Goal: Task Accomplishment & Management: Manage account settings

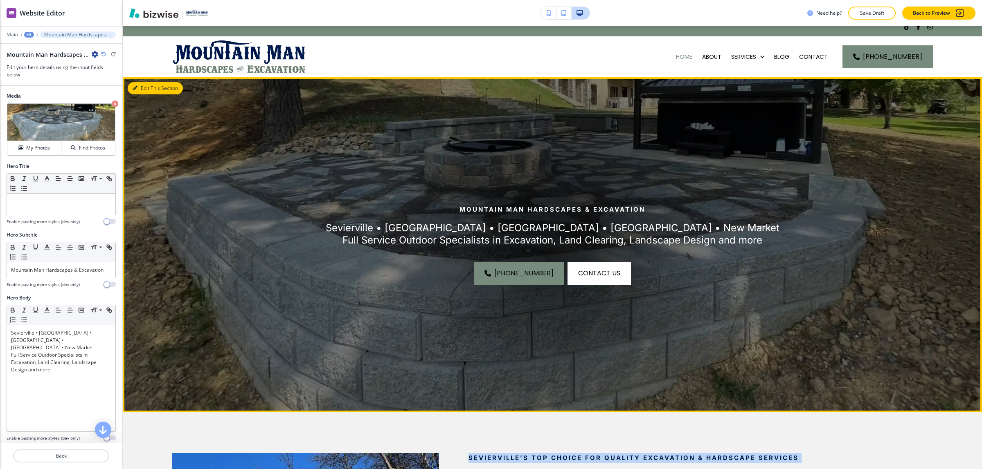
click at [139, 86] on button "Edit This Section" at bounding box center [155, 88] width 55 height 12
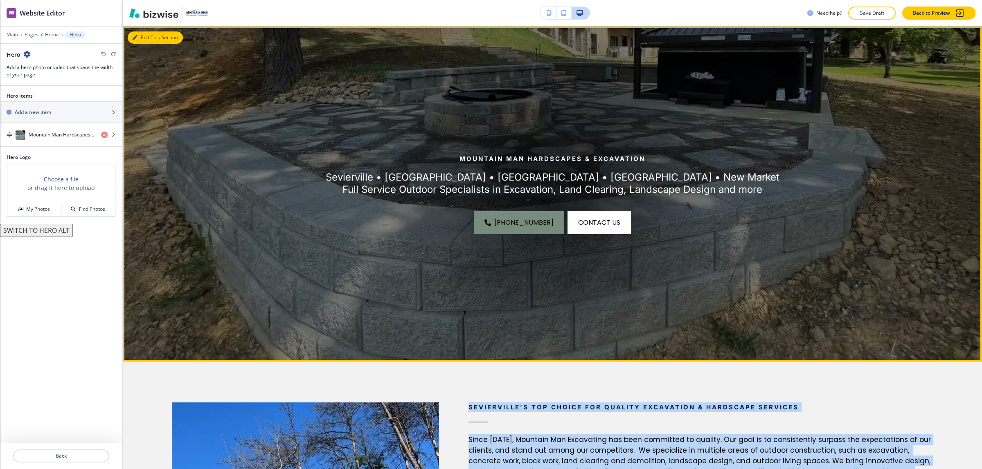
scroll to position [60, 0]
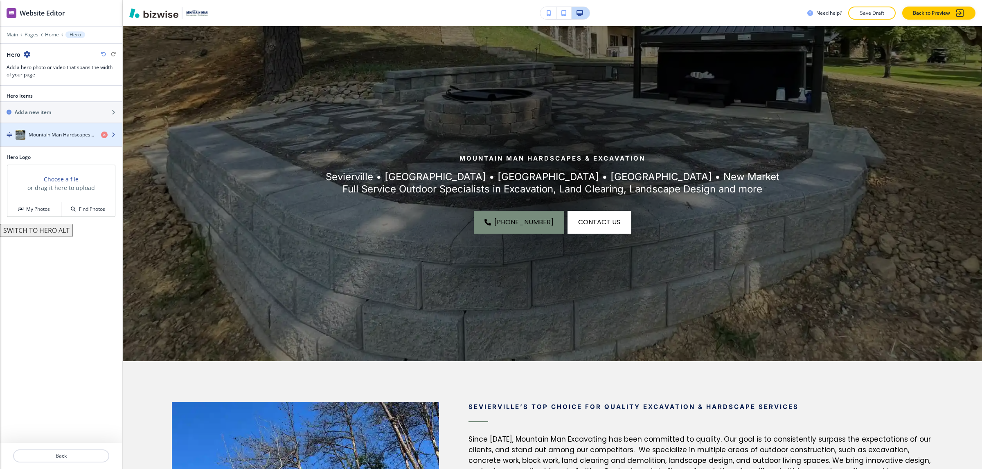
click at [42, 134] on h4 "Mountain Man Hardscapes & Excavation" at bounding box center [62, 134] width 66 height 7
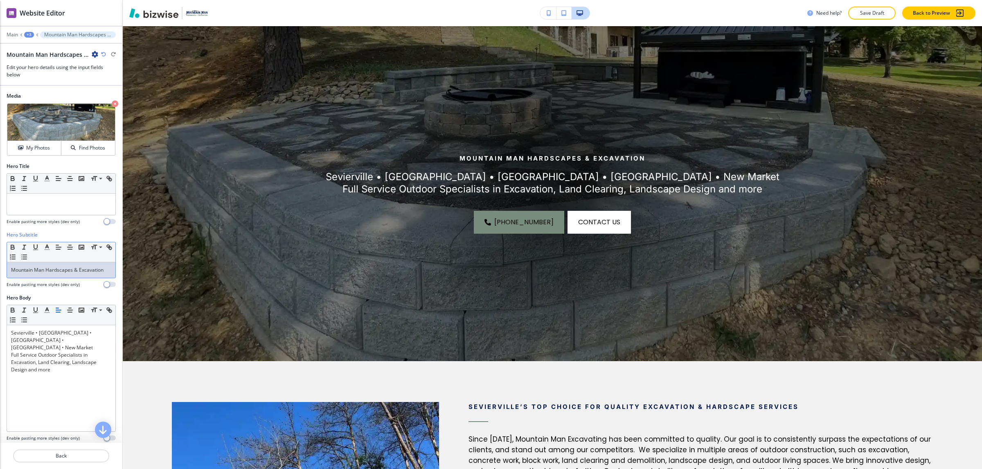
click at [80, 274] on p "Mountain Man Hardscapes & Excavation" at bounding box center [61, 270] width 100 height 7
click at [36, 210] on div at bounding box center [61, 204] width 108 height 21
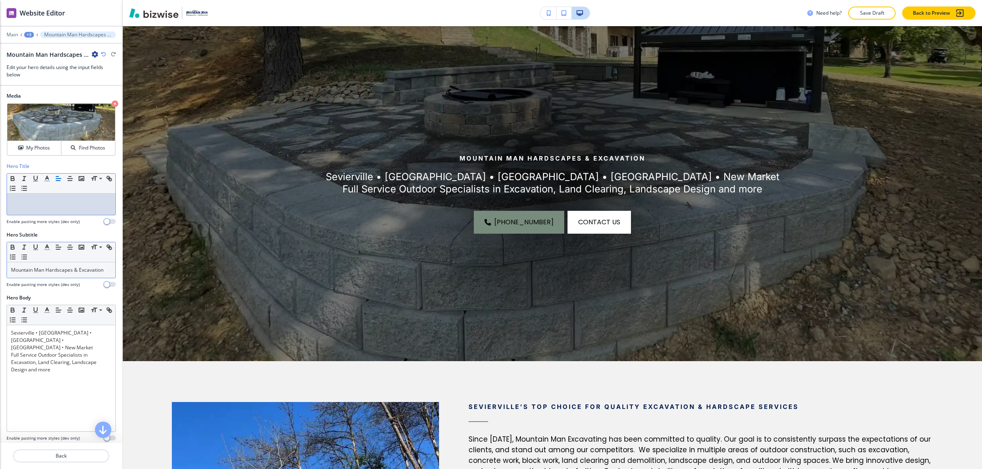
click at [52, 273] on p "Mountain Man Hardscapes & Excavation" at bounding box center [61, 270] width 100 height 7
drag, startPoint x: 37, startPoint y: 280, endPoint x: 61, endPoint y: 208, distance: 76.4
click at [0, 0] on html "WELCOME TO YOUR WEBSITE PREVIEW Want to try out the Website Editor? Edit this s…" at bounding box center [491, 0] width 982 height 0
copy p "Mountain Man Hardscapes & Excavation"
click at [74, 194] on div "Small Normal Large Huge" at bounding box center [61, 184] width 108 height 20
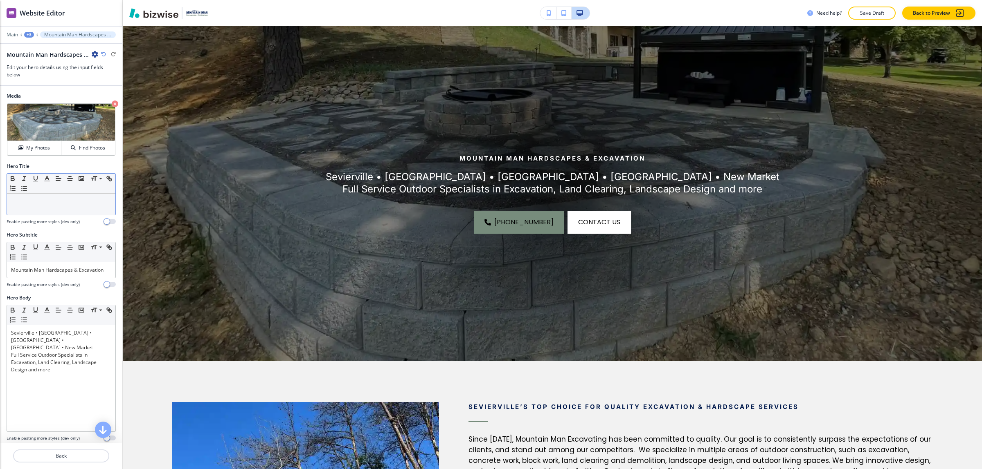
click at [74, 201] on p at bounding box center [61, 201] width 100 height 7
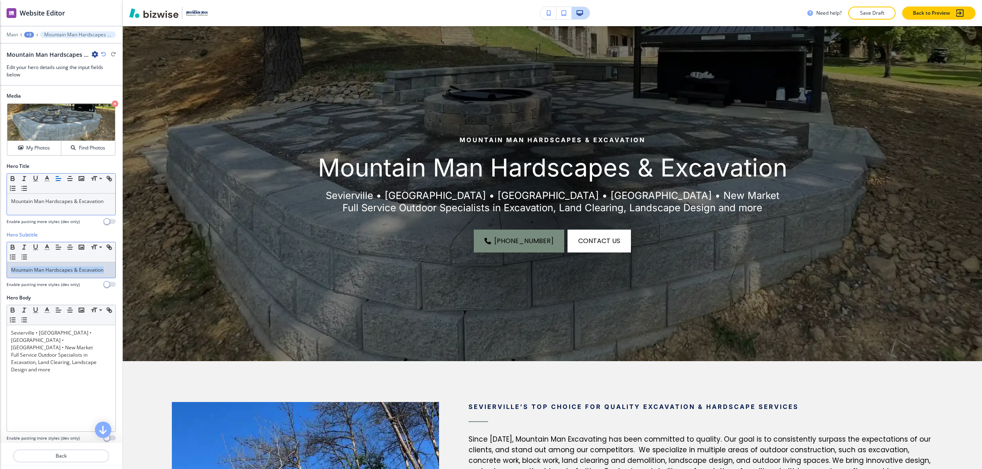
drag, startPoint x: 58, startPoint y: 282, endPoint x: -3, endPoint y: 261, distance: 64.5
click at [0, 0] on html "WELCOME TO YOUR WEBSITE PREVIEW Want to try out the Website Editor? Edit this s…" at bounding box center [491, 0] width 982 height 0
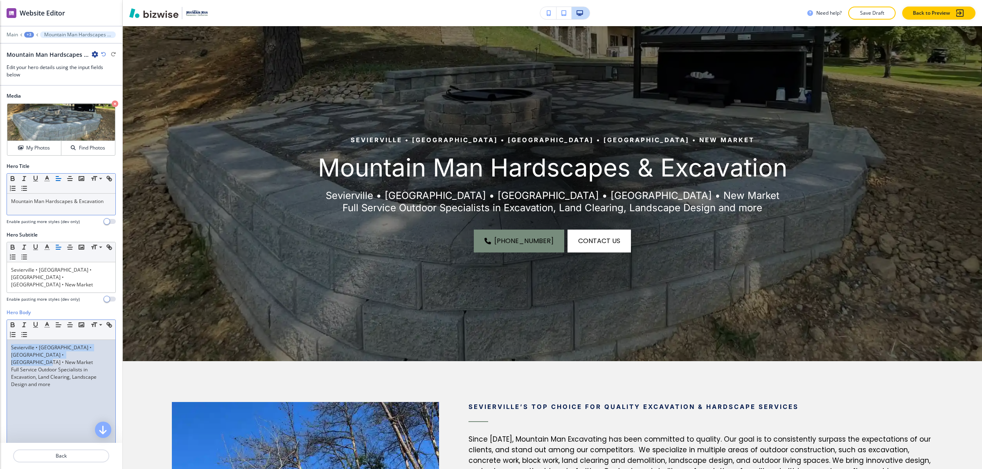
drag, startPoint x: 90, startPoint y: 350, endPoint x: 7, endPoint y: 339, distance: 83.2
click at [7, 340] on div "Sevierville • [GEOGRAPHIC_DATA] • [GEOGRAPHIC_DATA] • [GEOGRAPHIC_DATA] • New M…" at bounding box center [61, 393] width 108 height 106
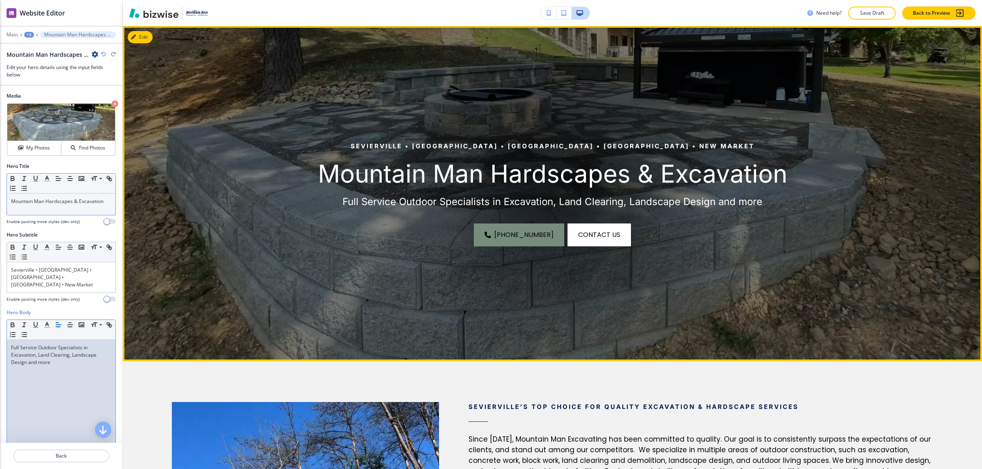
click at [339, 232] on div "[PHONE_NUMBER] contact us" at bounding box center [551, 235] width 667 height 23
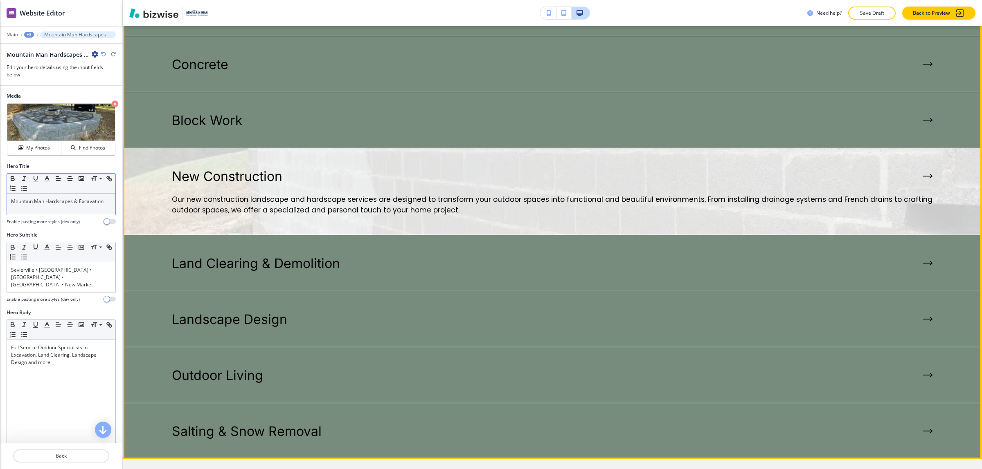
scroll to position [219, 0]
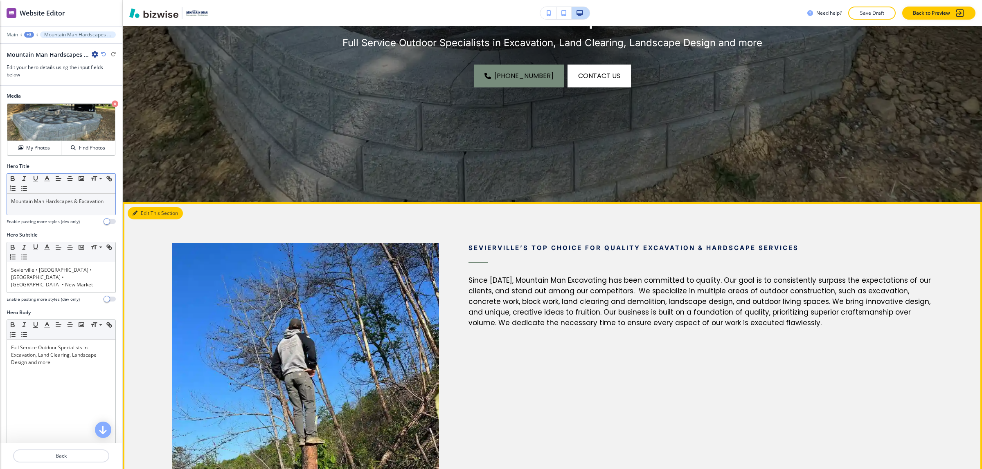
click at [144, 209] on button "Edit This Section" at bounding box center [155, 213] width 55 height 12
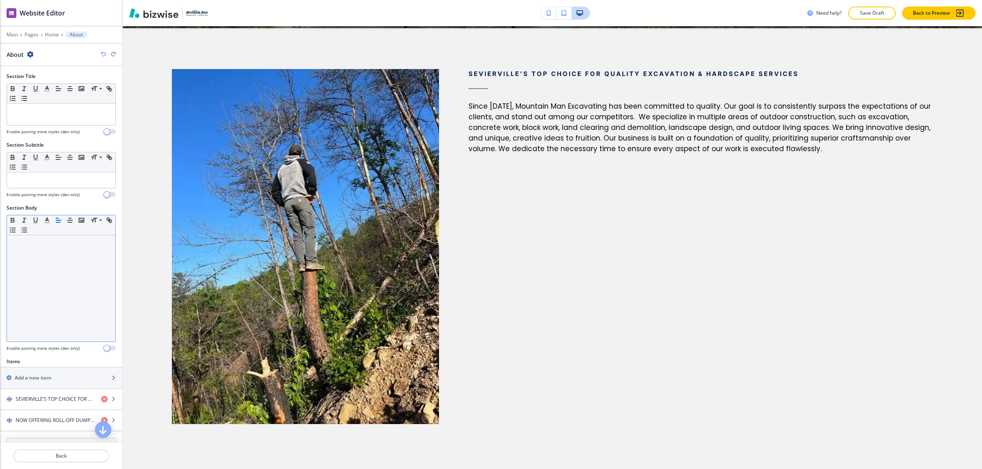
scroll to position [395, 0]
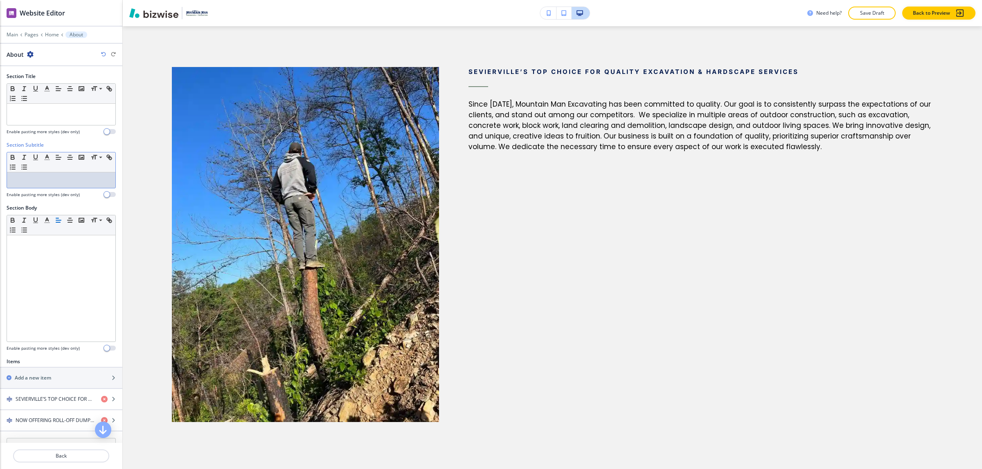
click at [44, 181] on p at bounding box center [61, 180] width 100 height 7
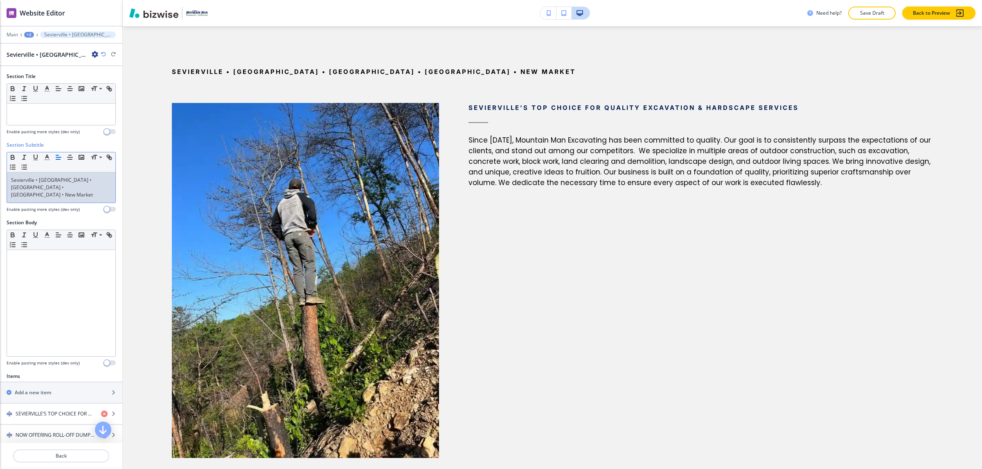
scroll to position [405, 0]
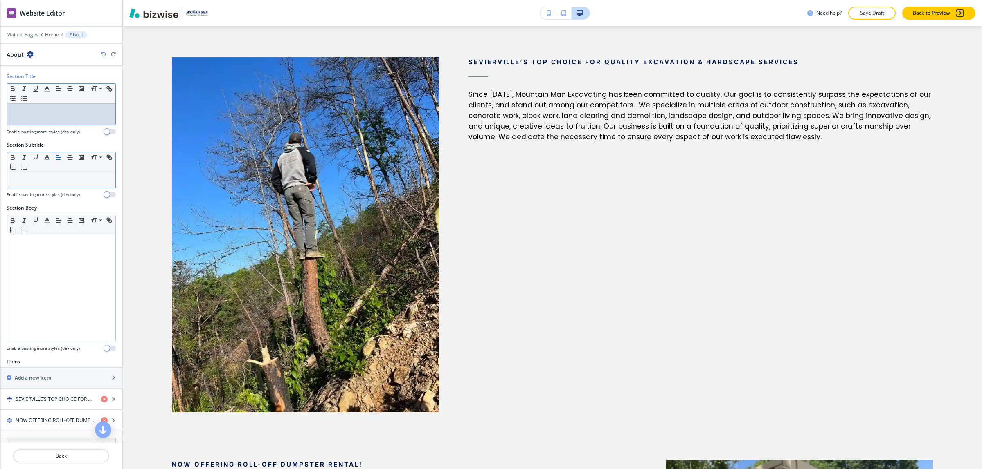
click at [48, 119] on div at bounding box center [61, 114] width 108 height 21
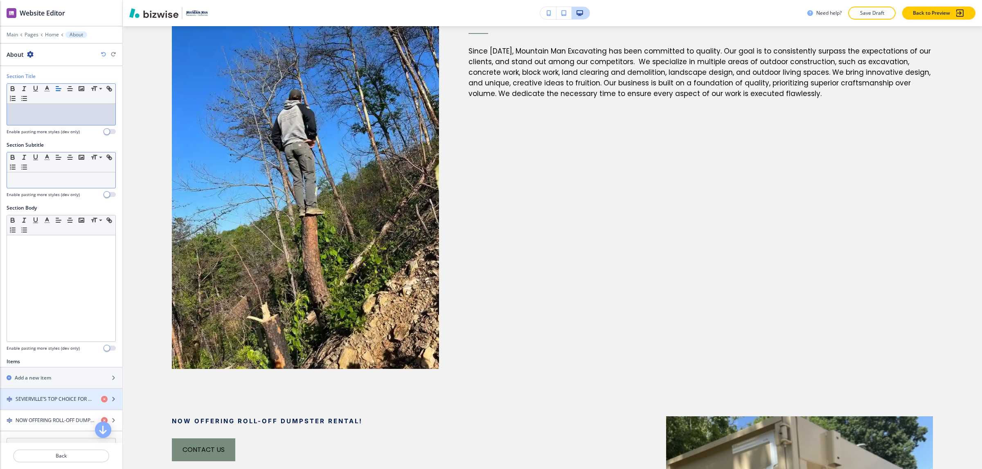
click at [48, 399] on h4 "SEVIERVILLE’S TOP CHOICE FOR QUALITY EXCAVATION & HARDSCAPE SERVICES" at bounding box center [55, 399] width 79 height 7
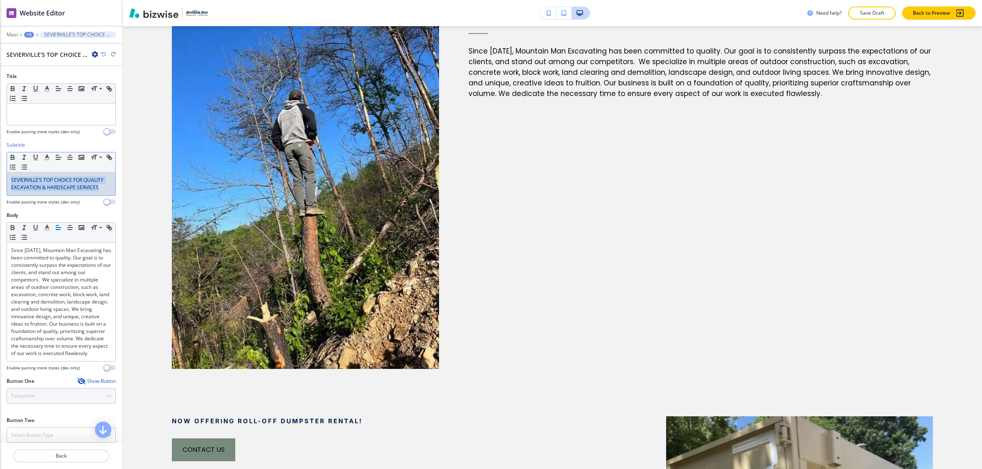
drag, startPoint x: 56, startPoint y: 194, endPoint x: 7, endPoint y: 178, distance: 51.6
click at [7, 178] on div "SEVIERVILLE’S TOP CHOICE FOR QUALITY EXCAVATION & HARDSCAPE SERVICES" at bounding box center [61, 184] width 108 height 23
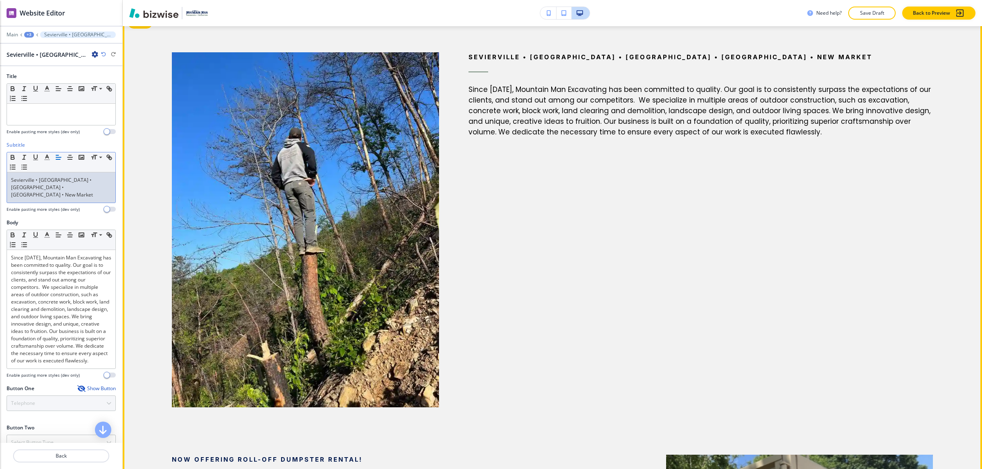
scroll to position [295, 0]
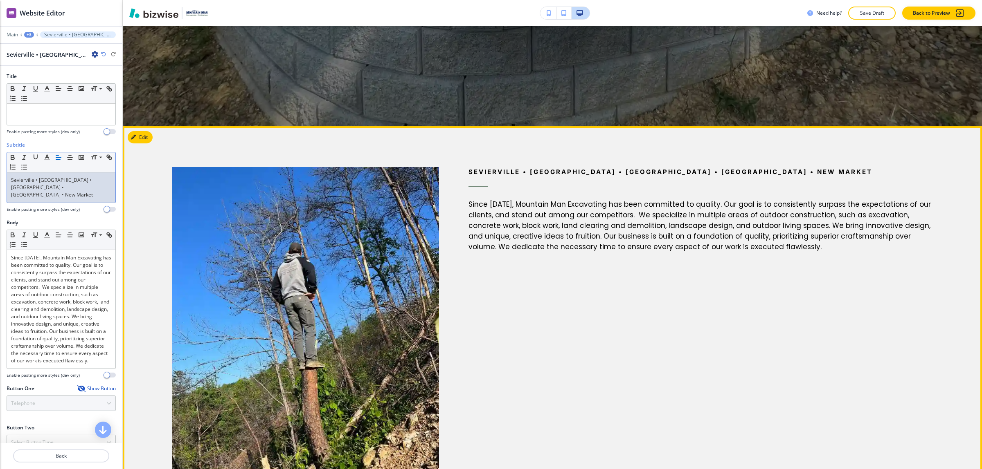
click at [531, 301] on div "Sevierville • [GEOGRAPHIC_DATA] • [GEOGRAPHIC_DATA] • [GEOGRAPHIC_DATA] • New M…" at bounding box center [686, 324] width 494 height 396
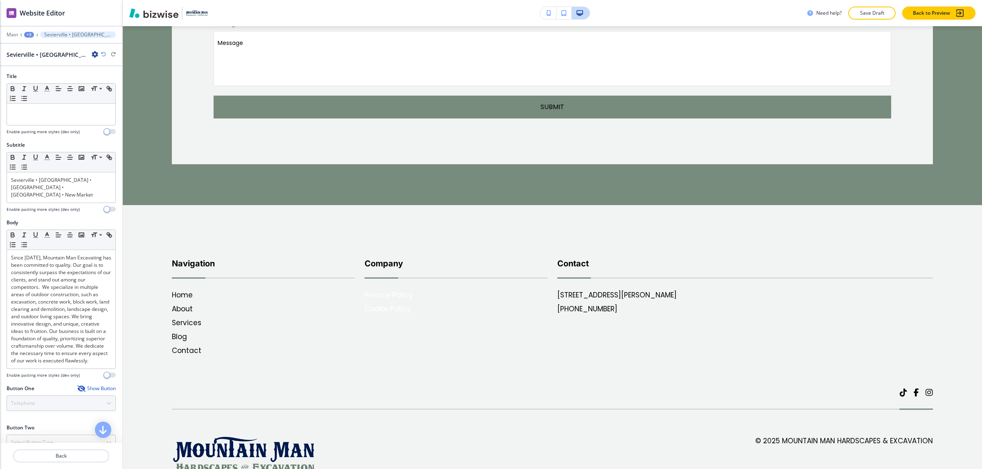
scroll to position [5256, 0]
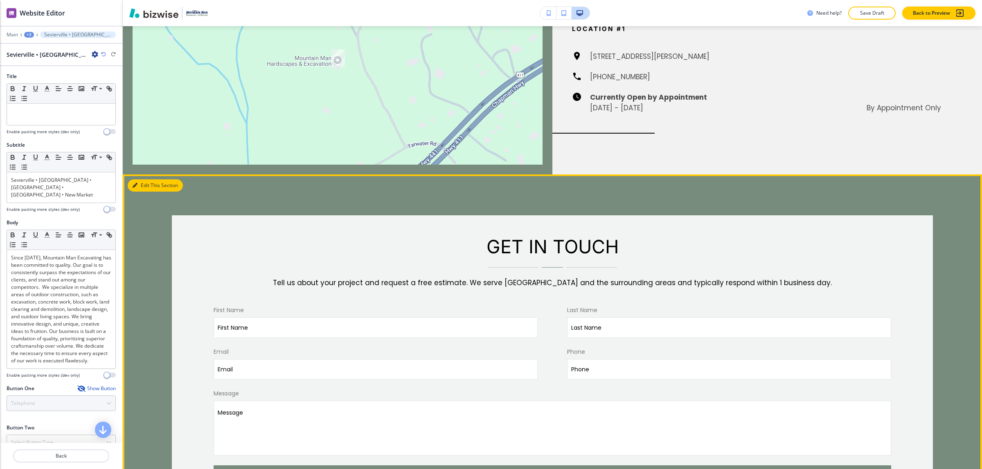
click at [140, 180] on button "Edit This Section" at bounding box center [155, 186] width 55 height 12
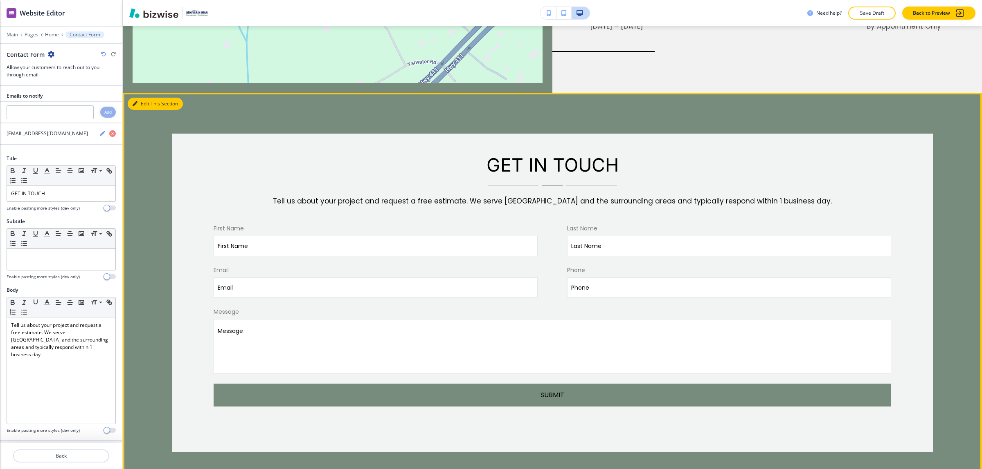
scroll to position [5371, 0]
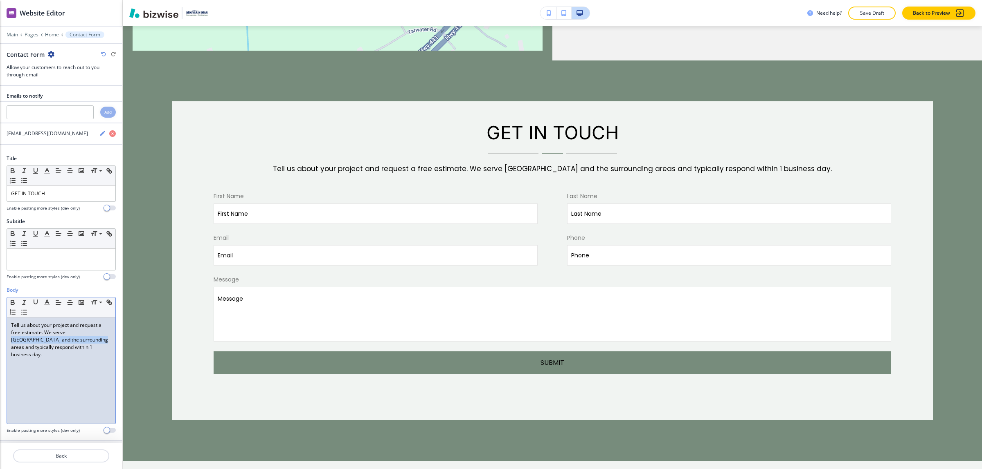
drag, startPoint x: 66, startPoint y: 334, endPoint x: 61, endPoint y: 342, distance: 9.7
click at [61, 342] on span "Tell us about your project and request a free estimate. We serve [GEOGRAPHIC_DA…" at bounding box center [60, 340] width 98 height 36
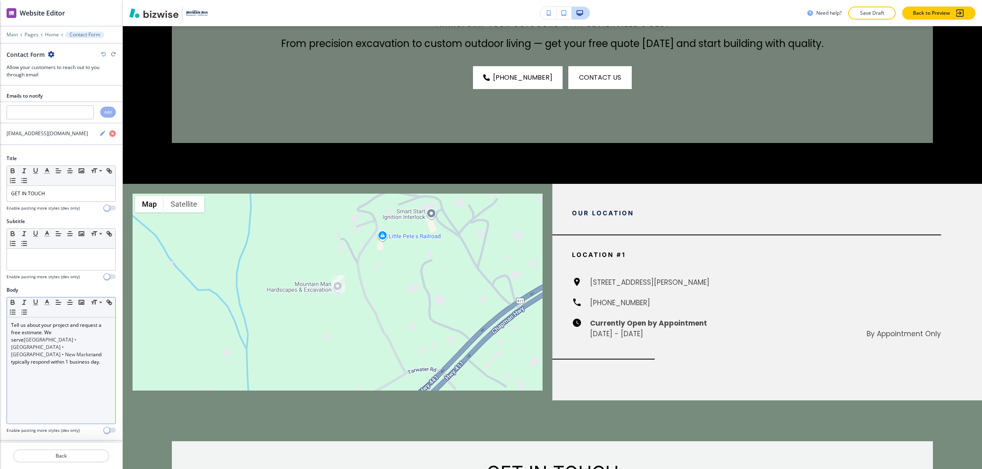
scroll to position [4773, 0]
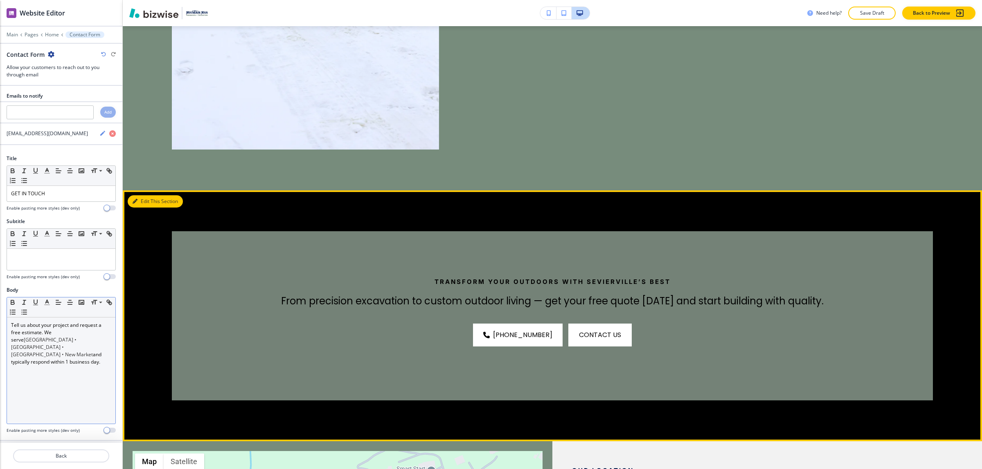
click at [146, 195] on button "Edit This Section" at bounding box center [155, 201] width 55 height 12
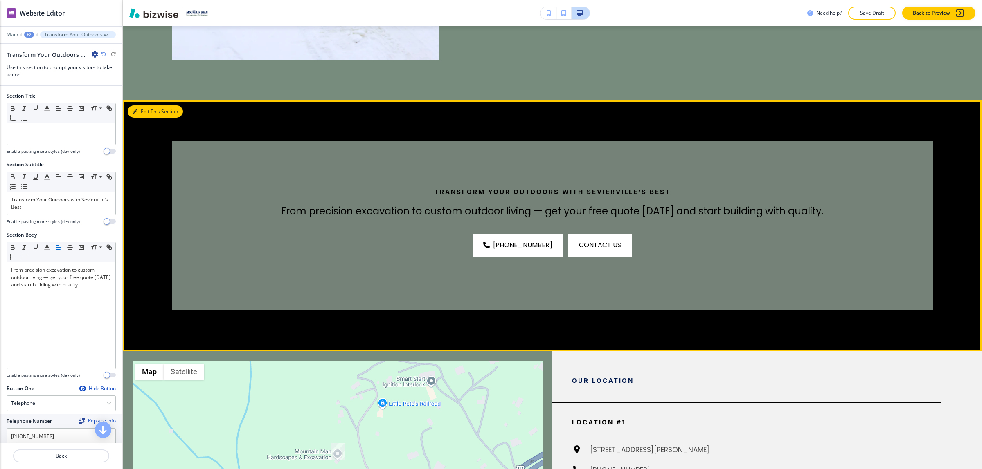
scroll to position [4902, 0]
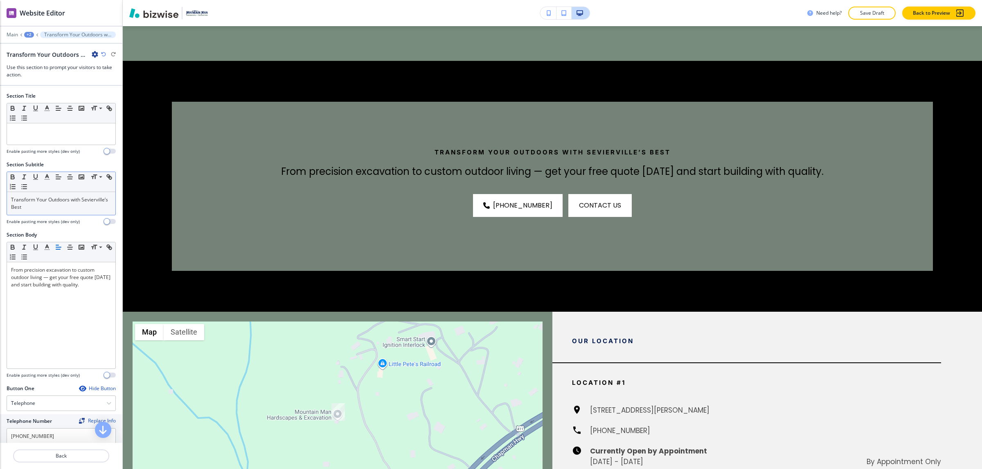
click at [24, 210] on p "Transform Your Outdoors with Sevierville’s Best" at bounding box center [61, 203] width 100 height 15
click at [23, 209] on p "Transform Your Outdoors with Sevierville’s Best" at bounding box center [61, 203] width 100 height 15
click at [21, 207] on p "Transform Your Outdoors with Sevierville’s Best" at bounding box center [61, 203] width 100 height 15
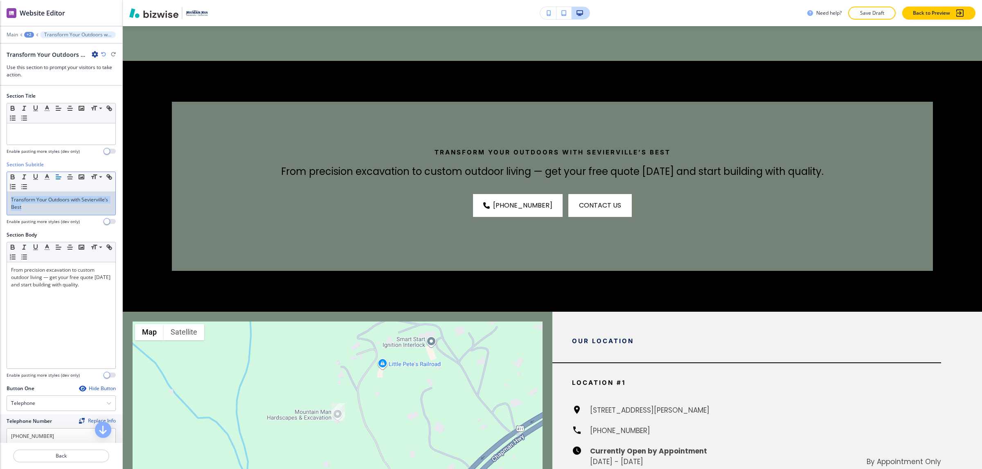
click at [21, 207] on p "Transform Your Outdoors with Sevierville’s Best" at bounding box center [61, 203] width 100 height 15
click at [36, 213] on div "Transform Your Outdoors with Sevierville’s Best" at bounding box center [61, 203] width 108 height 23
drag, startPoint x: 34, startPoint y: 209, endPoint x: 5, endPoint y: 209, distance: 28.2
click at [5, 209] on div "Section Subtitle Small Normal Large Huge Transform Your Outdoors with Seviervil…" at bounding box center [61, 196] width 122 height 70
click at [52, 212] on div "Transform Your Outdoors with [PERSON_NAME]’s Best" at bounding box center [61, 203] width 108 height 23
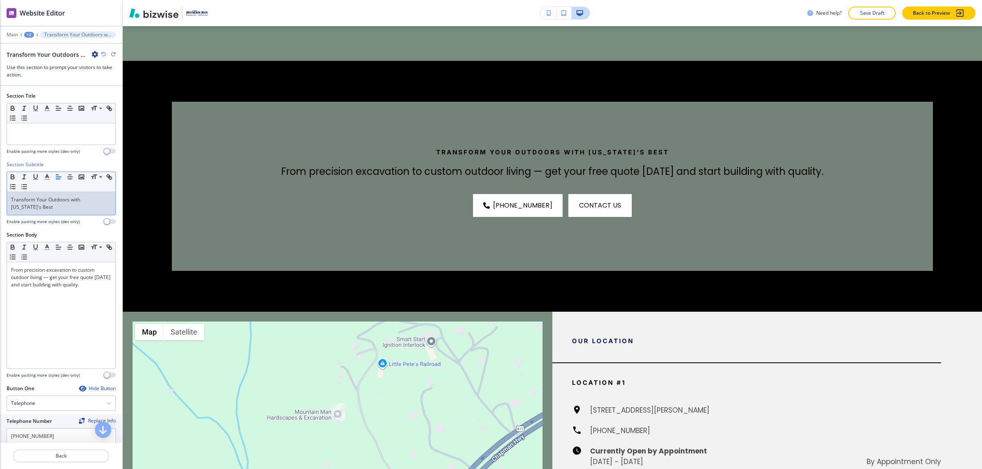
click at [52, 214] on div "Transform Your Outdoors with [US_STATE]'s Best" at bounding box center [61, 203] width 108 height 23
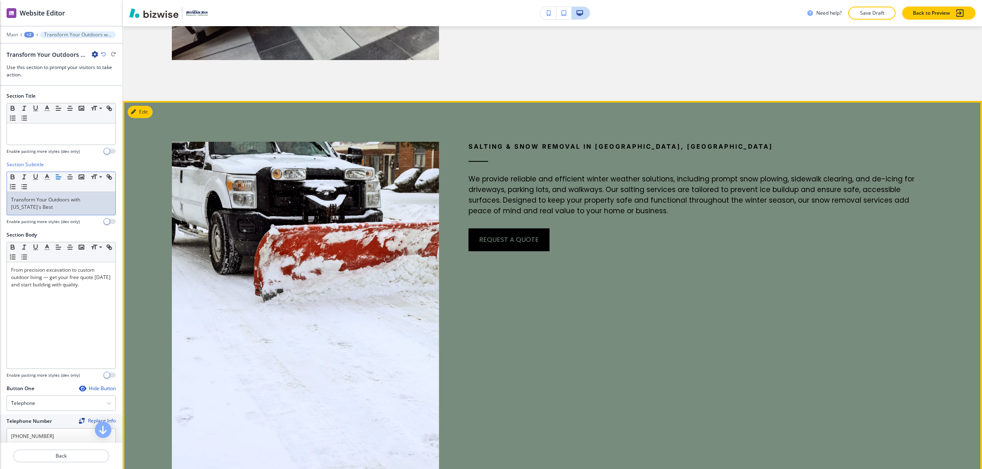
scroll to position [4391, 0]
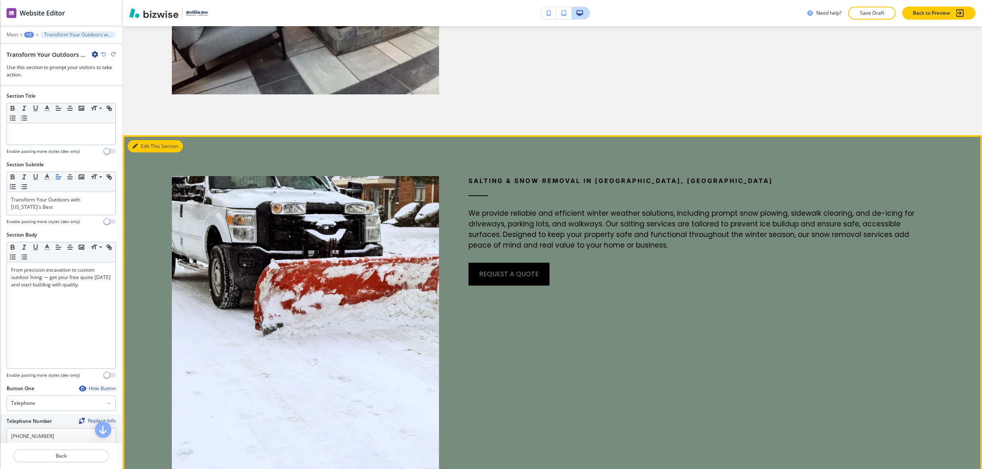
click at [147, 140] on button "Edit This Section" at bounding box center [155, 146] width 55 height 12
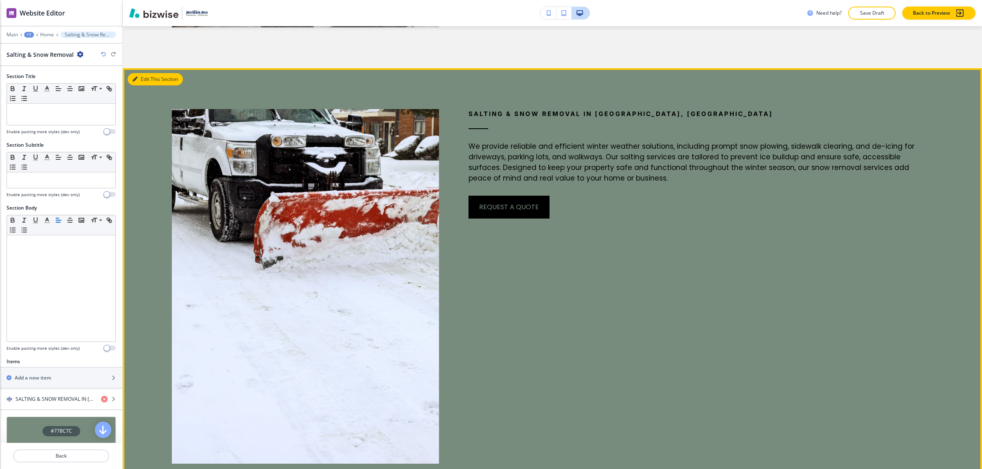
scroll to position [4470, 0]
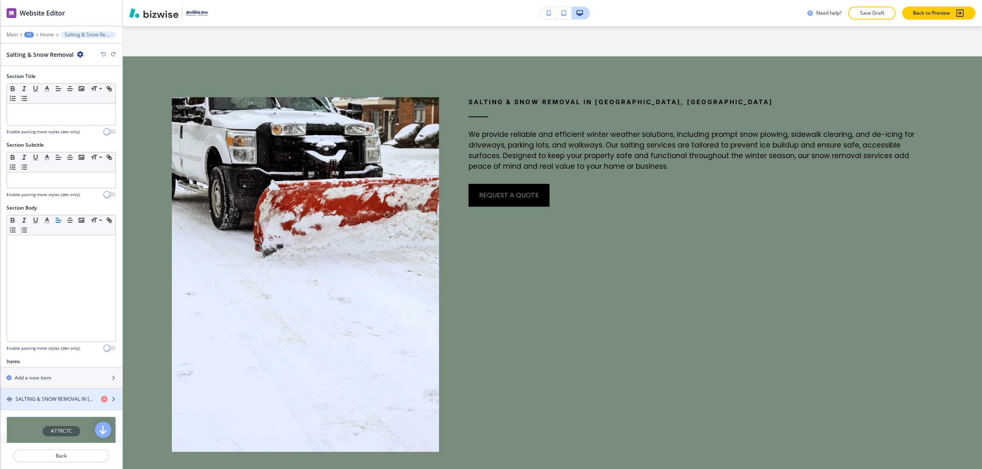
click at [68, 405] on div "button" at bounding box center [61, 406] width 122 height 7
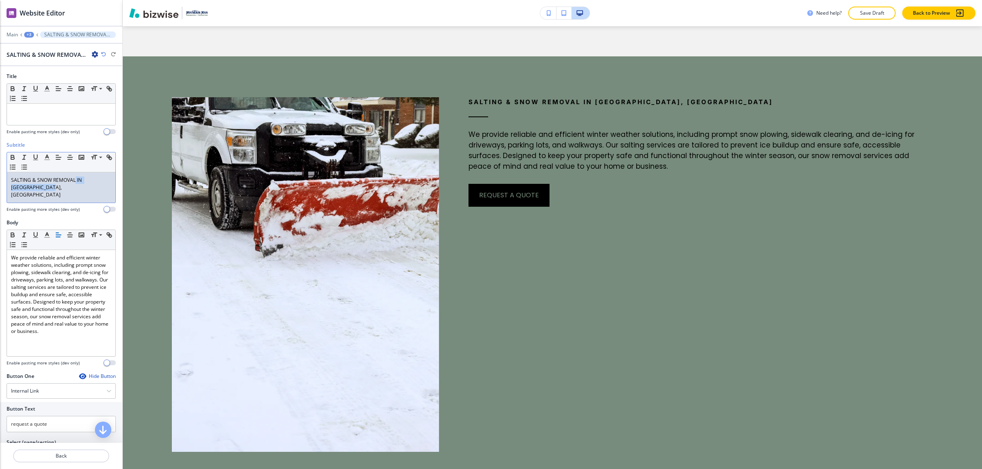
drag, startPoint x: 78, startPoint y: 193, endPoint x: 76, endPoint y: 180, distance: 13.2
click at [76, 180] on div "SALTING & SNOW REMOVAL IN [GEOGRAPHIC_DATA], [GEOGRAPHIC_DATA]" at bounding box center [61, 188] width 108 height 30
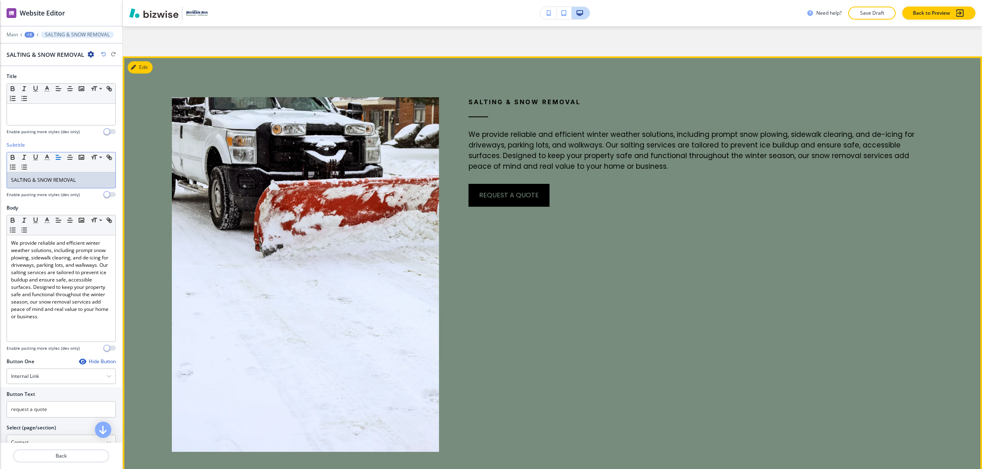
click at [611, 279] on div "SALTING & SNOW REMOVAL We provide reliable and efficient winter weather solutio…" at bounding box center [686, 254] width 494 height 396
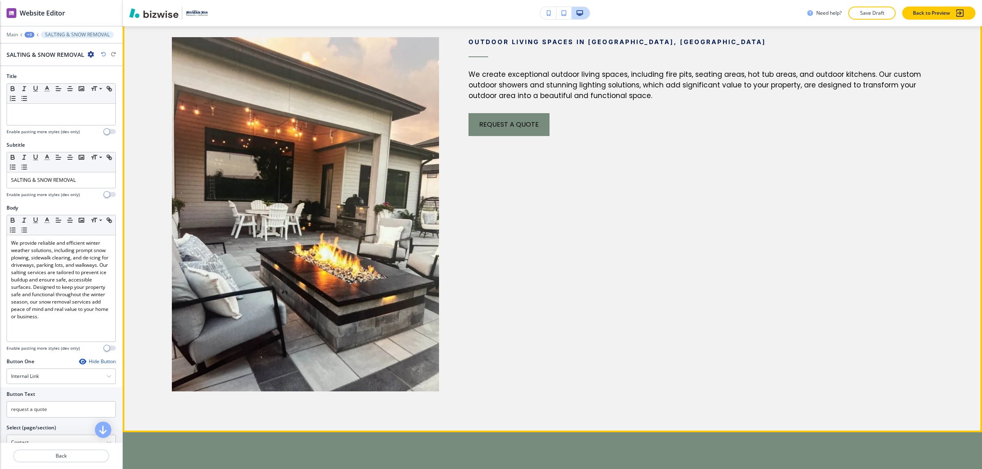
scroll to position [3959, 0]
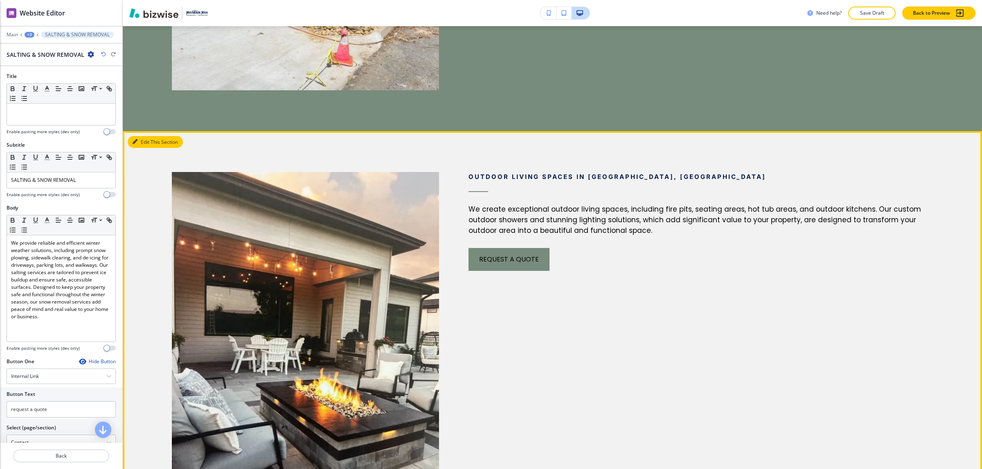
click at [138, 136] on button "Edit This Section" at bounding box center [155, 142] width 55 height 12
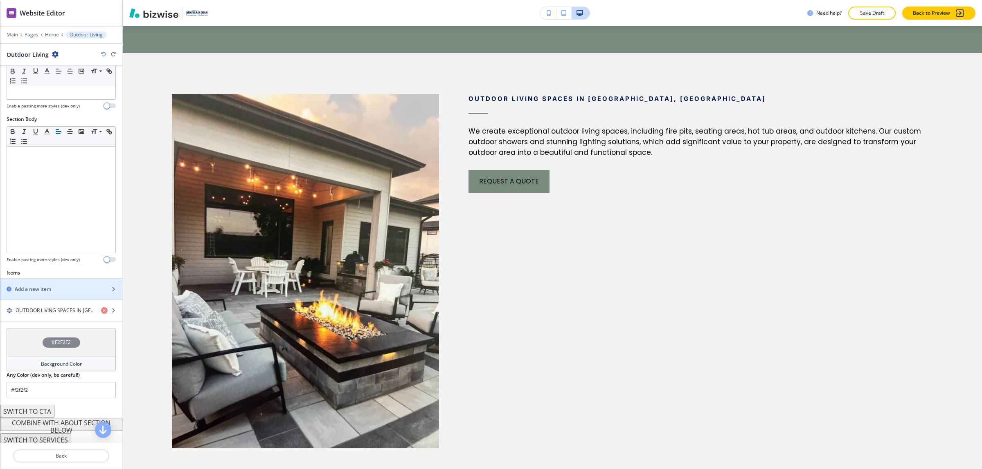
scroll to position [94, 0]
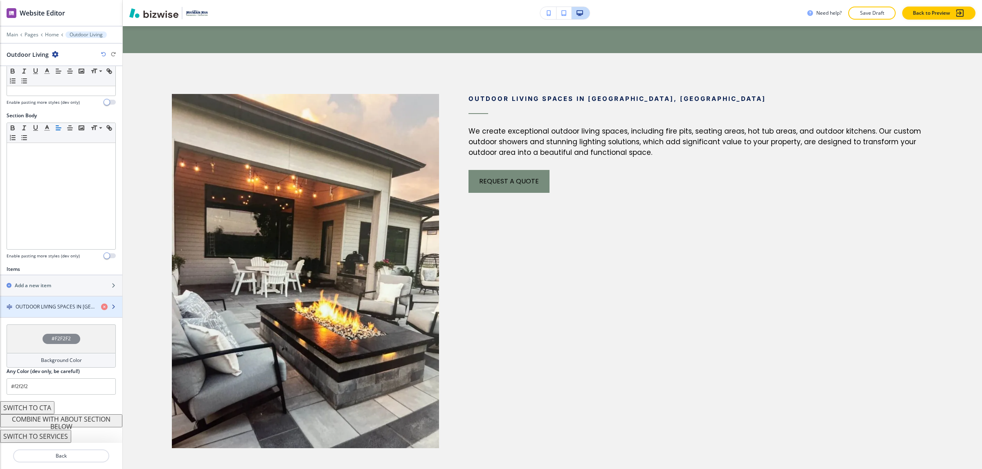
click at [67, 307] on h4 "OUTDOOR LIVING SPACES IN [GEOGRAPHIC_DATA], [GEOGRAPHIC_DATA]" at bounding box center [55, 306] width 79 height 7
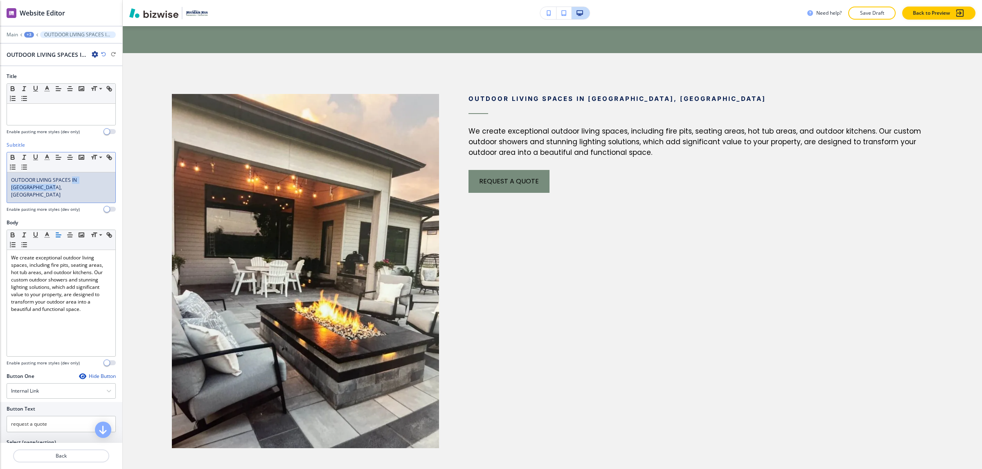
drag, startPoint x: 88, startPoint y: 187, endPoint x: 72, endPoint y: 177, distance: 18.6
click at [72, 177] on div "OUTDOOR LIVING SPACES IN [GEOGRAPHIC_DATA], [GEOGRAPHIC_DATA]" at bounding box center [61, 188] width 108 height 30
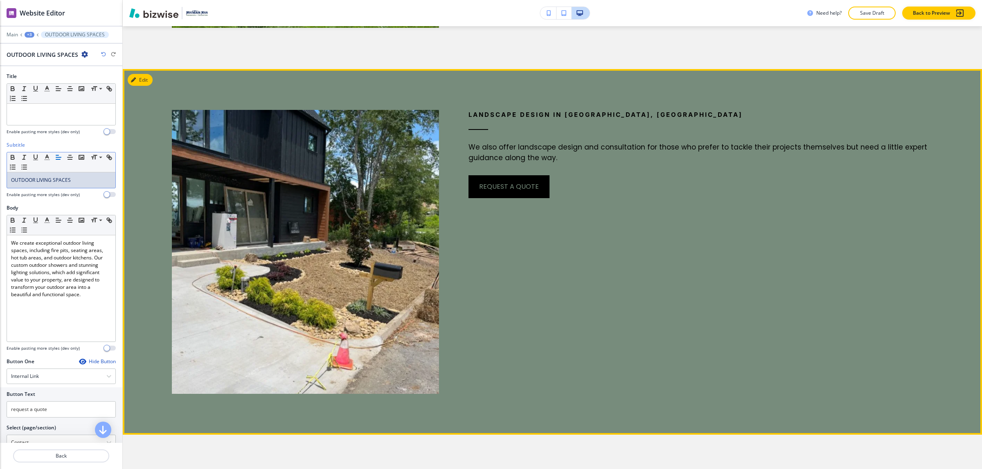
scroll to position [3577, 0]
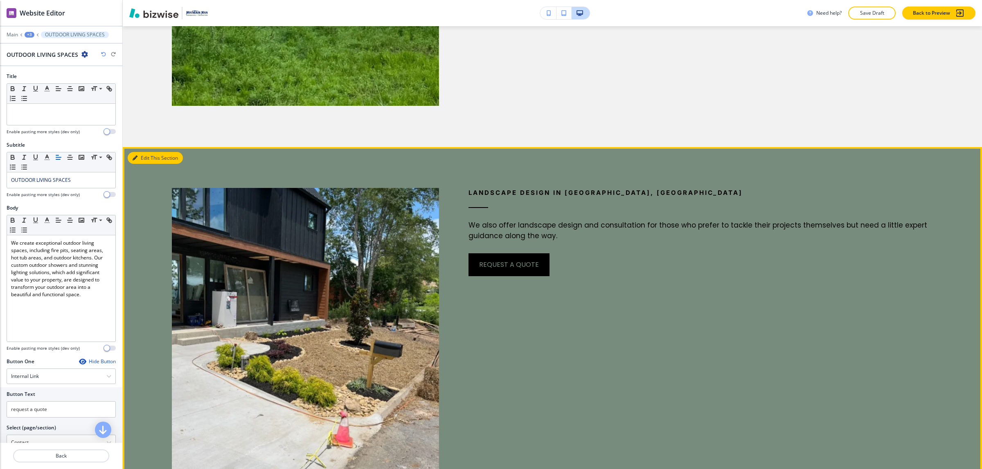
click at [143, 152] on button "Edit This Section" at bounding box center [155, 158] width 55 height 12
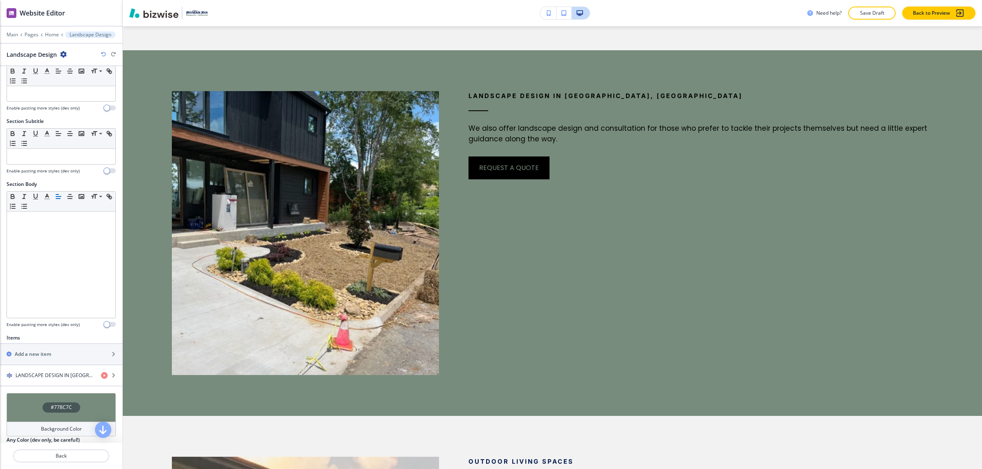
scroll to position [94, 0]
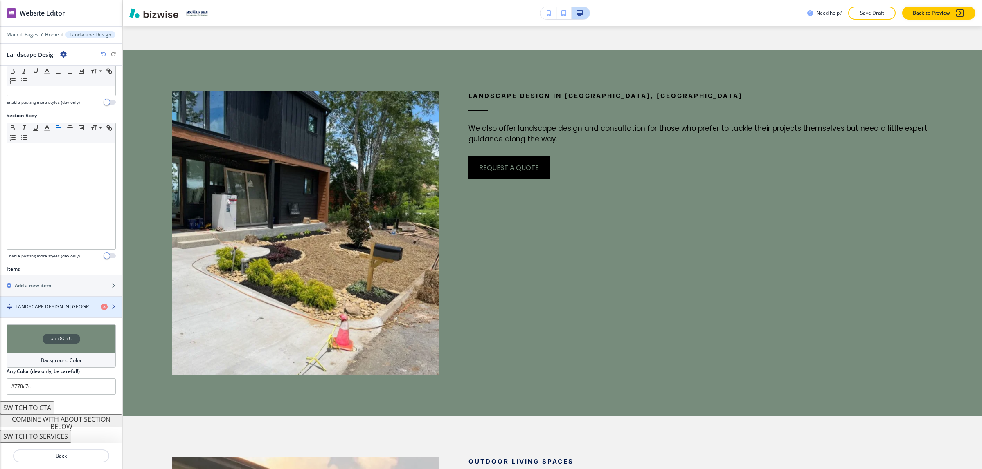
click at [66, 310] on h4 "LANDSCAPE DESIGN IN [GEOGRAPHIC_DATA], [GEOGRAPHIC_DATA]" at bounding box center [55, 306] width 79 height 7
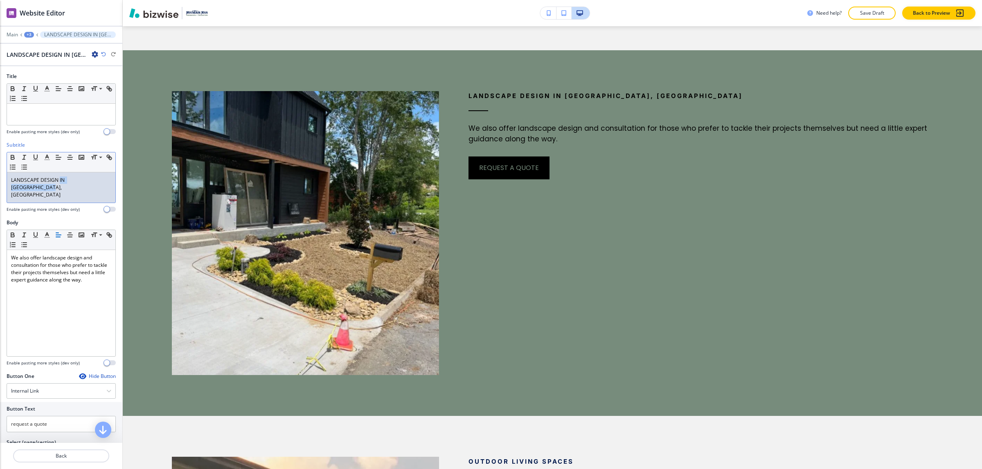
drag, startPoint x: 103, startPoint y: 183, endPoint x: 58, endPoint y: 182, distance: 45.4
click at [58, 182] on div "LANDSCAPE DESIGN IN [GEOGRAPHIC_DATA], [GEOGRAPHIC_DATA]" at bounding box center [61, 188] width 108 height 30
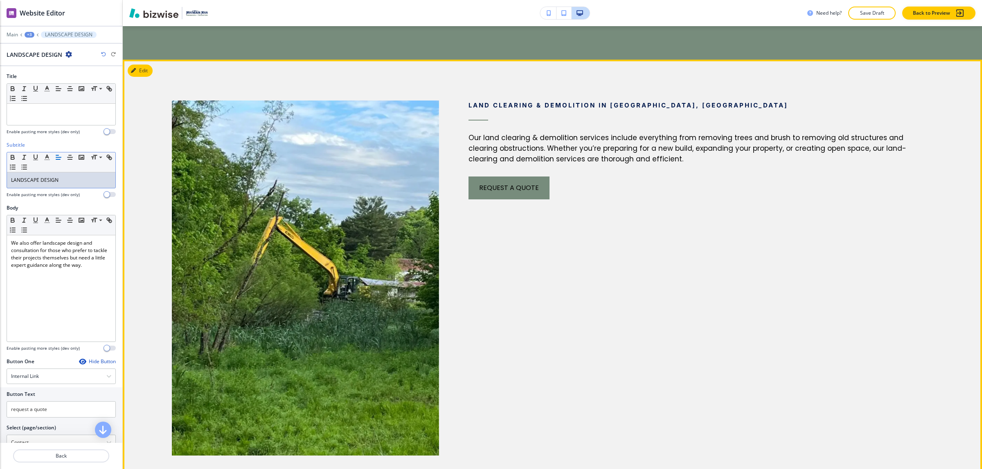
scroll to position [3214, 0]
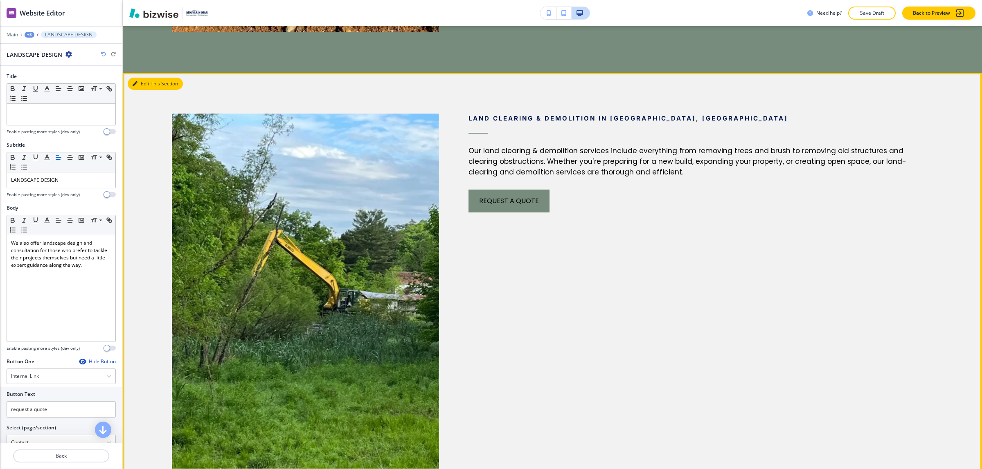
click at [136, 78] on button "Edit This Section" at bounding box center [155, 84] width 55 height 12
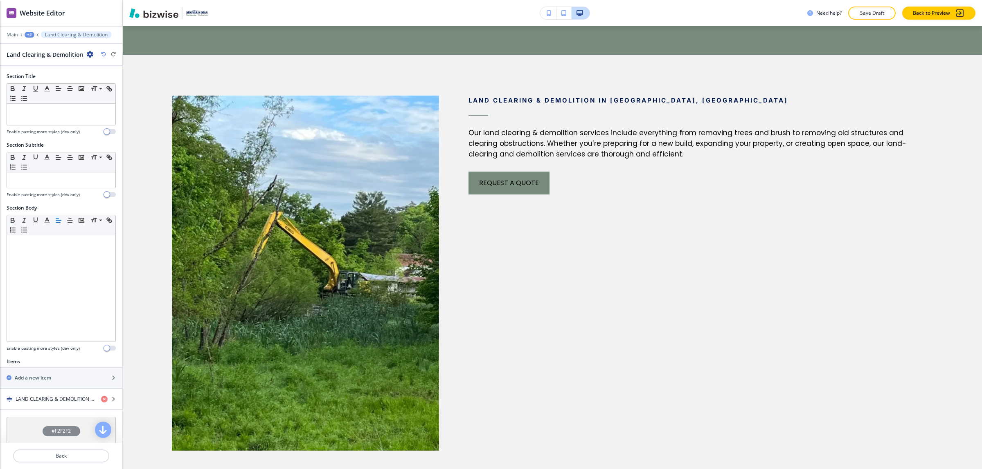
scroll to position [3240, 0]
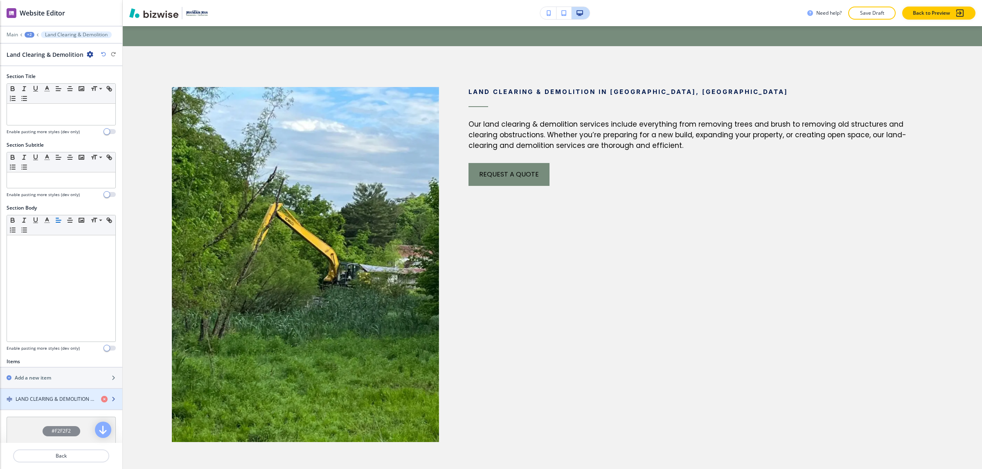
click at [70, 403] on h4 "LAND CLEARING & DEMOLITION IN [GEOGRAPHIC_DATA], [GEOGRAPHIC_DATA]" at bounding box center [55, 399] width 79 height 7
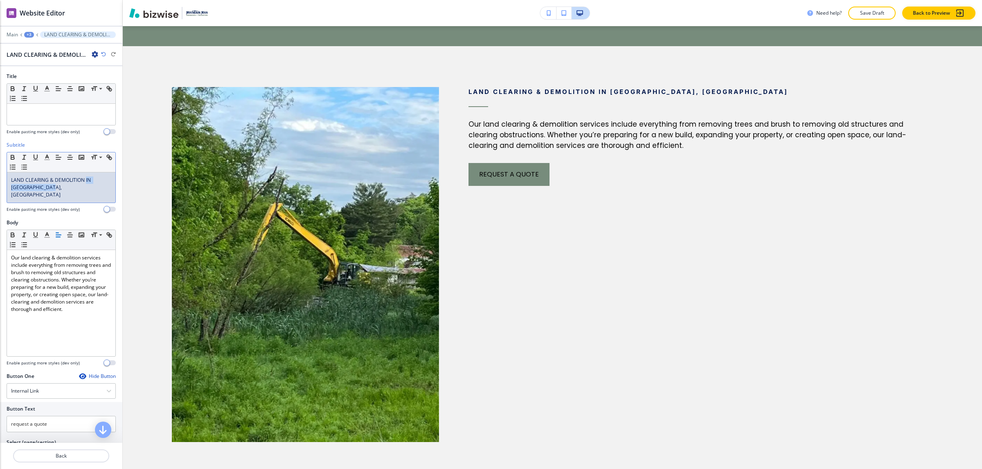
drag, startPoint x: 92, startPoint y: 186, endPoint x: 86, endPoint y: 175, distance: 12.6
click at [86, 175] on div "LAND CLEARING & DEMOLITION IN [GEOGRAPHIC_DATA], [GEOGRAPHIC_DATA]" at bounding box center [61, 188] width 108 height 30
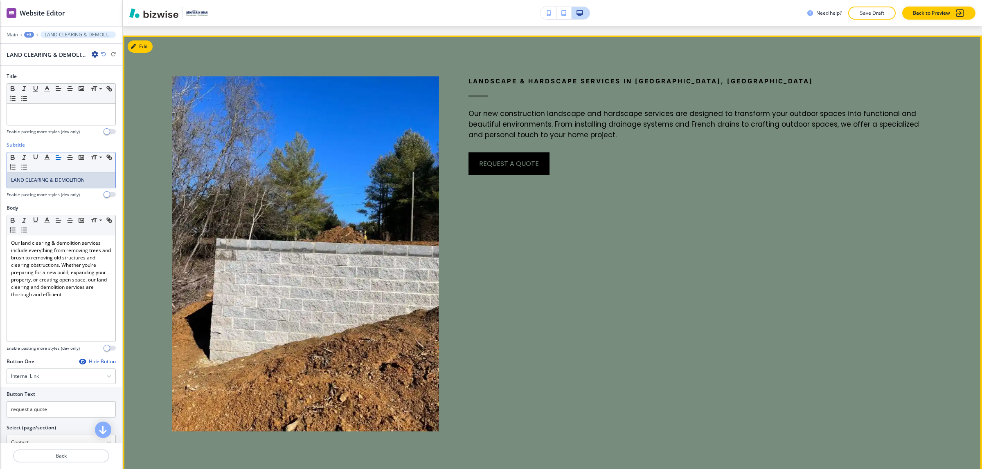
scroll to position [2780, 0]
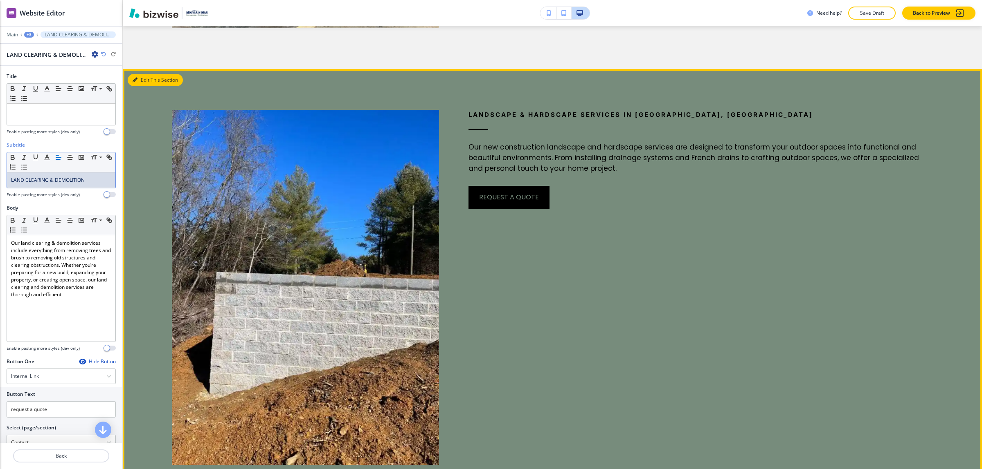
click at [142, 74] on button "Edit This Section" at bounding box center [155, 80] width 55 height 12
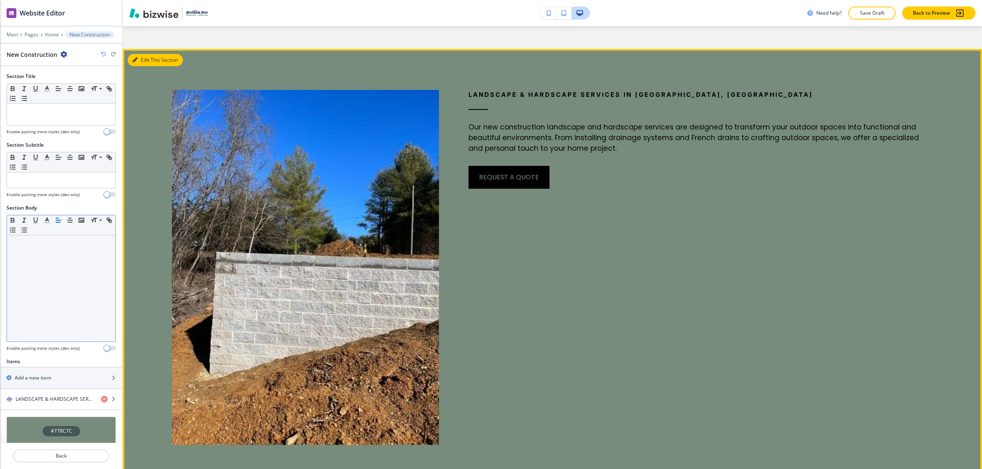
scroll to position [2808, 0]
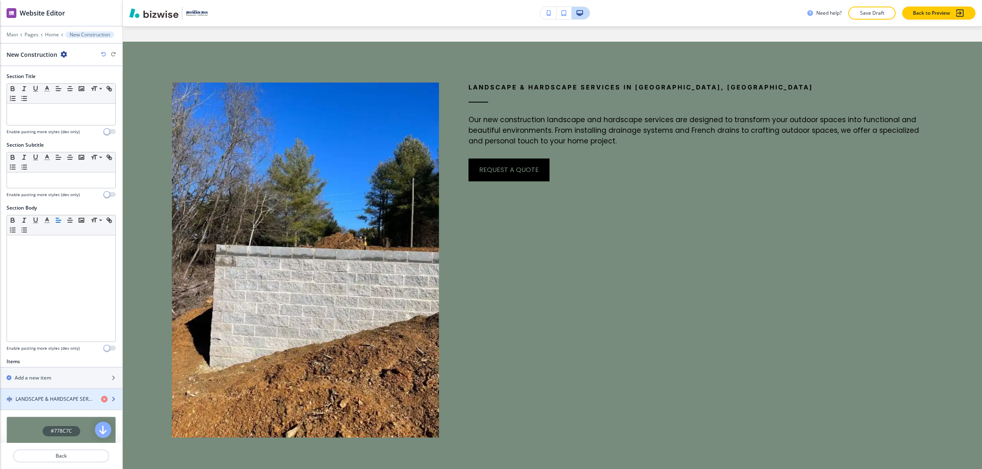
click at [63, 400] on h4 "LANDSCAPE & HARDSCAPE SERVICES IN [GEOGRAPHIC_DATA], [GEOGRAPHIC_DATA]" at bounding box center [55, 399] width 79 height 7
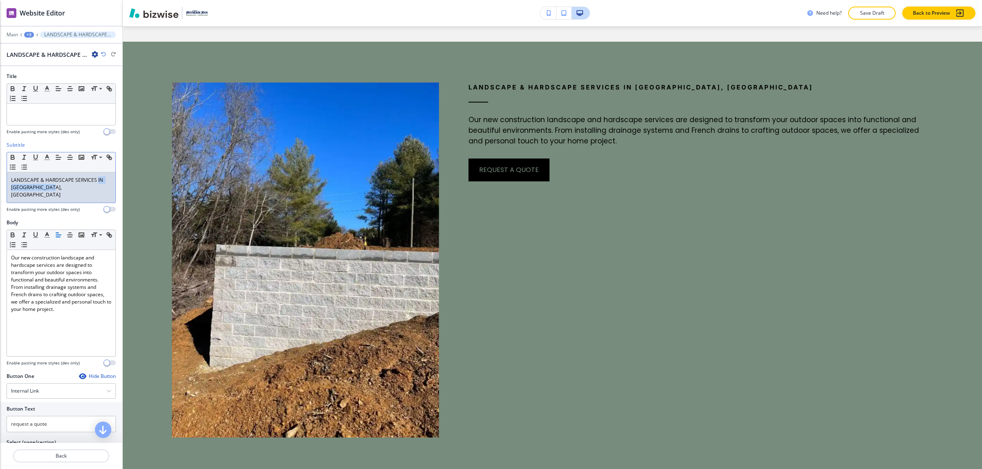
drag, startPoint x: 80, startPoint y: 192, endPoint x: 96, endPoint y: 179, distance: 20.6
click at [96, 179] on p "LANDSCAPE & HARDSCAPE SERVICES IN [GEOGRAPHIC_DATA], [GEOGRAPHIC_DATA]" at bounding box center [61, 188] width 100 height 22
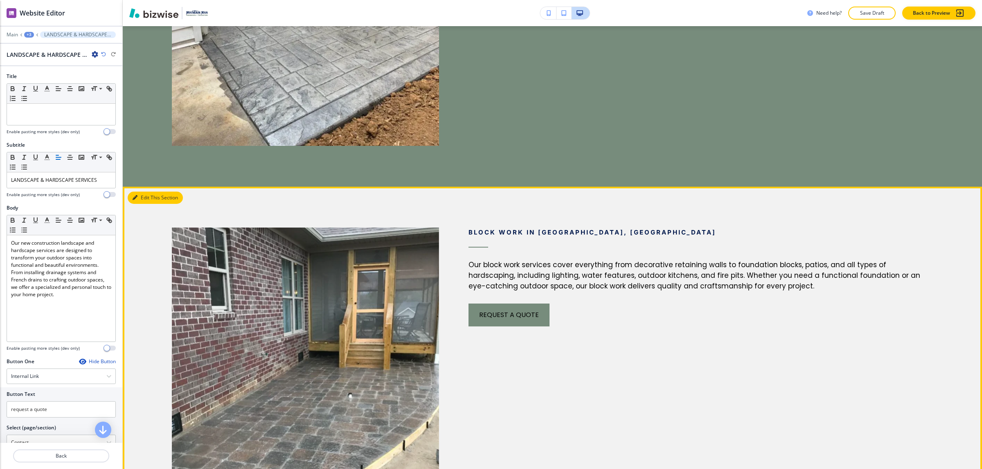
click at [132, 192] on button "Edit This Section" at bounding box center [155, 198] width 55 height 12
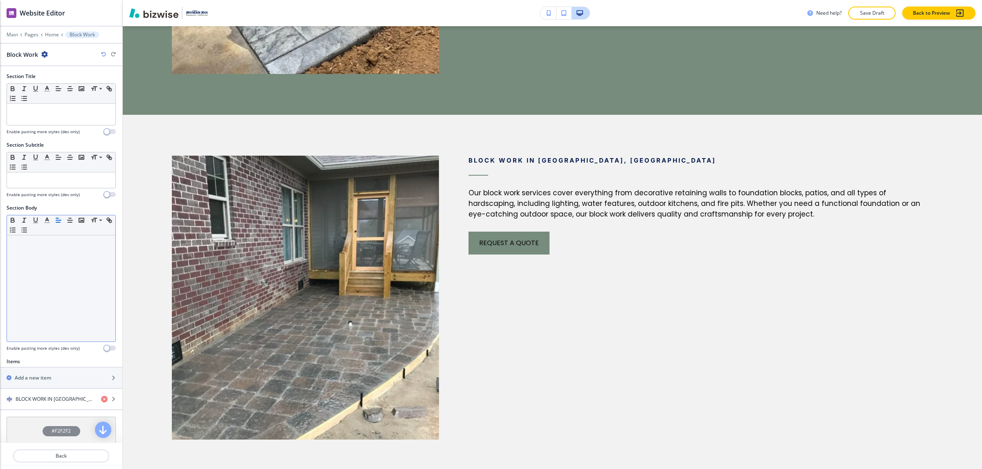
scroll to position [2444, 0]
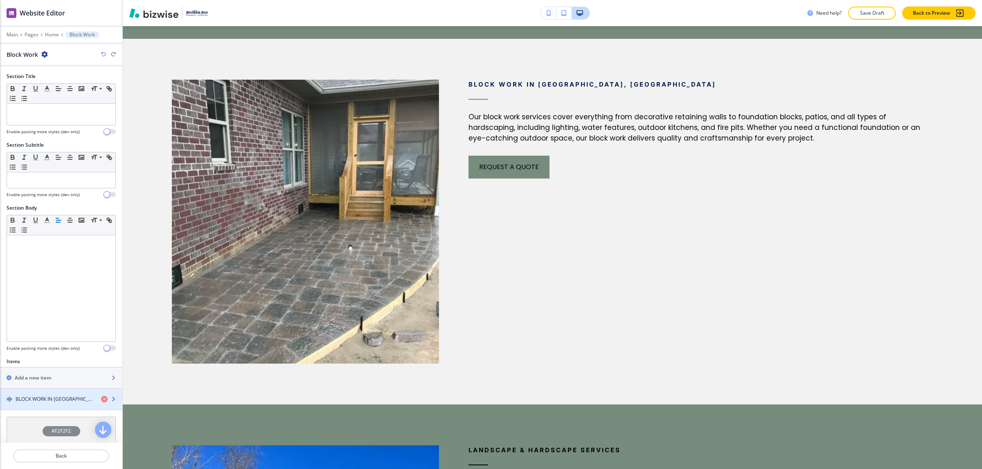
click at [63, 401] on h4 "BLOCK WORK IN [GEOGRAPHIC_DATA], [GEOGRAPHIC_DATA]" at bounding box center [55, 399] width 79 height 7
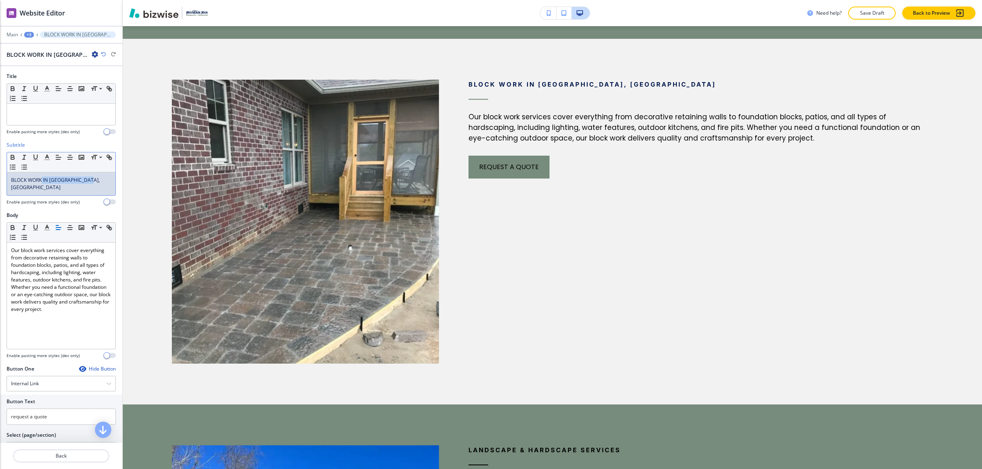
drag, startPoint x: 95, startPoint y: 181, endPoint x: 42, endPoint y: 182, distance: 53.2
click at [42, 182] on p "BLOCK WORK IN [GEOGRAPHIC_DATA], [GEOGRAPHIC_DATA]" at bounding box center [61, 184] width 100 height 15
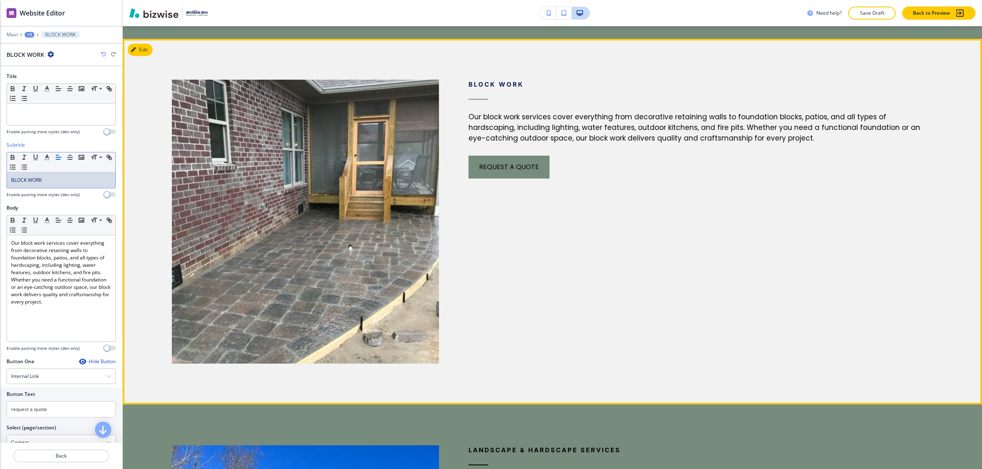
click at [318, 187] on img at bounding box center [305, 222] width 267 height 284
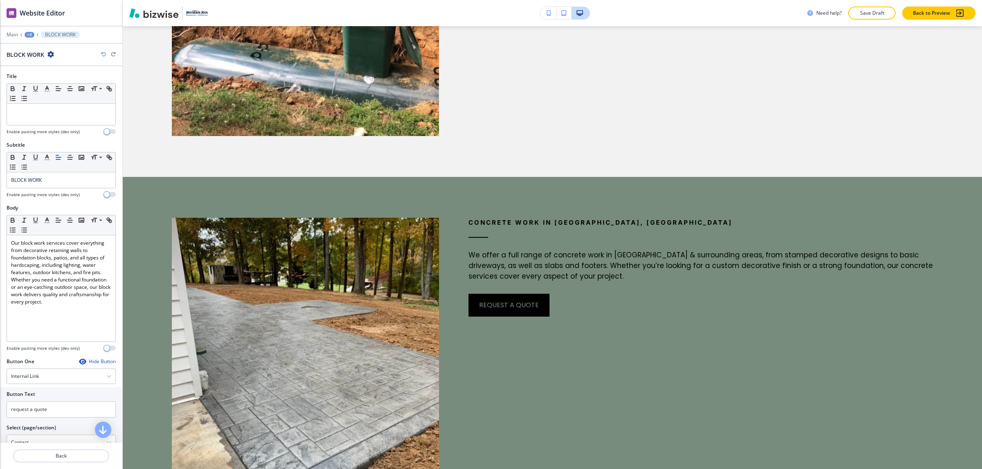
scroll to position [1933, 0]
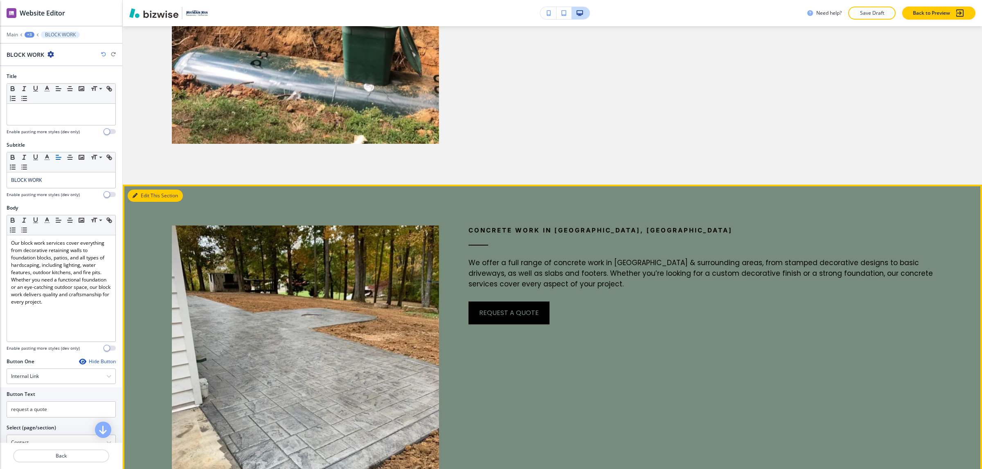
click at [149, 190] on button "Edit This Section" at bounding box center [155, 196] width 55 height 12
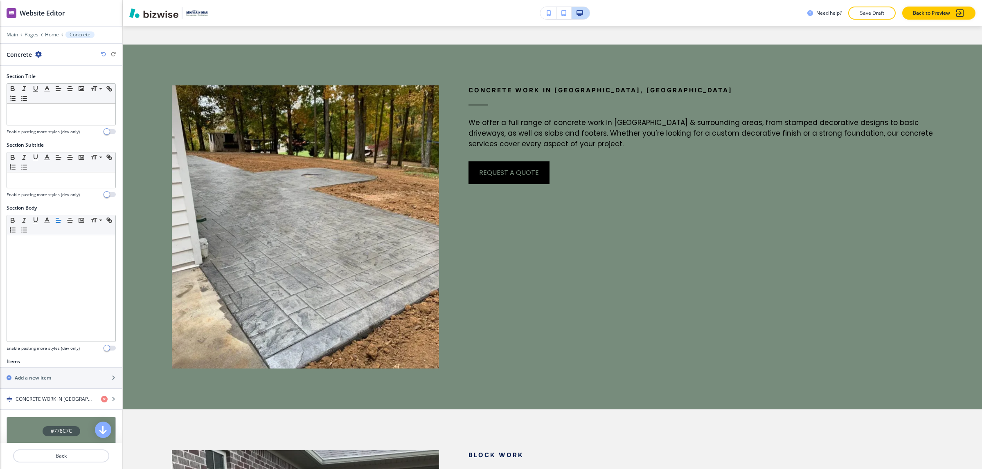
scroll to position [2082, 0]
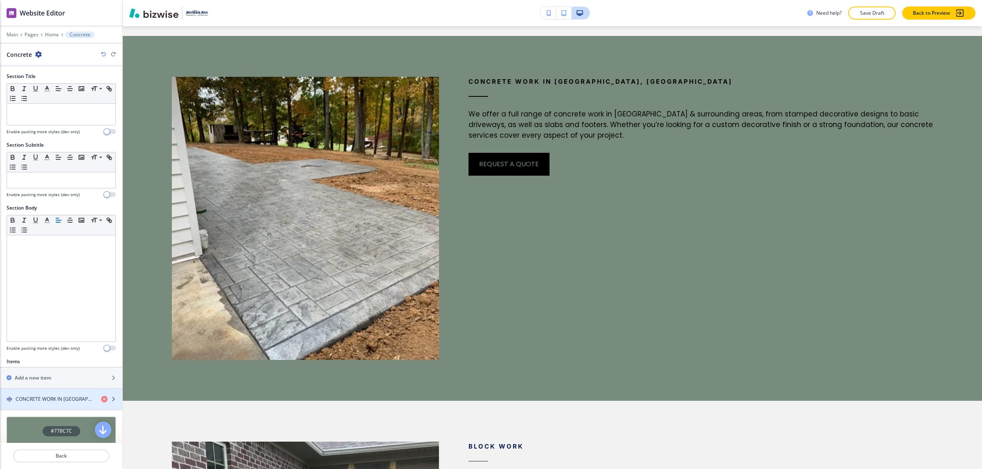
click at [50, 405] on div "button" at bounding box center [61, 406] width 122 height 7
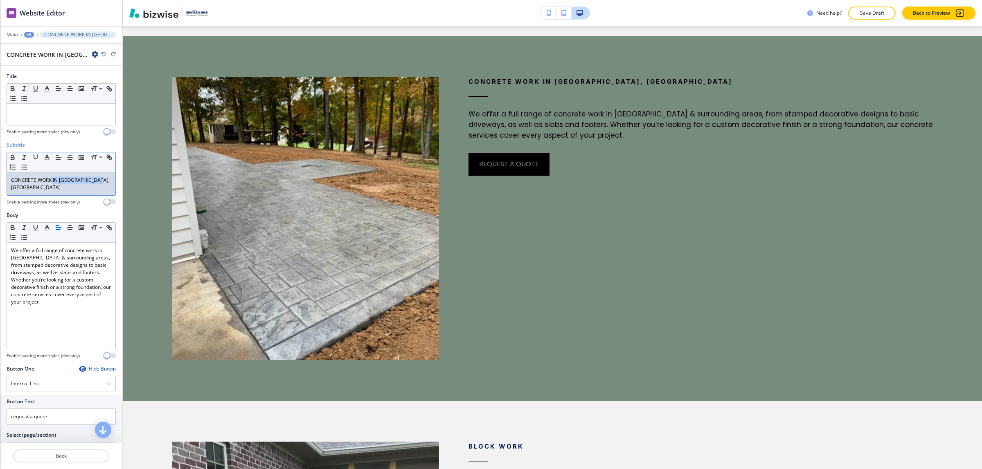
drag, startPoint x: 98, startPoint y: 181, endPoint x: 52, endPoint y: 181, distance: 46.6
click at [52, 181] on p "CONCRETE WORK IN [GEOGRAPHIC_DATA], [GEOGRAPHIC_DATA]" at bounding box center [61, 184] width 100 height 15
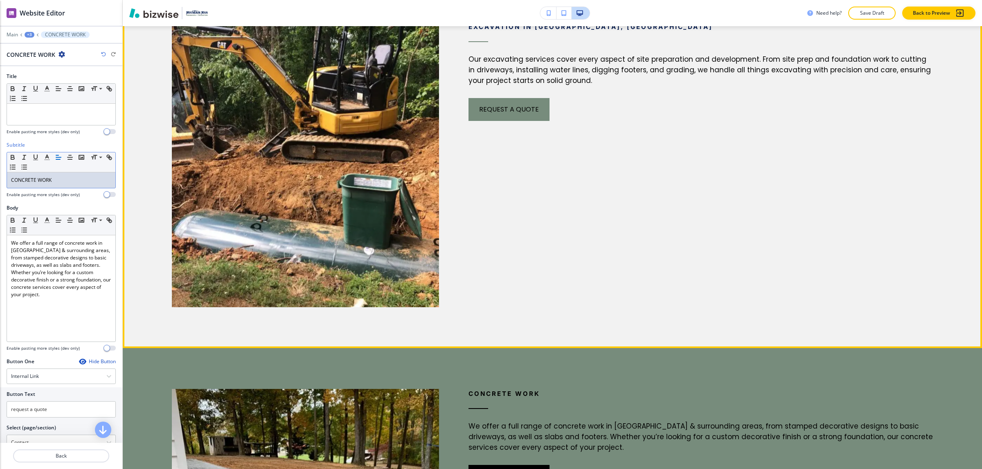
scroll to position [1571, 0]
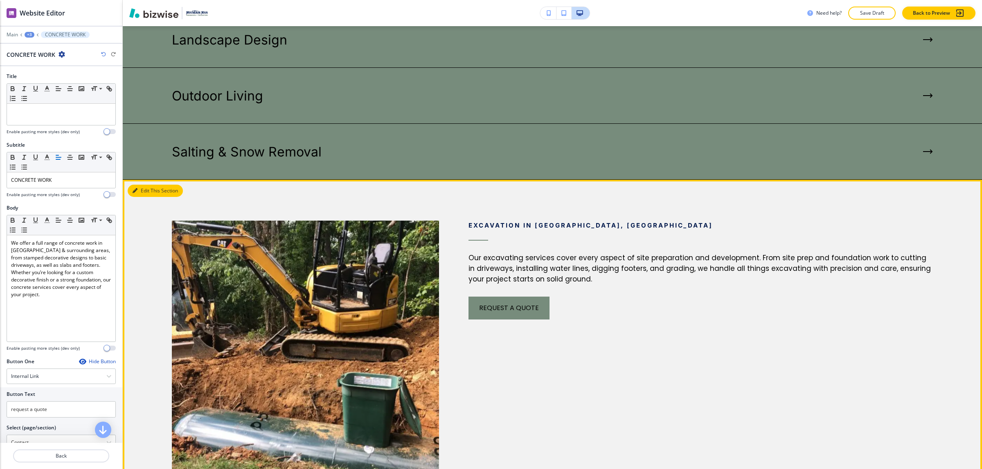
click at [148, 185] on button "Edit This Section" at bounding box center [155, 191] width 55 height 12
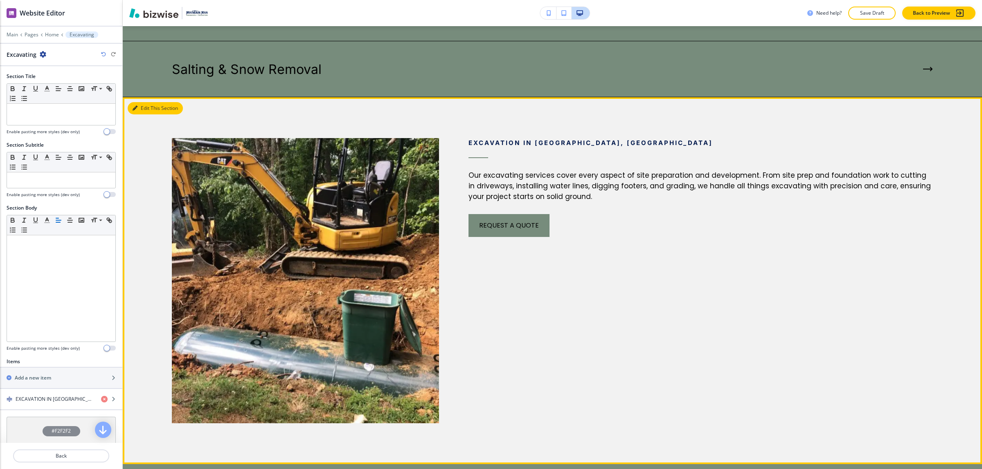
scroll to position [1718, 0]
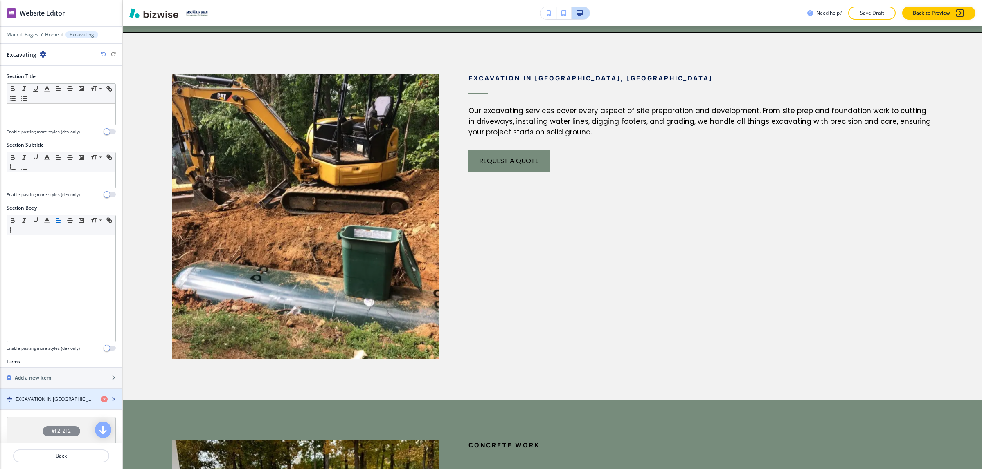
drag, startPoint x: 58, startPoint y: 409, endPoint x: 64, endPoint y: 403, distance: 8.1
click at [60, 407] on div "button" at bounding box center [61, 406] width 122 height 7
click at [58, 396] on div "button" at bounding box center [61, 392] width 122 height 7
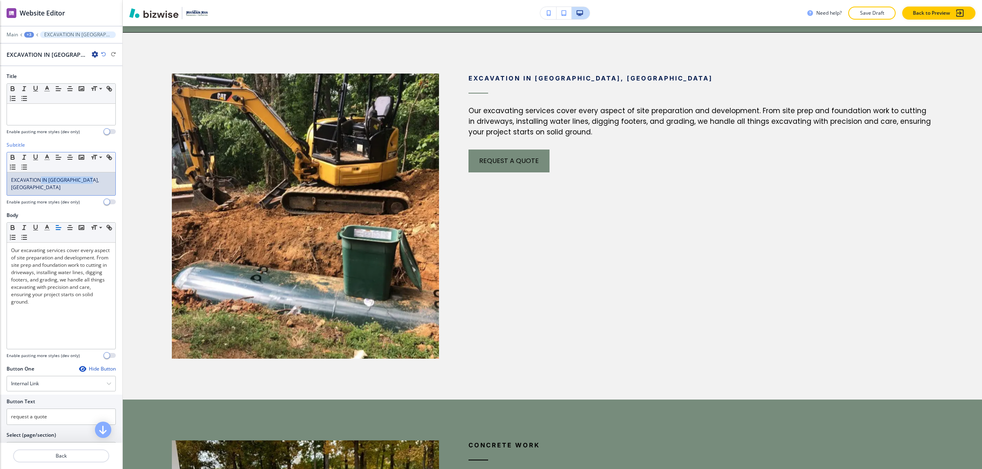
drag, startPoint x: 91, startPoint y: 183, endPoint x: 41, endPoint y: 181, distance: 50.0
click at [41, 181] on p "EXCAVATION IN [GEOGRAPHIC_DATA], [GEOGRAPHIC_DATA]" at bounding box center [61, 184] width 100 height 15
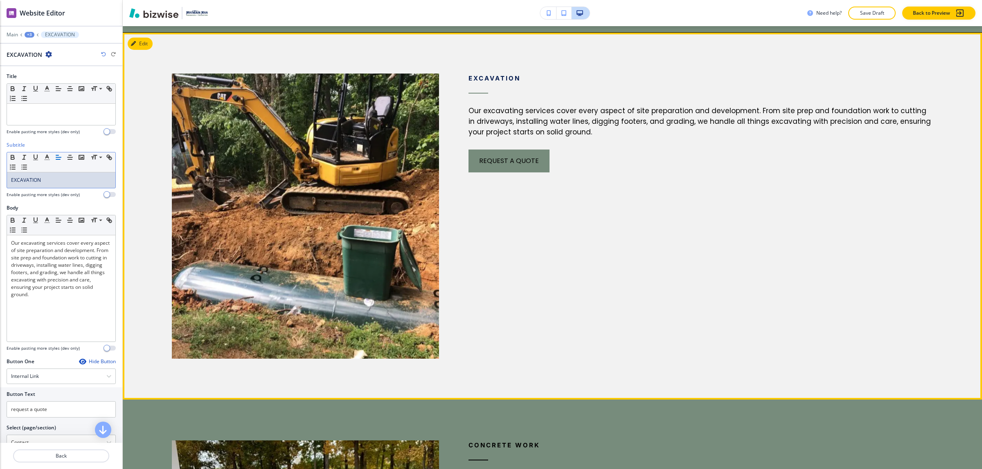
click at [628, 271] on div "EXCAVATION Our excavating services cover every aspect of site preparation and d…" at bounding box center [686, 196] width 494 height 326
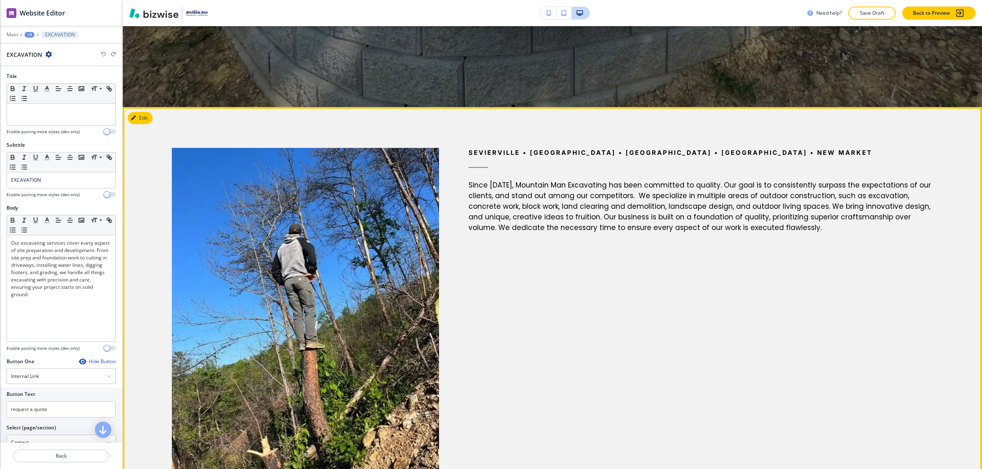
scroll to position [287, 0]
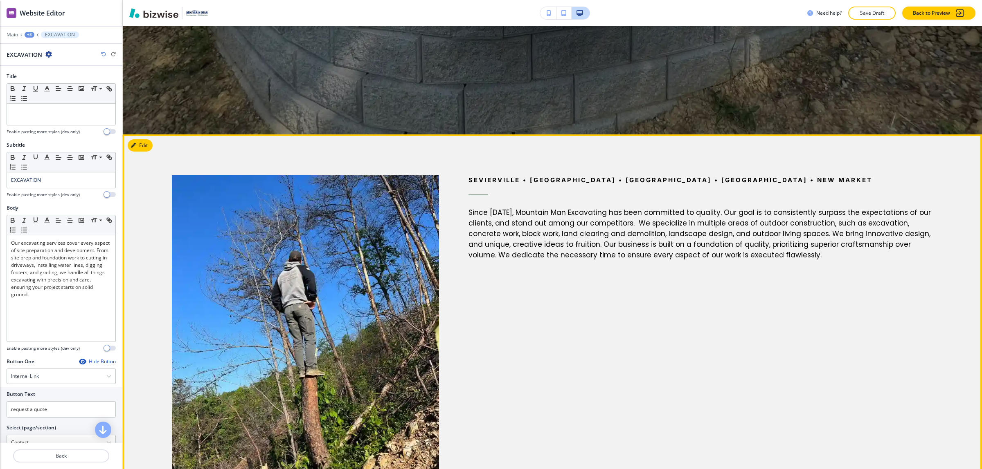
click at [549, 253] on p "Since [DATE], Mountain Man Excavating has been committed to quality. Our goal i…" at bounding box center [700, 233] width 465 height 53
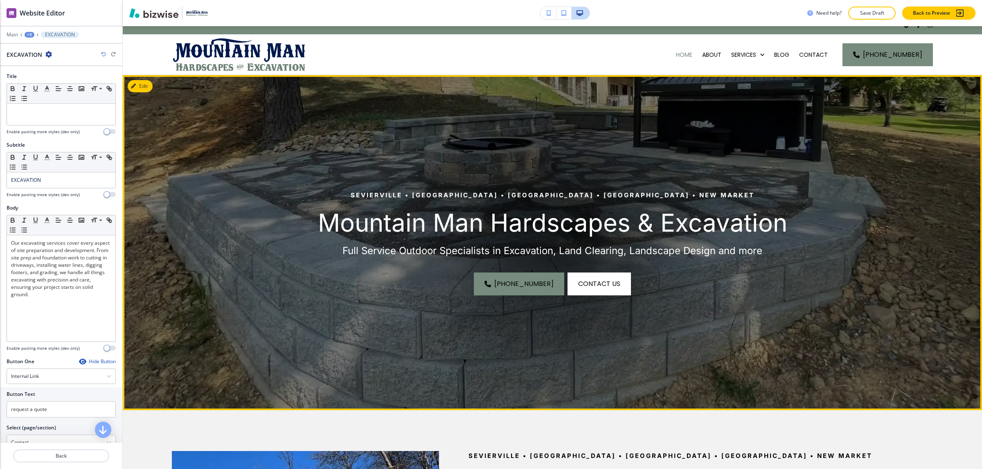
scroll to position [0, 0]
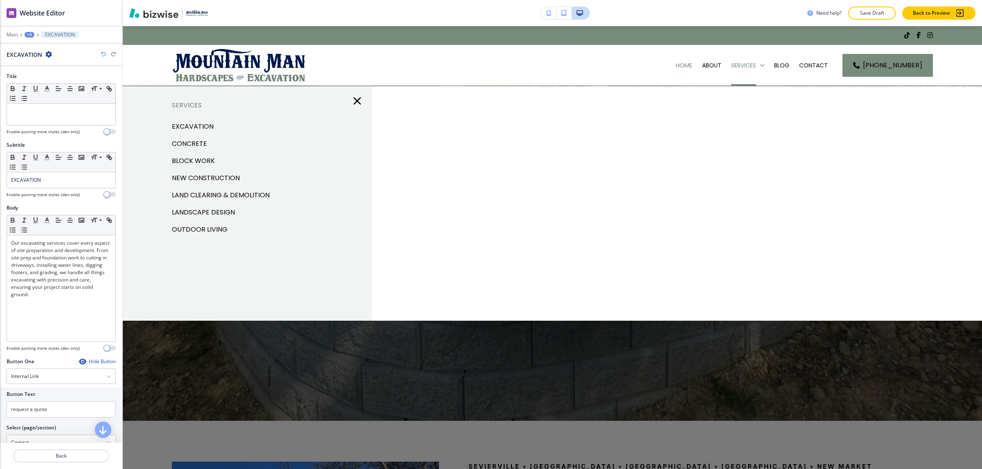
click at [356, 98] on icon "button" at bounding box center [356, 100] width 13 height 13
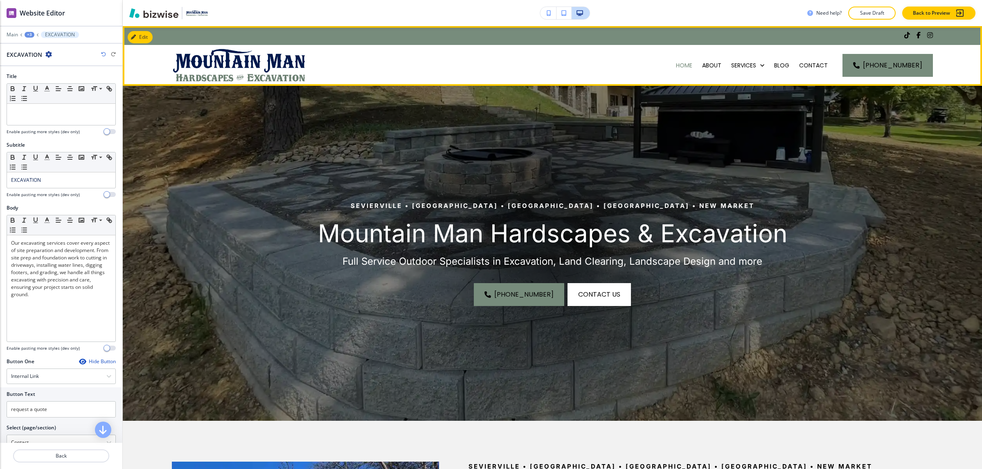
click at [693, 72] on div "Home" at bounding box center [684, 65] width 26 height 41
click at [690, 65] on p "Home" at bounding box center [684, 65] width 16 height 8
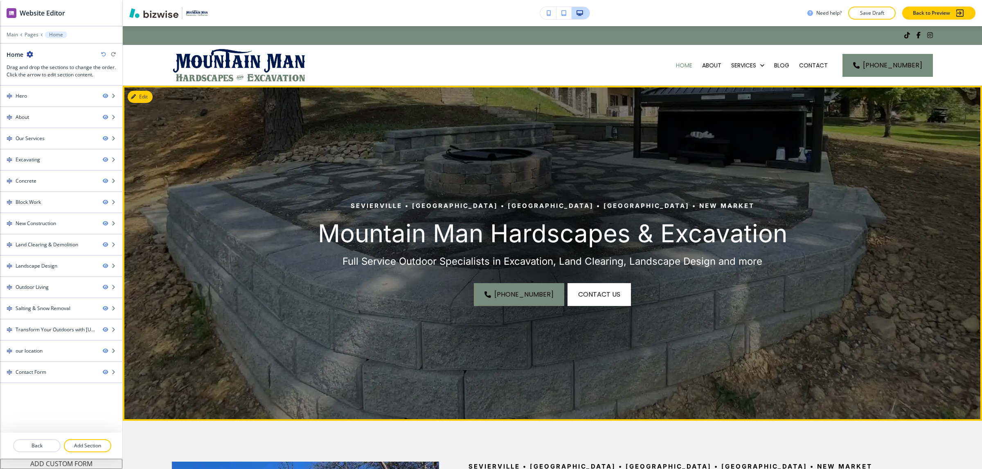
click at [374, 256] on p "Full Service Outdoor Specialists in Excavation, Land Clearing, Landscape Design…" at bounding box center [551, 262] width 667 height 12
click at [136, 99] on icon "button" at bounding box center [135, 96] width 5 height 5
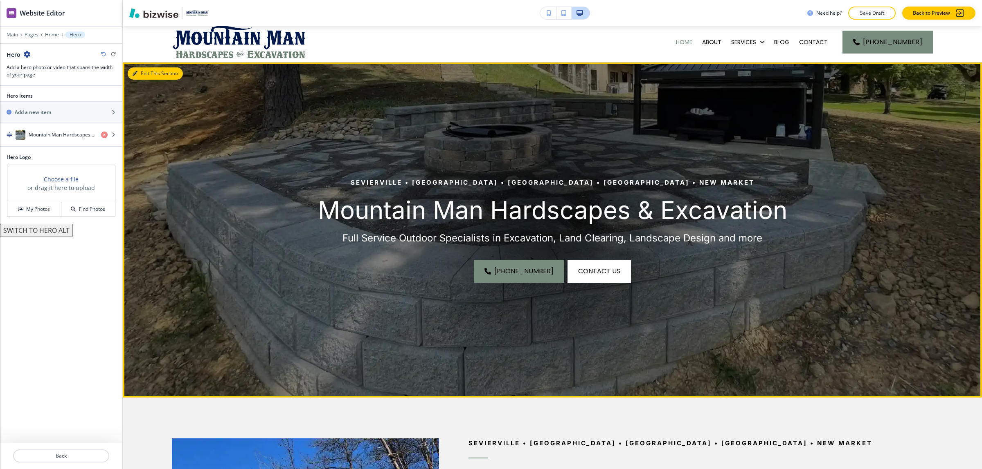
scroll to position [60, 0]
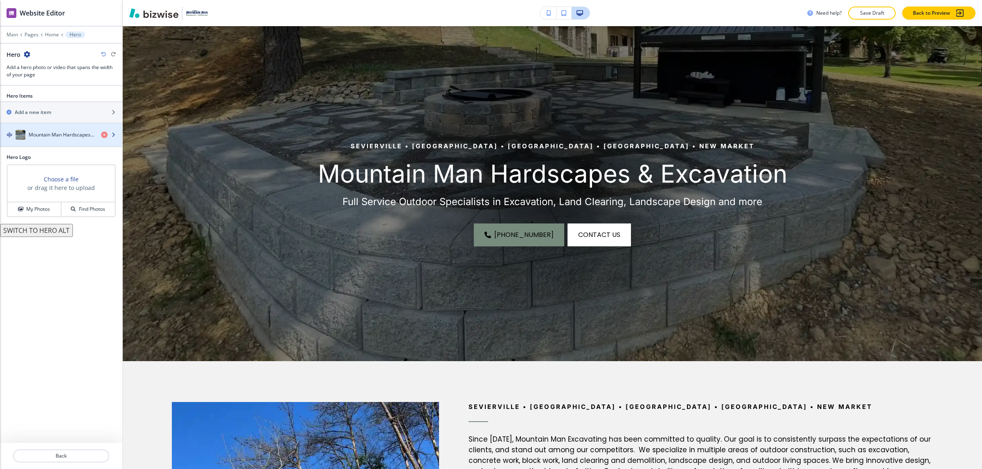
click at [51, 135] on h4 "Mountain Man Hardscapes & Excavation" at bounding box center [62, 134] width 66 height 7
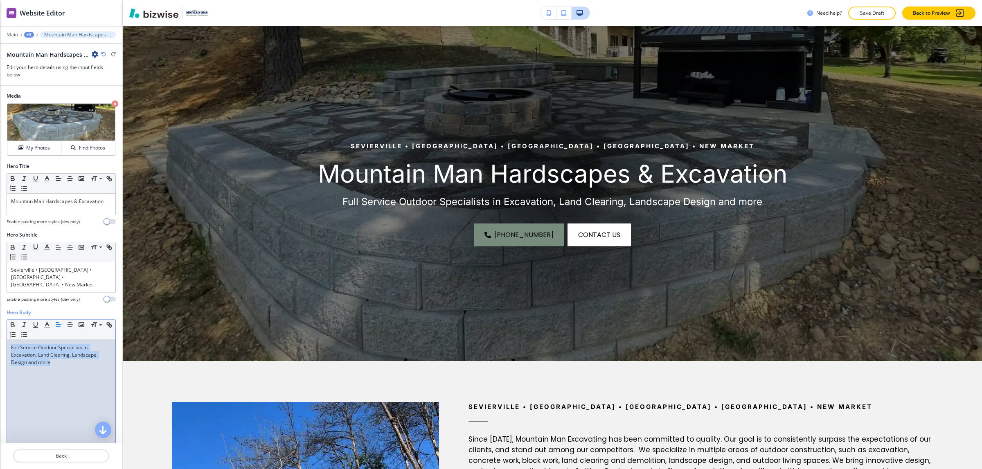
drag, startPoint x: 58, startPoint y: 362, endPoint x: 2, endPoint y: 346, distance: 58.3
click at [2, 346] on div "Hero Body Small Normal Large Huge Full Service Outdoor Specialists in Excavatio…" at bounding box center [61, 386] width 122 height 154
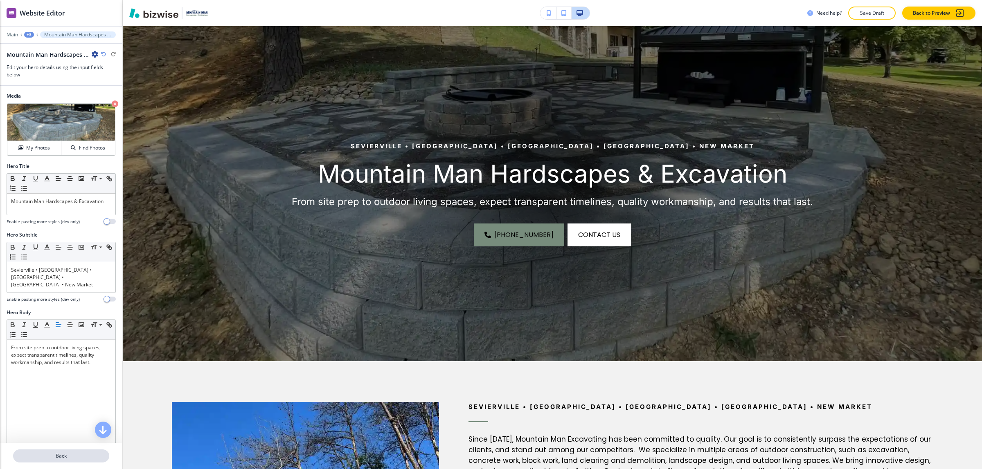
click at [73, 452] on button "Back" at bounding box center [61, 456] width 96 height 13
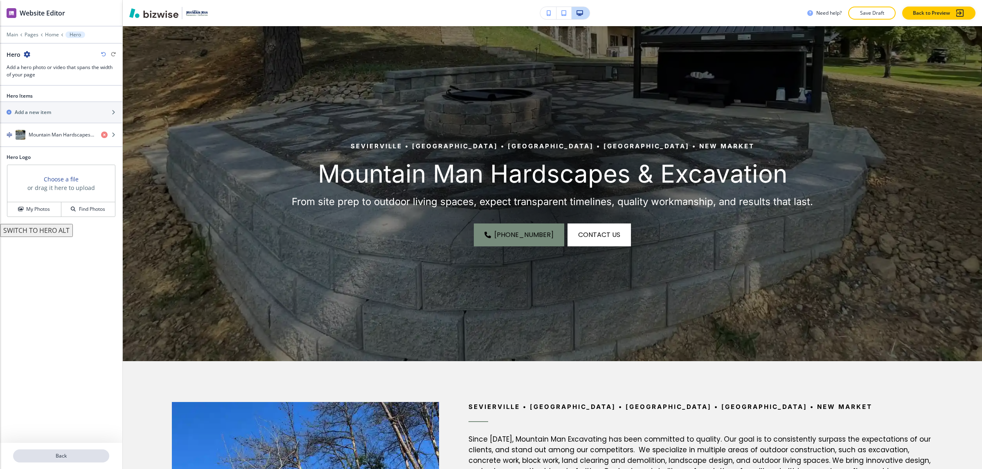
click at [72, 461] on button "Back" at bounding box center [61, 456] width 96 height 13
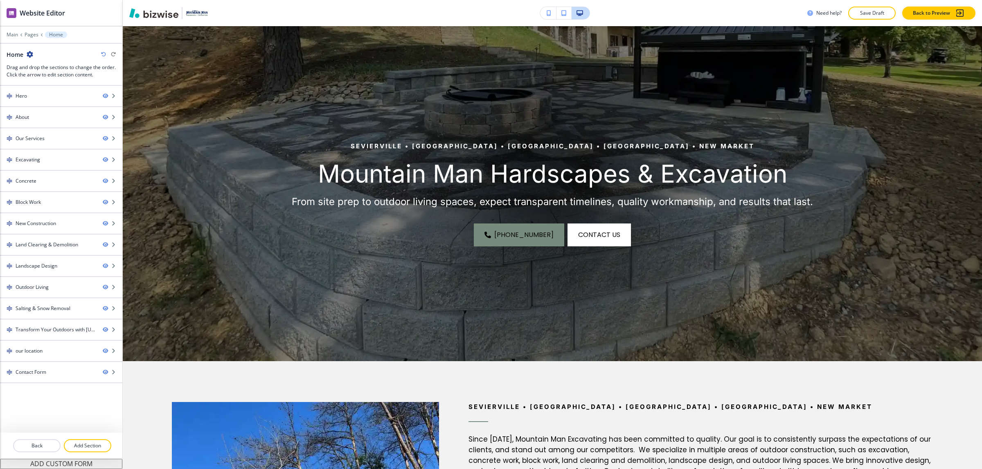
click at [70, 460] on button "ADD CUSTOM FORM" at bounding box center [61, 464] width 122 height 10
click at [26, 395] on div "Contact Form" at bounding box center [31, 393] width 31 height 7
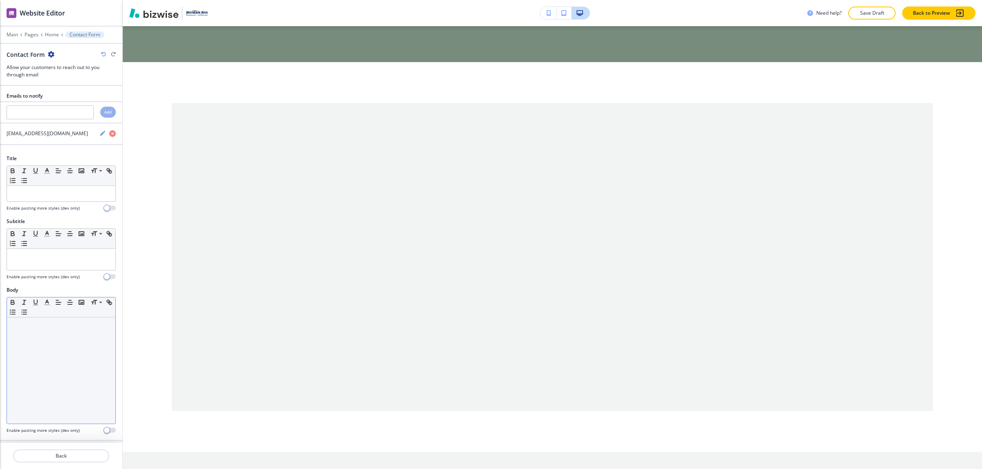
scroll to position [5772, 0]
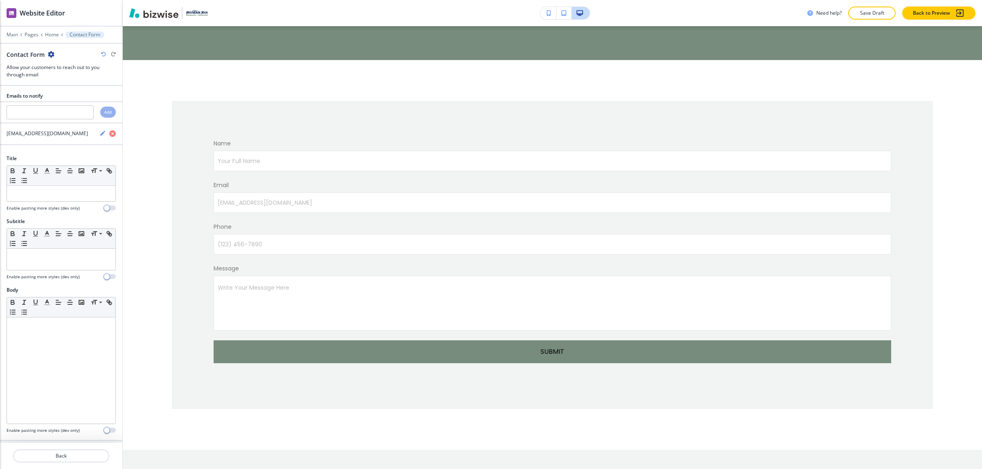
drag, startPoint x: 103, startPoint y: 45, endPoint x: 103, endPoint y: 54, distance: 8.2
click at [103, 49] on div at bounding box center [61, 47] width 122 height 7
click at [103, 54] on icon "button" at bounding box center [103, 54] width 5 height 5
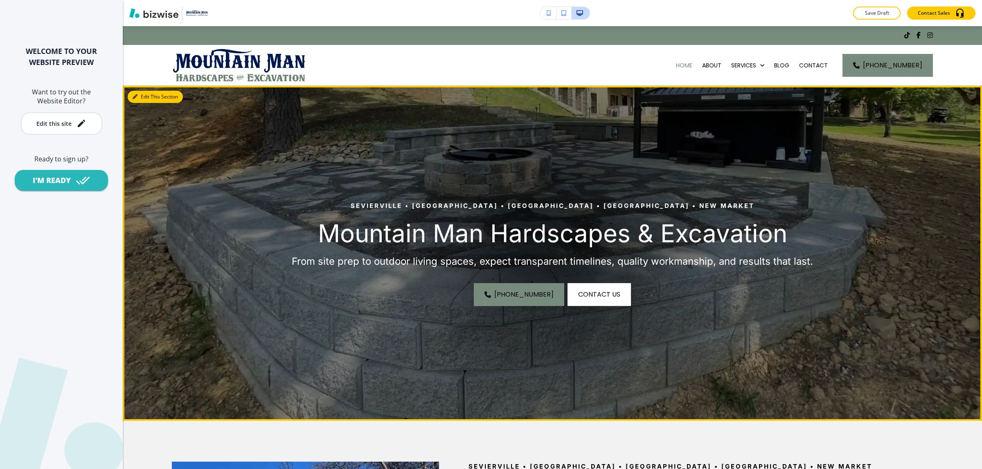
click at [134, 92] on button "Edit This Section" at bounding box center [155, 97] width 55 height 12
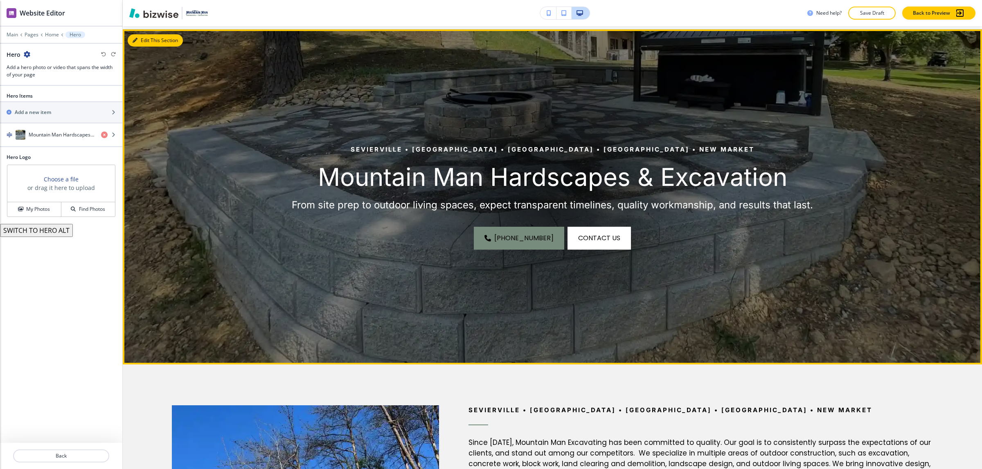
scroll to position [60, 0]
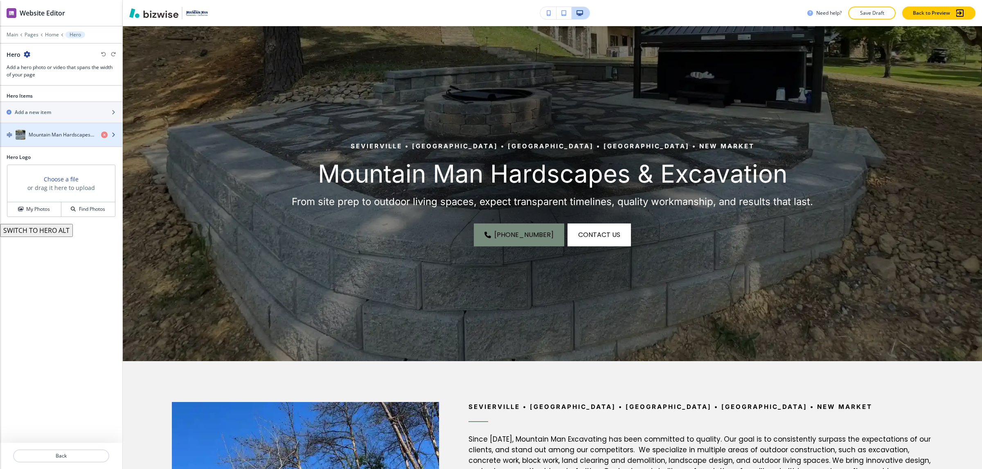
click at [56, 133] on h4 "Mountain Man Hardscapes & Excavation" at bounding box center [62, 134] width 66 height 7
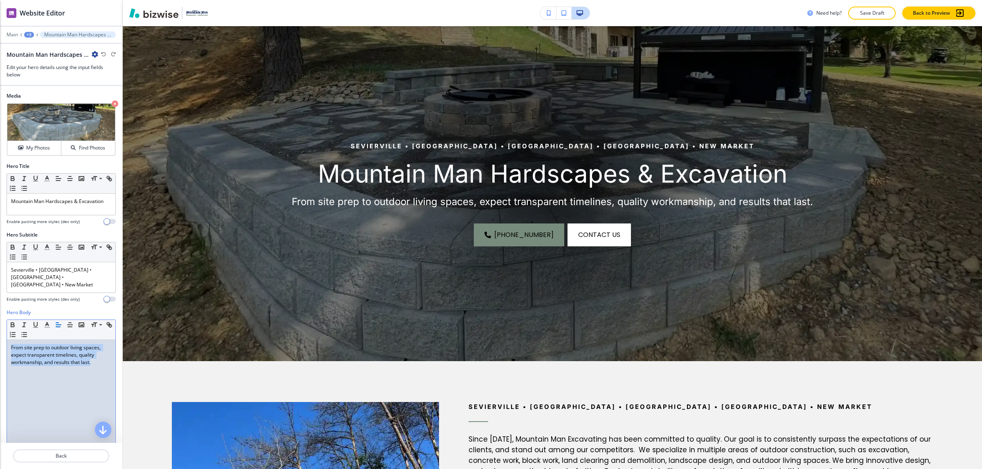
drag, startPoint x: 95, startPoint y: 361, endPoint x: -12, endPoint y: 337, distance: 109.7
click at [0, 0] on html "WELCOME TO YOUR WEBSITE PREVIEW Want to try out the Website Editor? Edit this s…" at bounding box center [491, 0] width 982 height 0
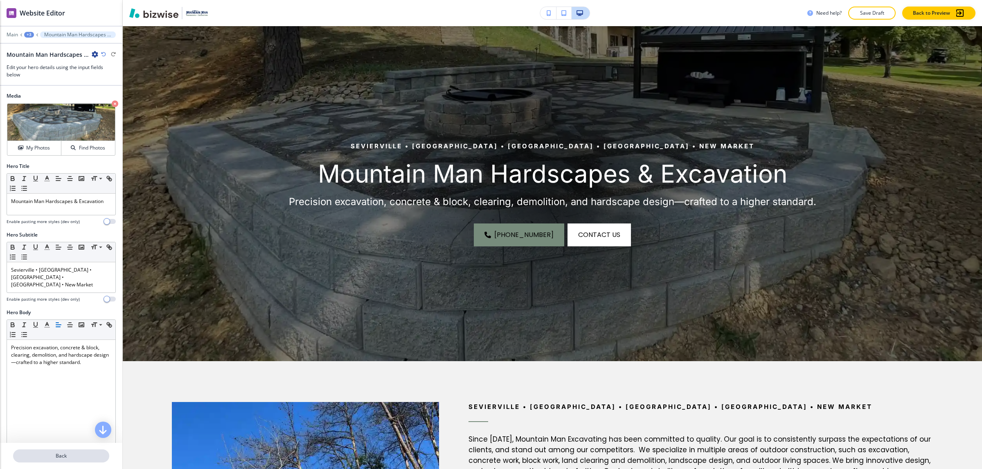
click at [56, 457] on p "Back" at bounding box center [61, 456] width 94 height 7
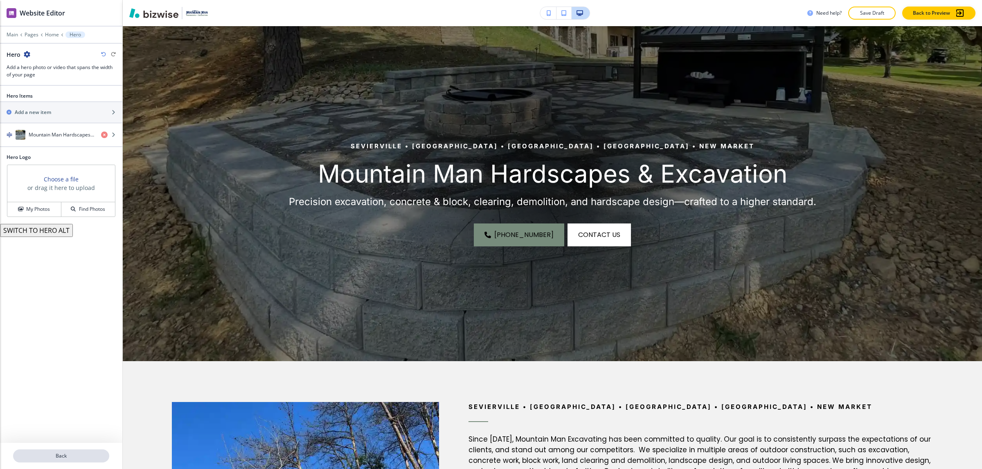
click at [58, 455] on p "Back" at bounding box center [61, 456] width 94 height 7
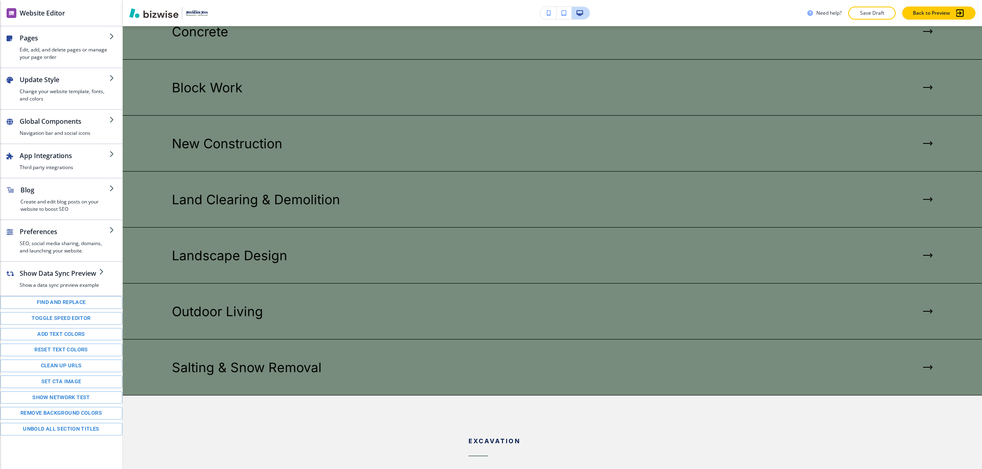
scroll to position [986, 0]
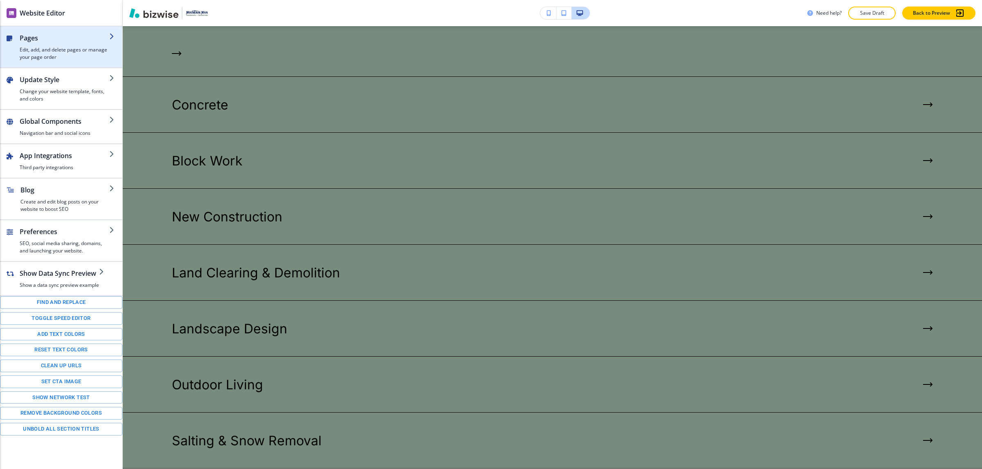
drag, startPoint x: 56, startPoint y: 246, endPoint x: 51, endPoint y: 56, distance: 190.6
click at [52, 84] on div "Pages Edit, add, and delete pages or manage your page order Update Style Change…" at bounding box center [61, 231] width 122 height 409
click at [50, 52] on h4 "Edit, add, and delete pages or manage your page order" at bounding box center [65, 53] width 90 height 15
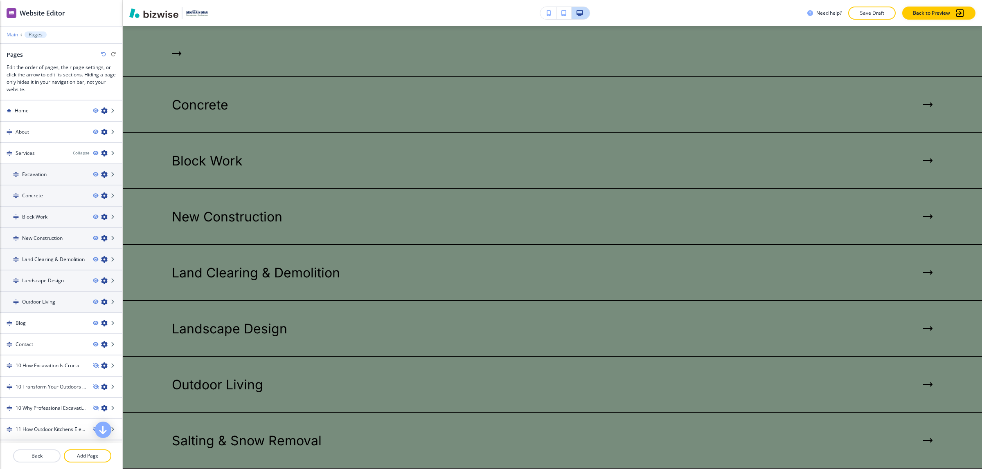
click at [17, 32] on p "Main" at bounding box center [12, 35] width 11 height 6
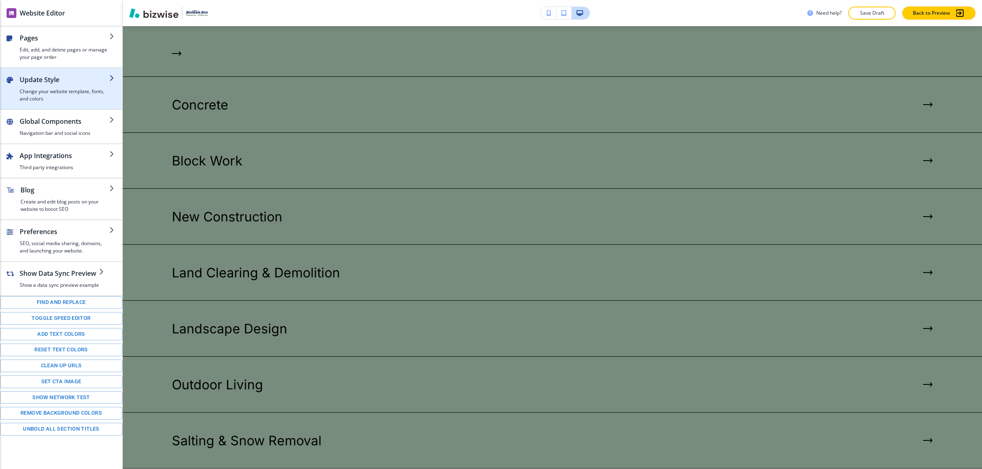
click at [30, 81] on h2 "Update Style" at bounding box center [65, 80] width 90 height 10
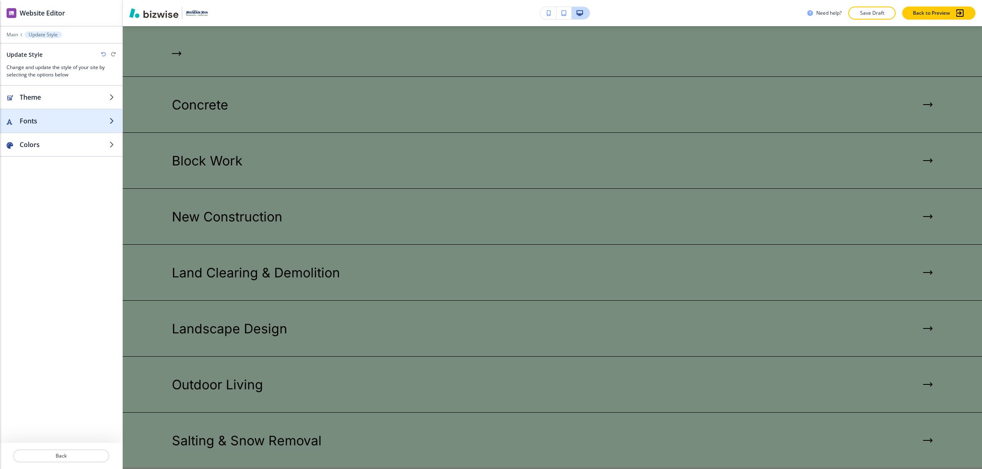
click at [51, 119] on h2 "Fonts" at bounding box center [65, 121] width 90 height 10
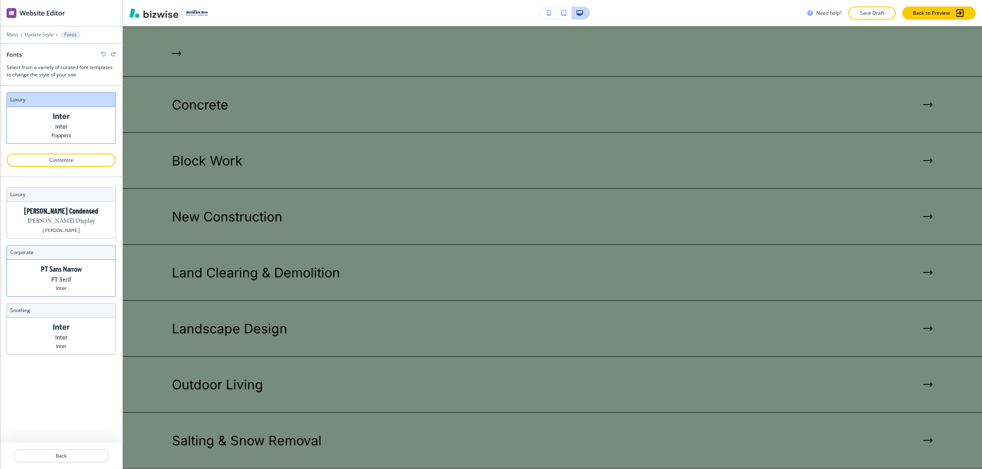
click at [84, 275] on div "PT Sans Narrow PT Serif Inter" at bounding box center [61, 278] width 108 height 36
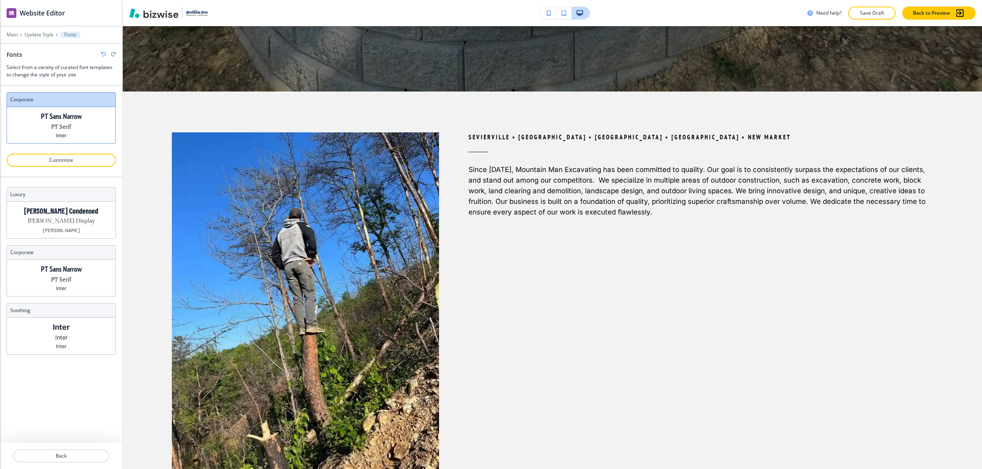
scroll to position [0, 0]
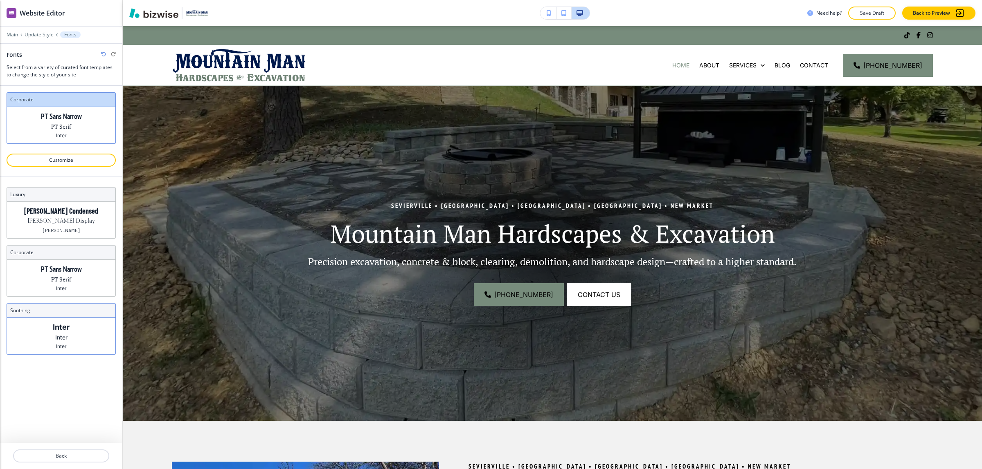
click at [58, 346] on p "Inter" at bounding box center [61, 347] width 11 height 6
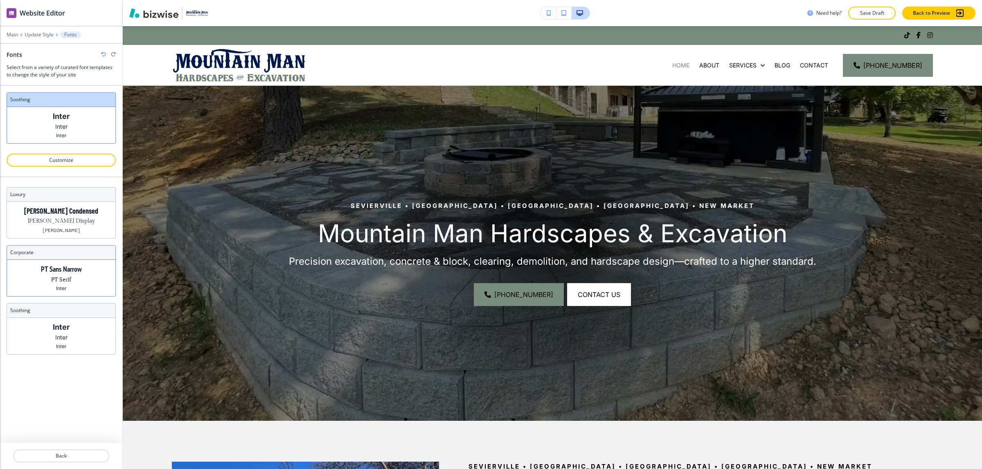
click at [63, 280] on p "PT Serif" at bounding box center [61, 279] width 20 height 9
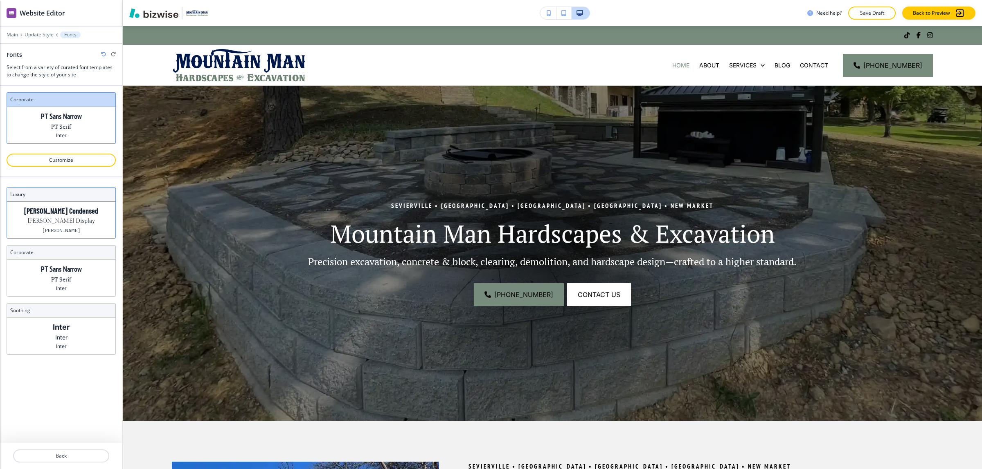
click at [78, 216] on p "Barlow Condensed" at bounding box center [61, 211] width 74 height 9
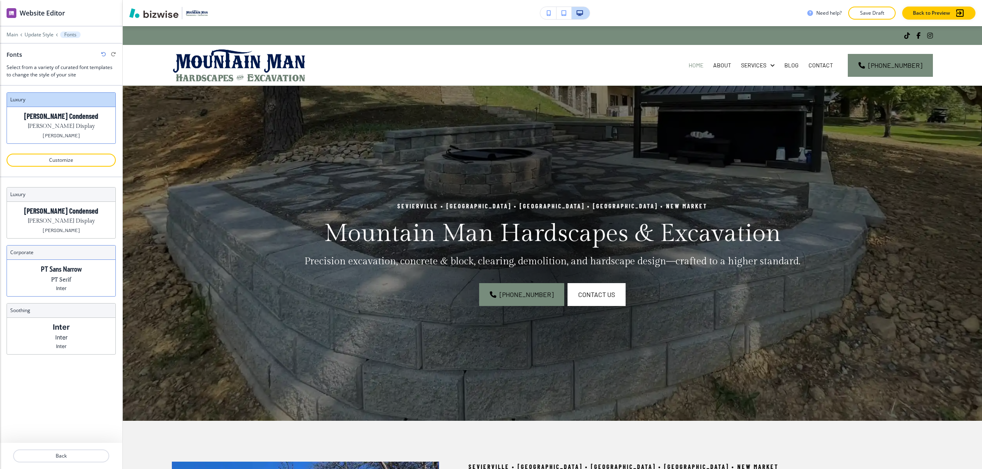
click at [69, 270] on p "PT Sans Narrow" at bounding box center [61, 269] width 41 height 9
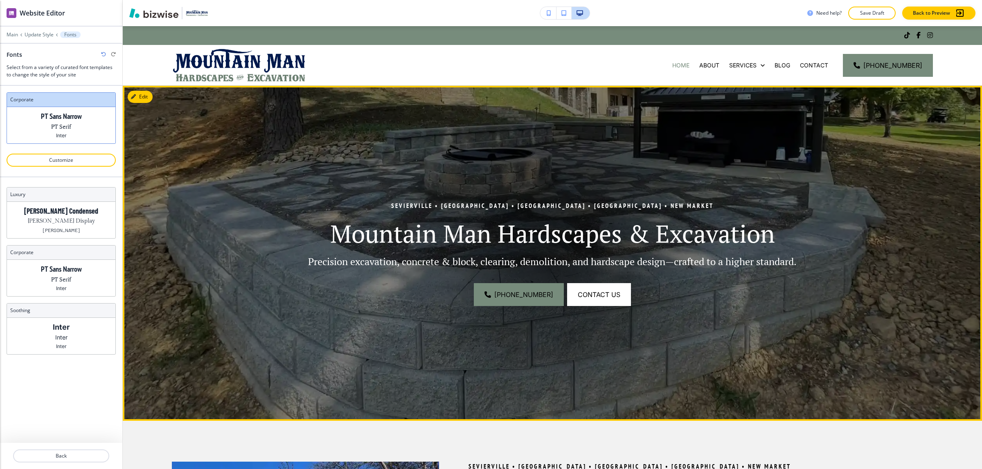
click at [722, 297] on div "[PHONE_NUMBER] contact us" at bounding box center [551, 294] width 667 height 23
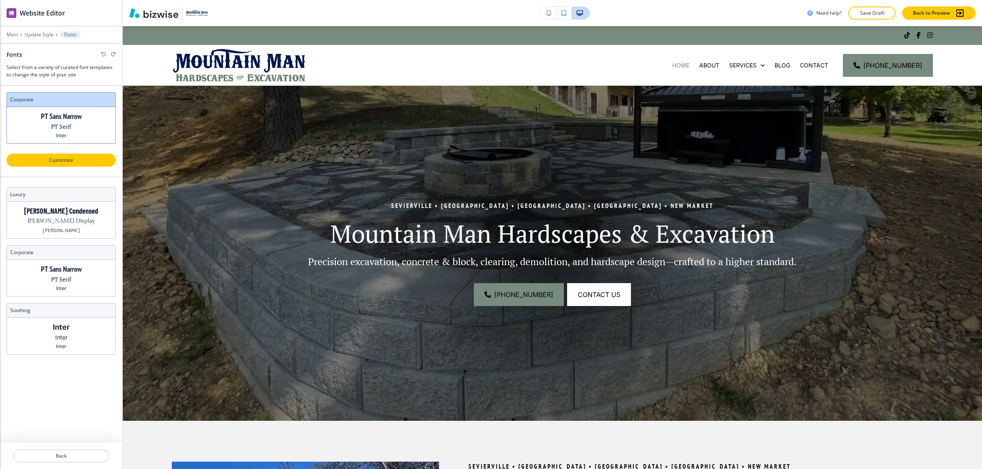
click at [98, 160] on p "Customize" at bounding box center [61, 160] width 88 height 7
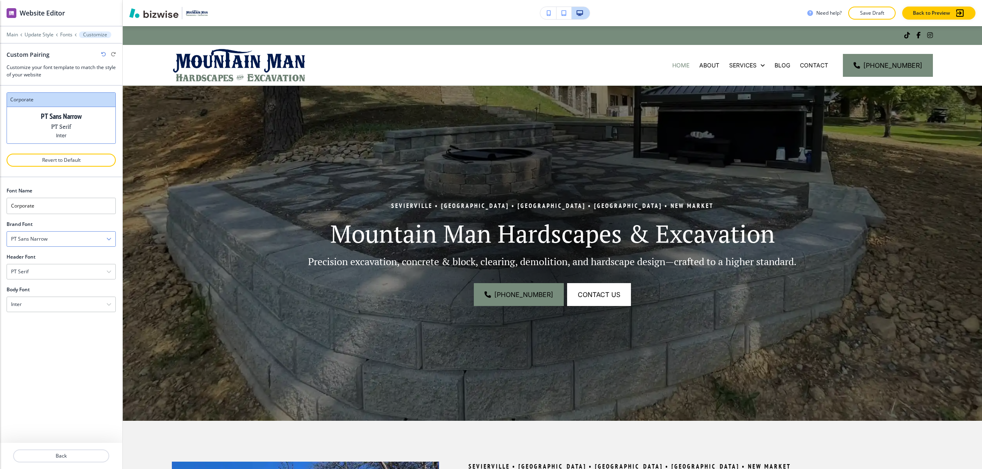
click at [36, 240] on h4 "PT Sans Narrow" at bounding box center [29, 239] width 36 height 7
click at [63, 266] on h4 "Playfair Display" at bounding box center [61, 267] width 100 height 7
click at [61, 277] on div "PT Serif" at bounding box center [61, 272] width 108 height 15
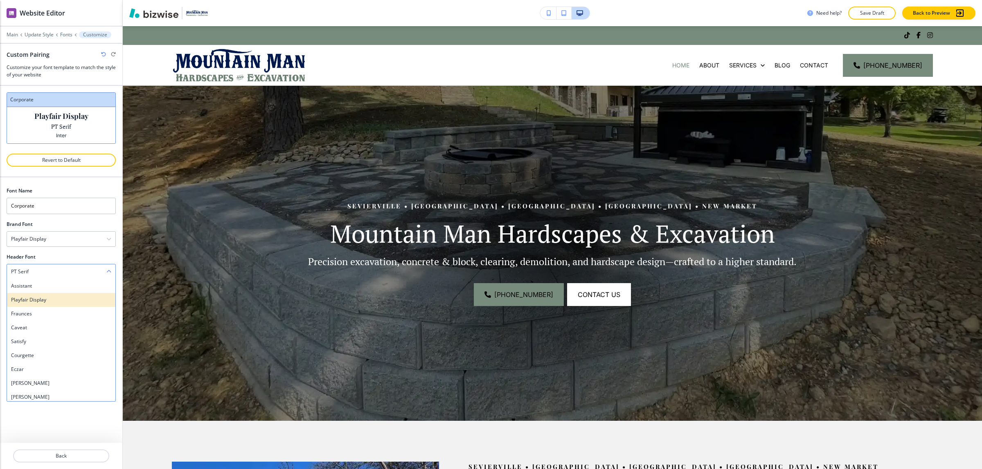
click at [54, 297] on div "Playfair Display" at bounding box center [61, 300] width 108 height 14
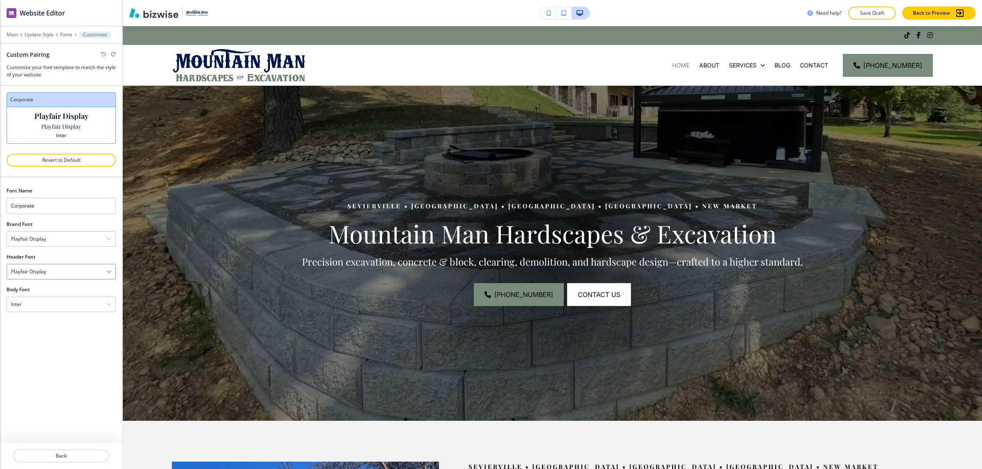
click at [59, 273] on div "Playfair Display" at bounding box center [61, 272] width 108 height 15
click at [50, 311] on div "Fraunces" at bounding box center [61, 314] width 108 height 14
click at [61, 273] on div "Fraunces" at bounding box center [61, 272] width 108 height 15
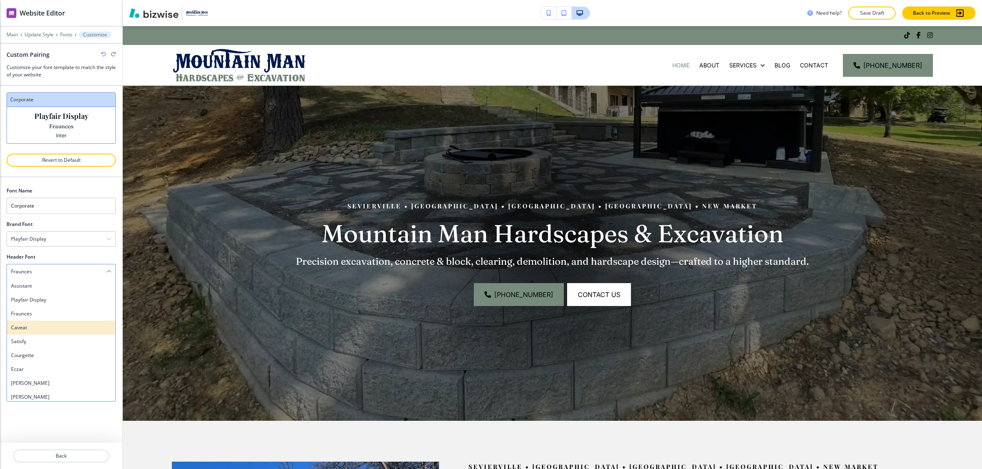
click at [50, 330] on h4 "Caveat" at bounding box center [61, 327] width 100 height 7
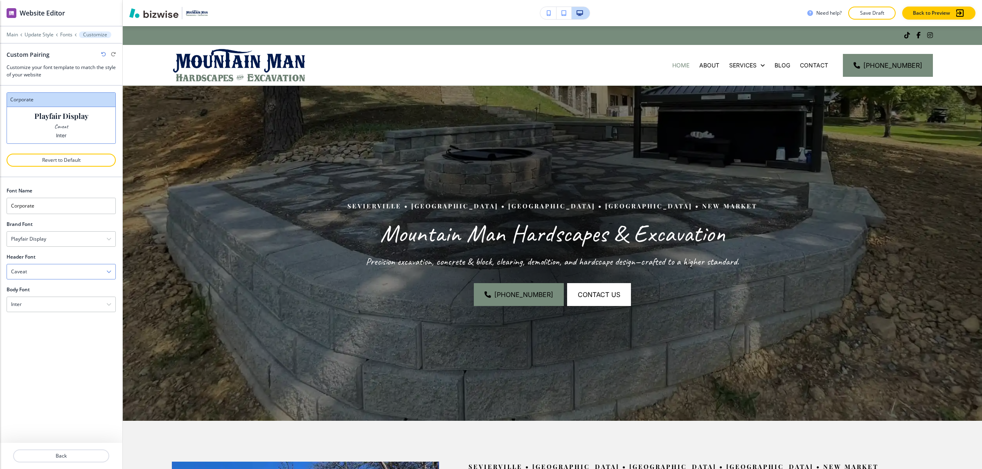
click at [65, 277] on div "Caveat" at bounding box center [61, 272] width 108 height 15
click at [63, 359] on h4 "Courgette" at bounding box center [61, 355] width 100 height 7
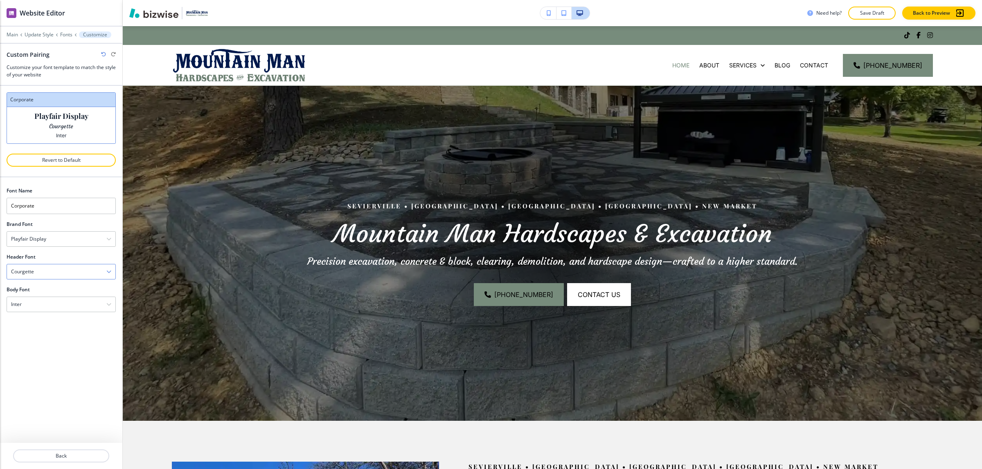
click at [80, 269] on div "Courgette" at bounding box center [61, 272] width 108 height 15
click at [52, 328] on div "Delicious Handrawn" at bounding box center [61, 323] width 108 height 14
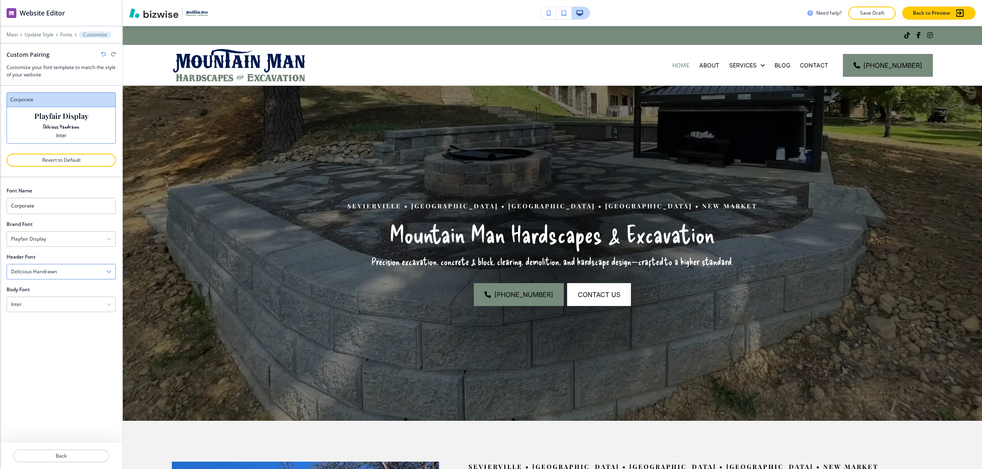
click at [66, 277] on div "Delicious Handrawn" at bounding box center [61, 272] width 108 height 15
click at [79, 457] on p "Back" at bounding box center [61, 456] width 94 height 7
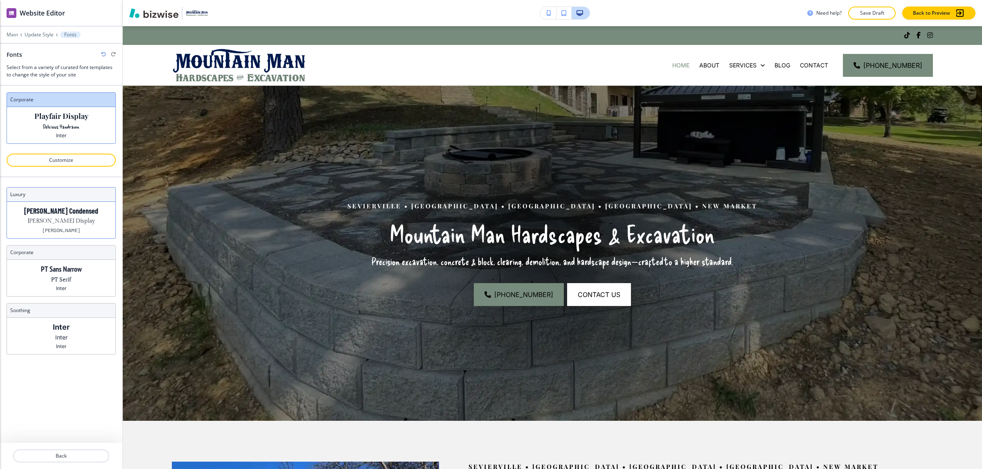
click at [63, 217] on div "Barlow Condensed Gilda Display Barlow" at bounding box center [61, 220] width 108 height 36
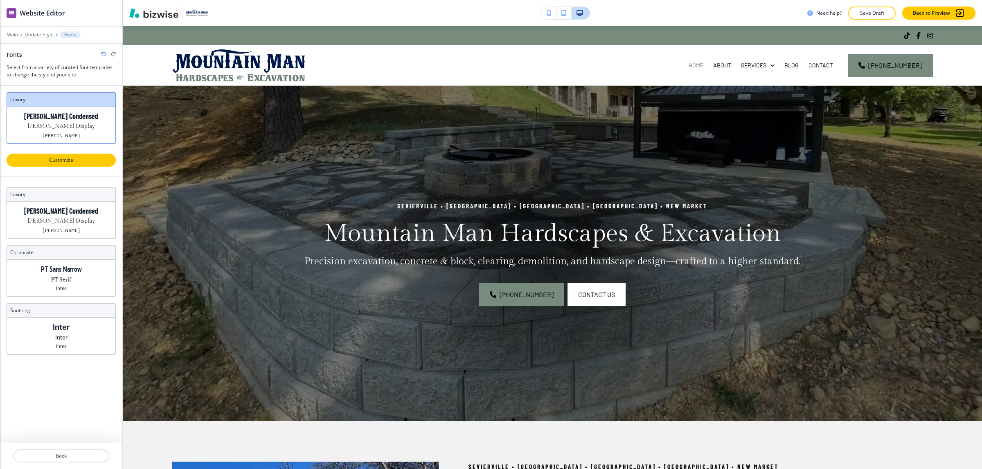
click at [62, 162] on p "Customize" at bounding box center [61, 160] width 88 height 7
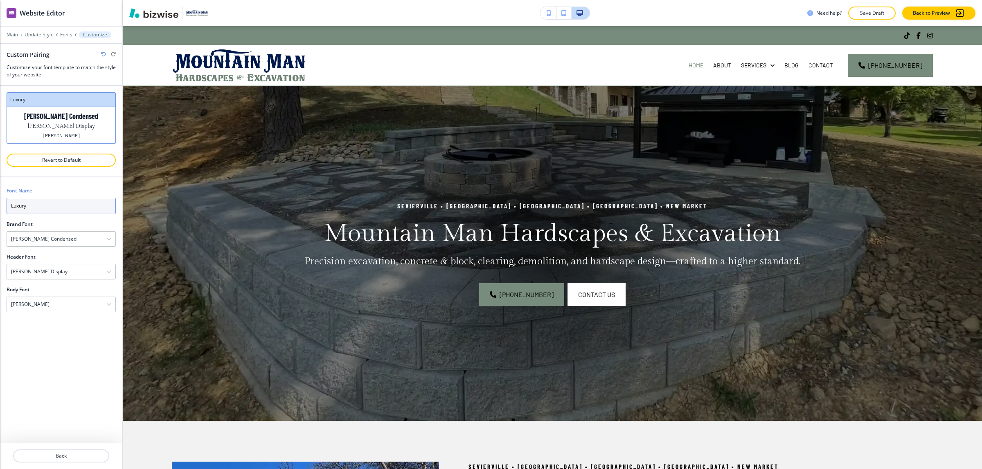
click at [61, 208] on input "Luxury" at bounding box center [61, 206] width 109 height 16
click at [60, 223] on div "Brand Font" at bounding box center [61, 224] width 109 height 7
click at [64, 445] on div at bounding box center [61, 446] width 122 height 7
click at [64, 450] on button "Back" at bounding box center [61, 456] width 96 height 13
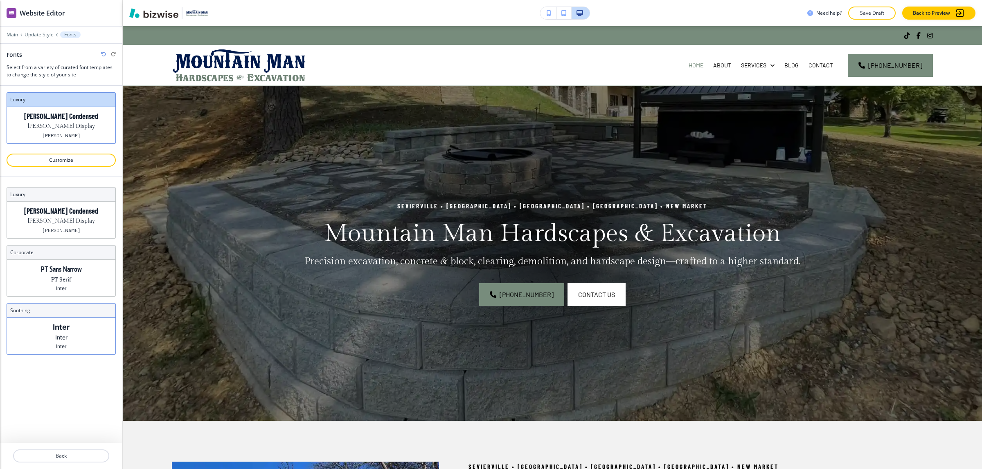
click at [72, 337] on div "Inter Inter Inter" at bounding box center [61, 336] width 108 height 36
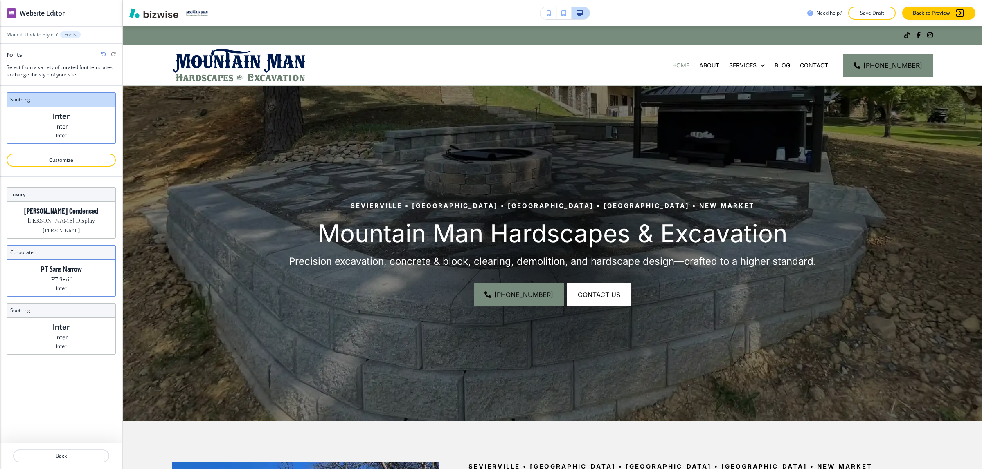
click at [76, 288] on div "PT Sans Narrow PT Serif Inter" at bounding box center [61, 278] width 108 height 36
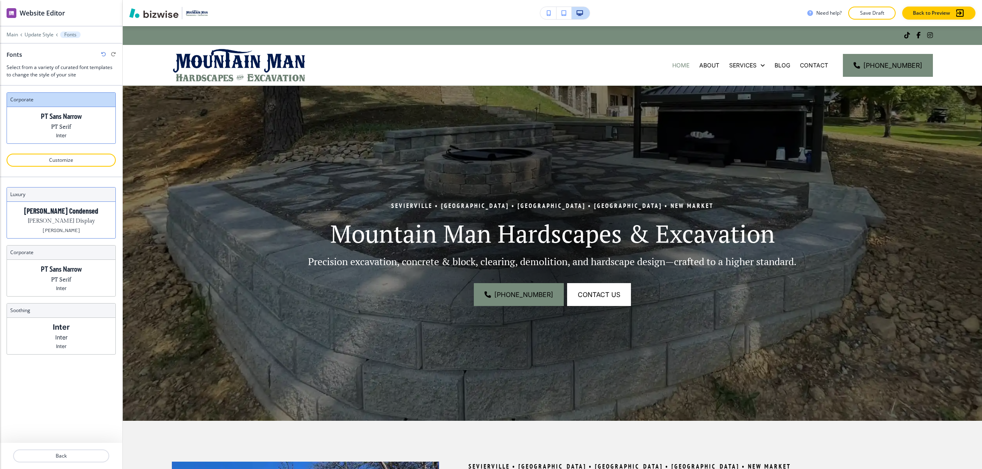
click at [68, 226] on p "Gilda Display" at bounding box center [61, 221] width 67 height 9
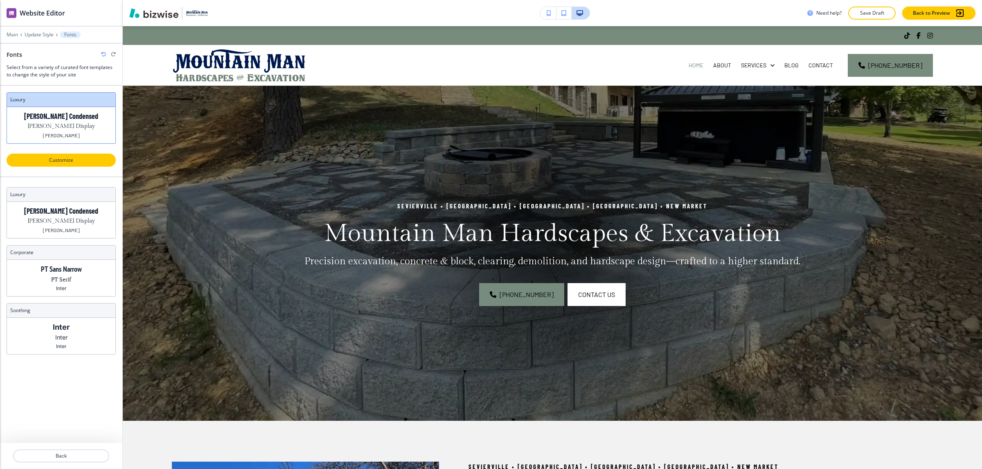
click at [68, 161] on p "Customize" at bounding box center [61, 160] width 88 height 7
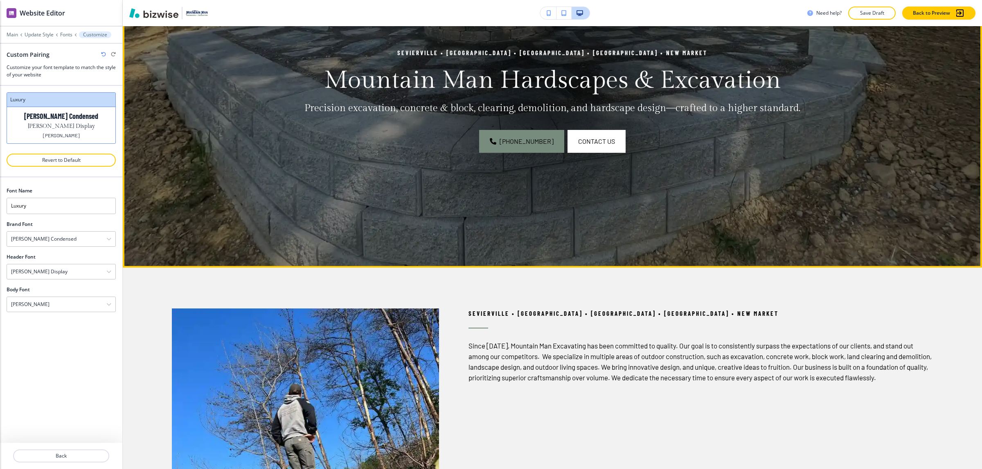
scroll to position [51, 0]
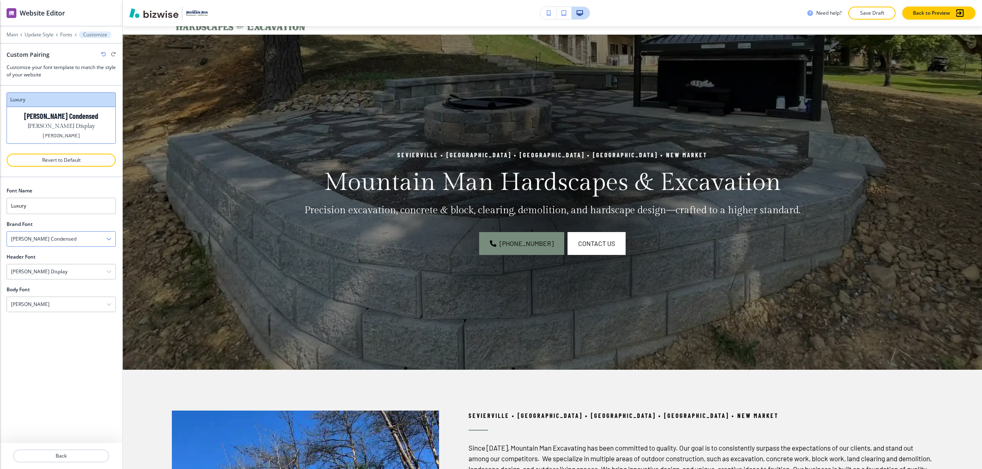
click at [75, 240] on div "Barlow Condensed" at bounding box center [61, 239] width 108 height 15
click at [75, 363] on h4 "Architects Daughter" at bounding box center [61, 363] width 100 height 7
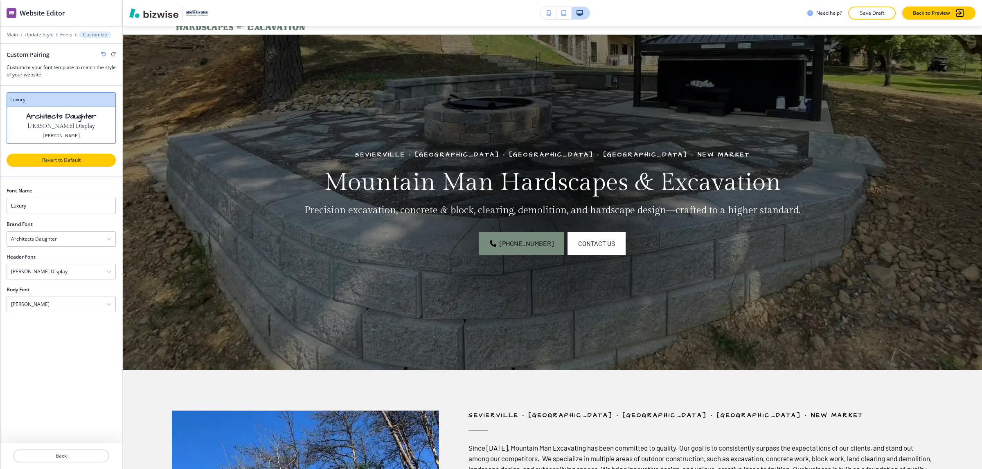
click at [70, 157] on p "Revert to Default" at bounding box center [61, 160] width 88 height 7
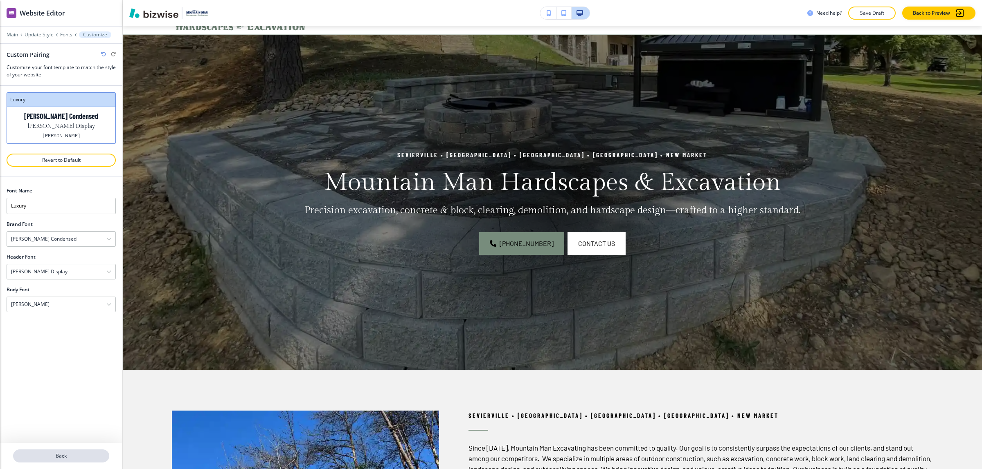
click at [76, 455] on p "Back" at bounding box center [61, 456] width 94 height 7
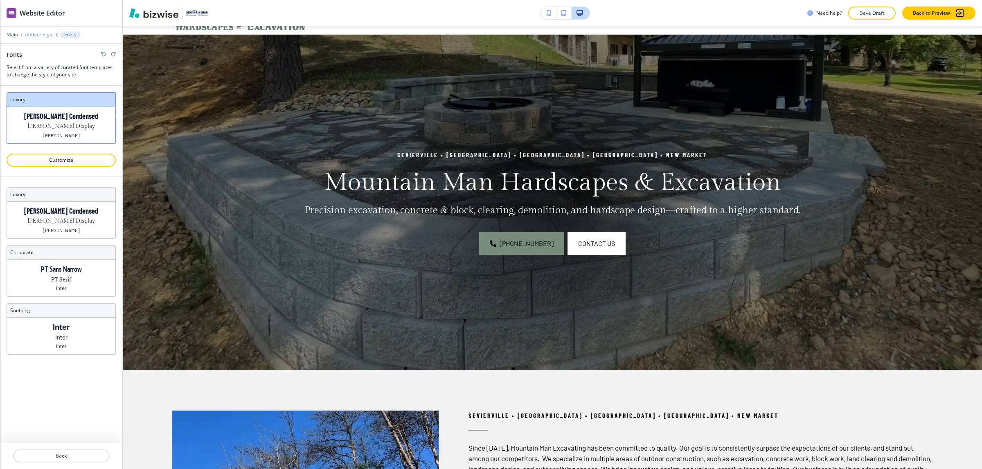
click at [46, 34] on p "Update Style" at bounding box center [39, 35] width 29 height 6
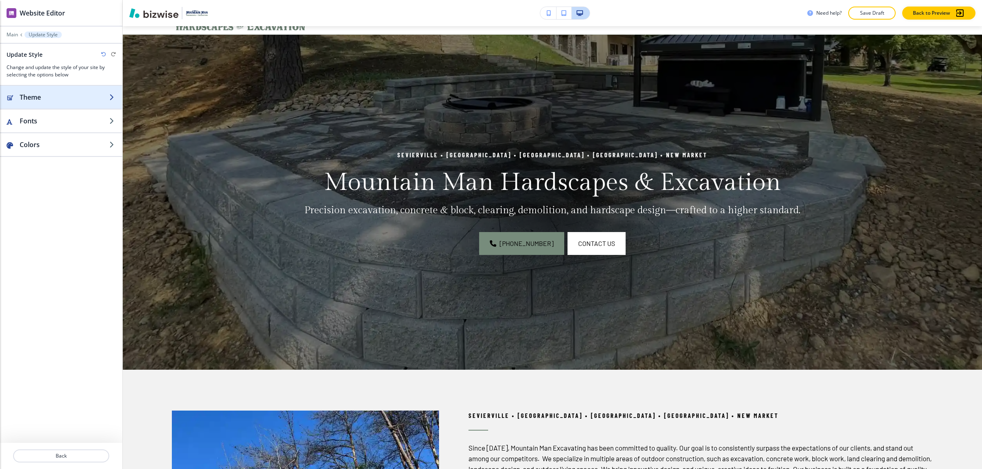
click at [47, 96] on h2 "Theme" at bounding box center [65, 97] width 90 height 10
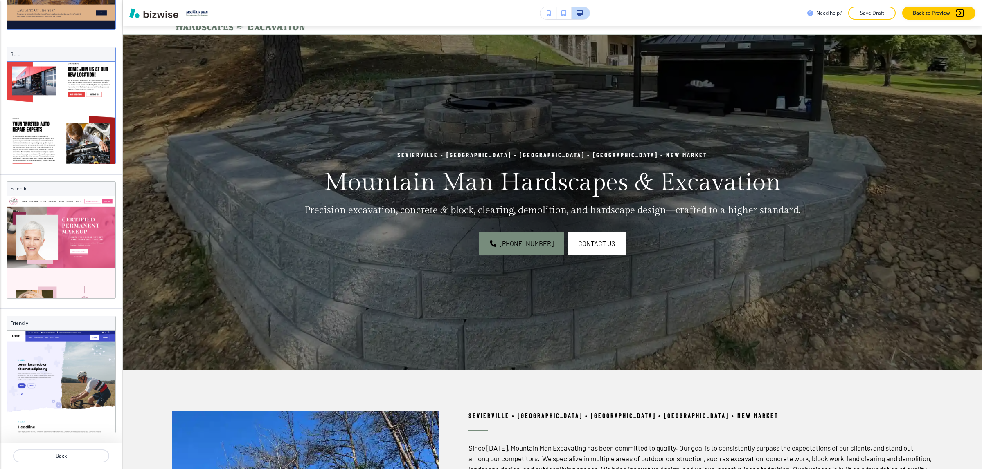
scroll to position [104, 0]
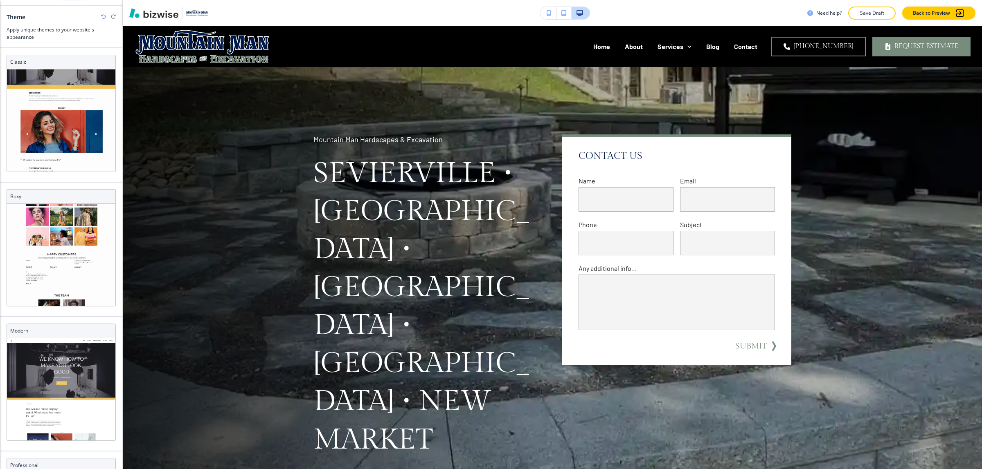
scroll to position [0, 0]
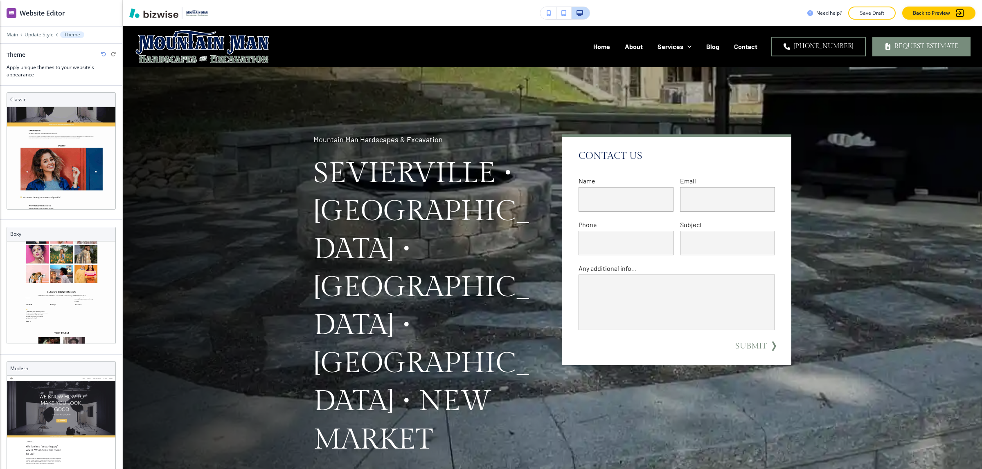
click at [97, 58] on div "Theme" at bounding box center [61, 54] width 109 height 9
click at [101, 56] on icon "button" at bounding box center [103, 54] width 5 height 5
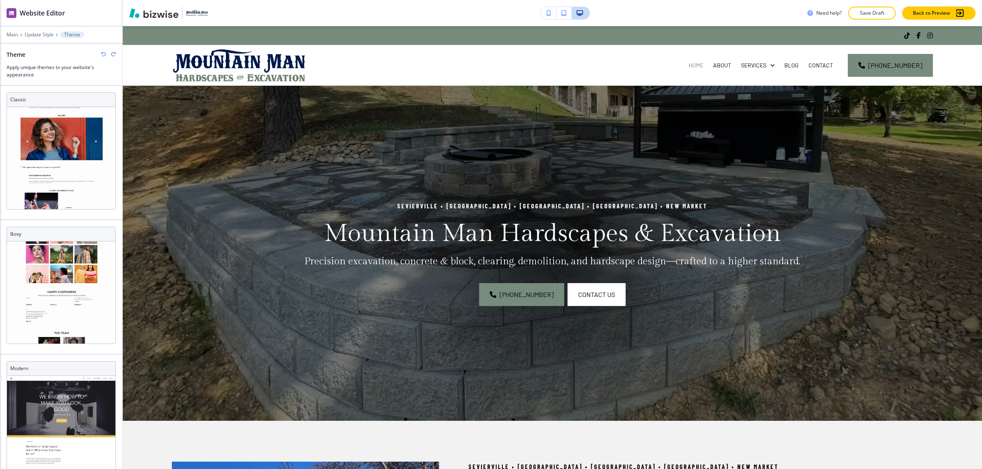
scroll to position [67, 0]
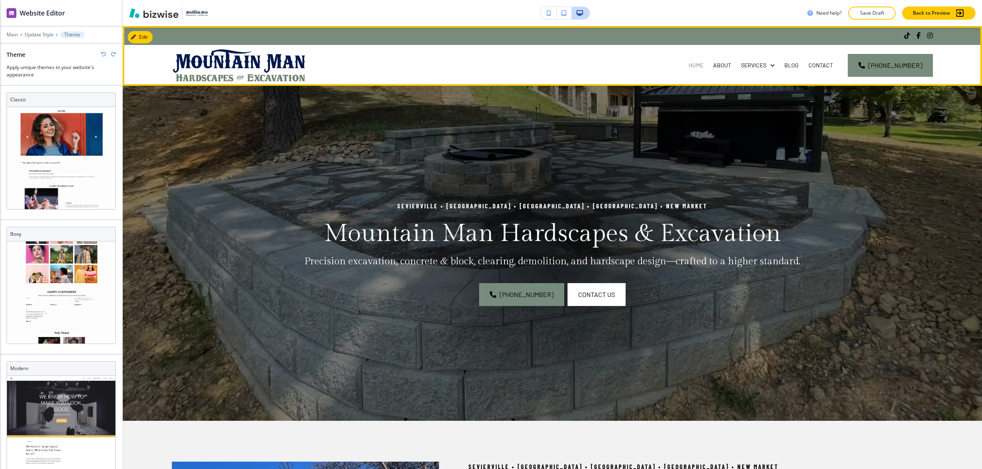
click at [193, 63] on img at bounding box center [239, 65] width 135 height 34
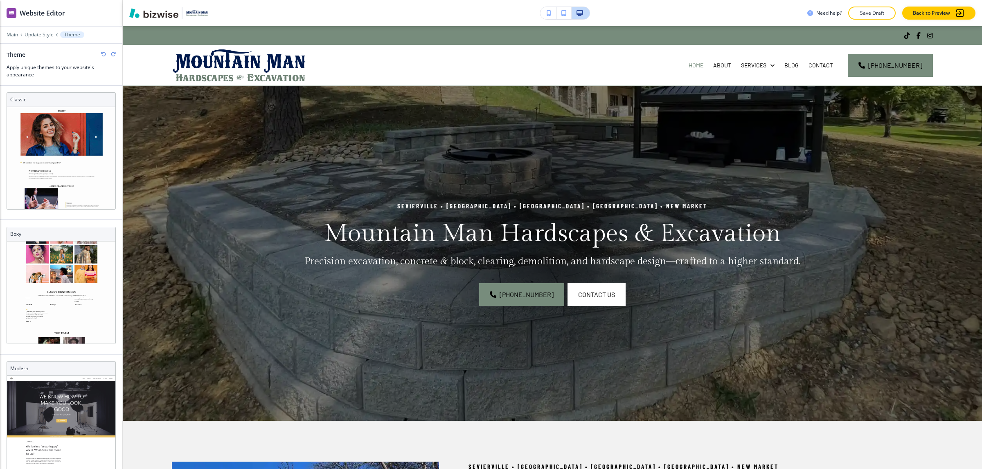
click at [97, 79] on div at bounding box center [61, 82] width 122 height 7
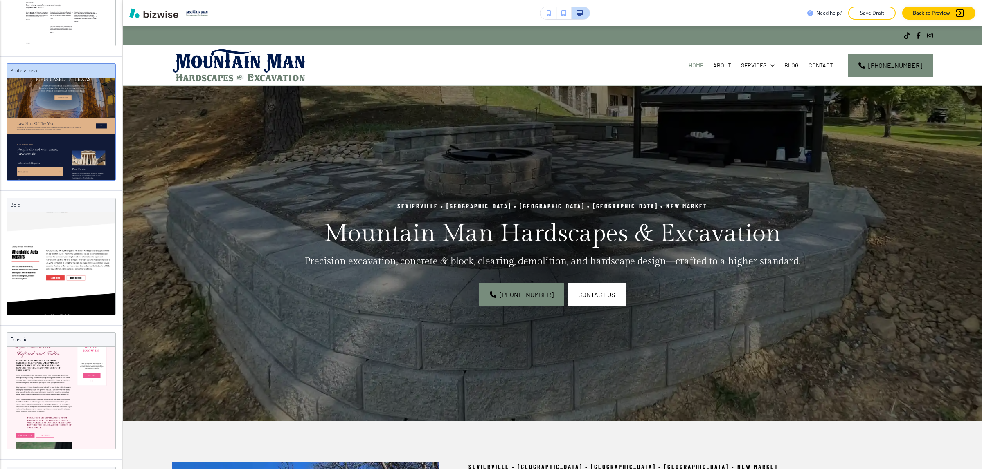
scroll to position [587, 0]
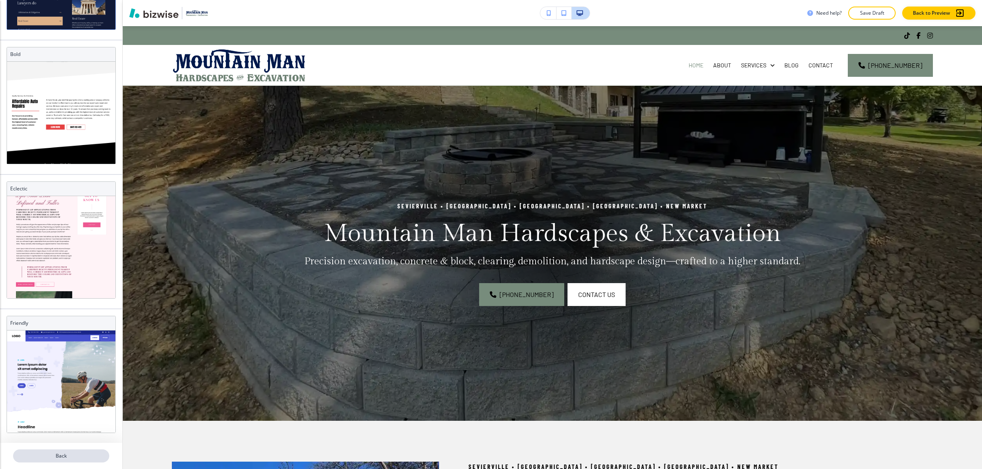
click at [76, 455] on p "Back" at bounding box center [61, 456] width 94 height 7
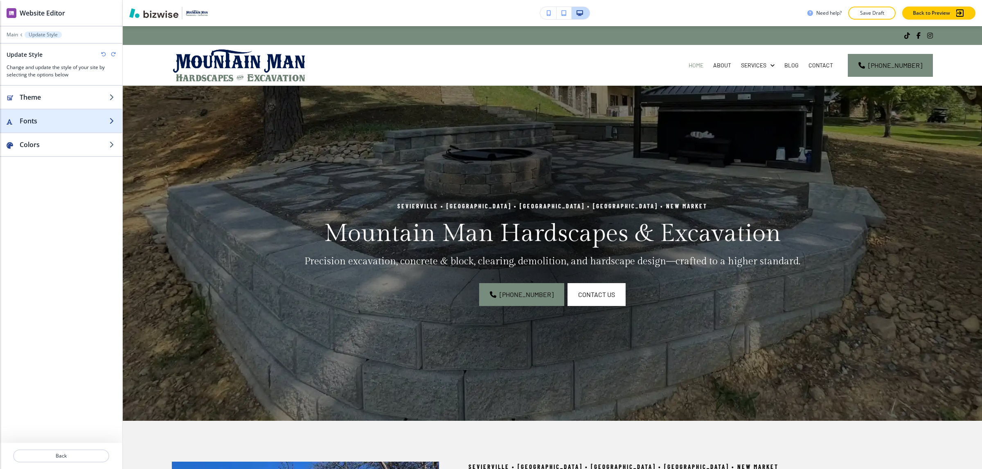
click at [56, 123] on h2 "Fonts" at bounding box center [65, 121] width 90 height 10
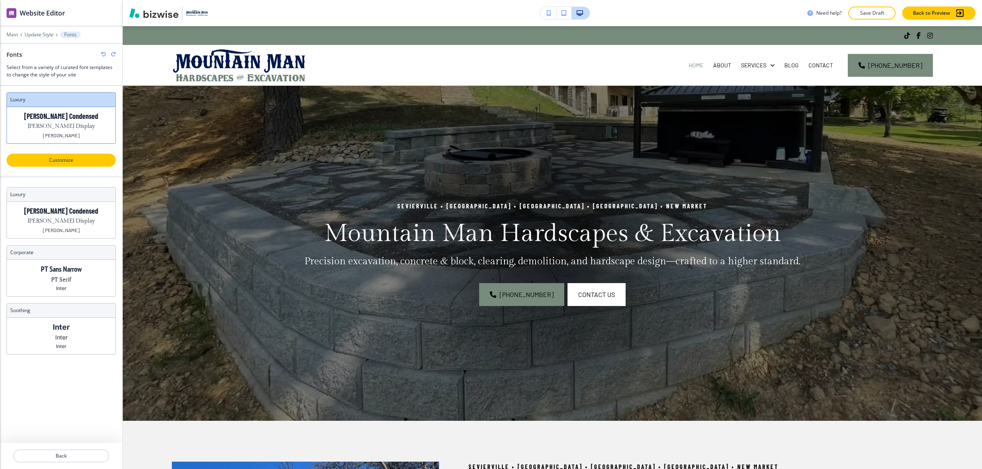
click at [61, 158] on p "Customize" at bounding box center [61, 160] width 88 height 7
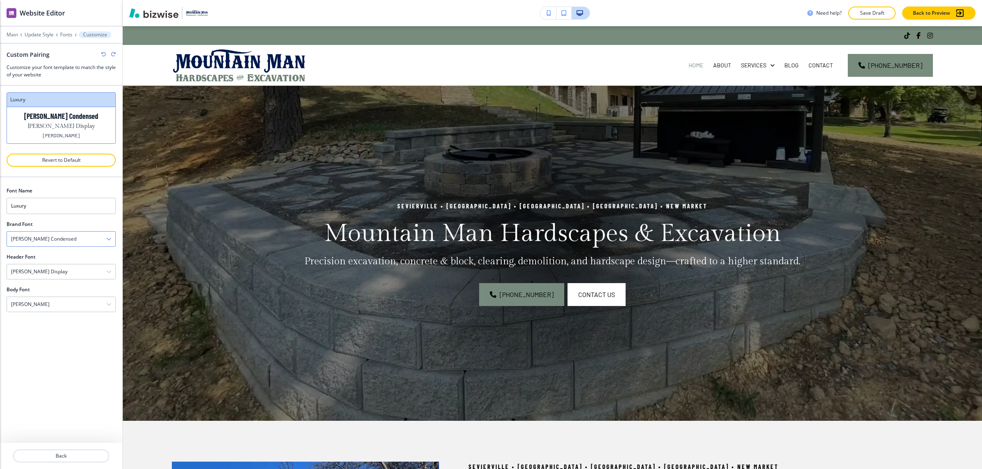
click at [68, 243] on div "Barlow Condensed" at bounding box center [61, 239] width 108 height 15
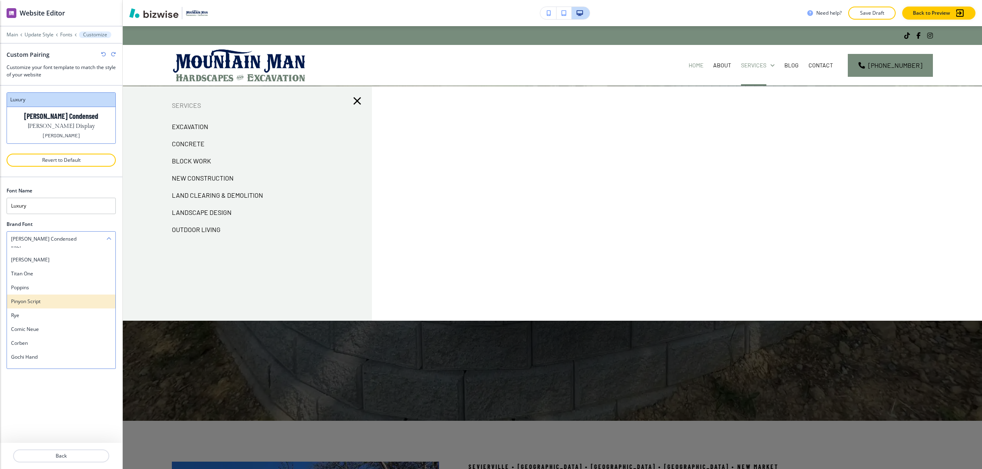
scroll to position [664, 0]
click at [56, 256] on h4 "Barlow" at bounding box center [61, 257] width 100 height 7
click at [68, 358] on div "Font Name Luxury Brand Font Barlow Assistant Playfair Display Fraunces Caveat S…" at bounding box center [61, 310] width 122 height 266
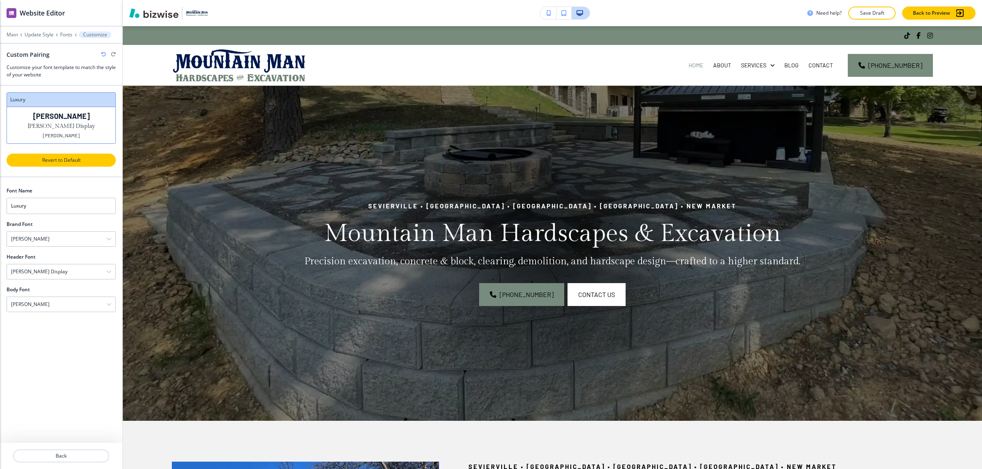
click at [68, 162] on p "Revert to Default" at bounding box center [61, 160] width 88 height 7
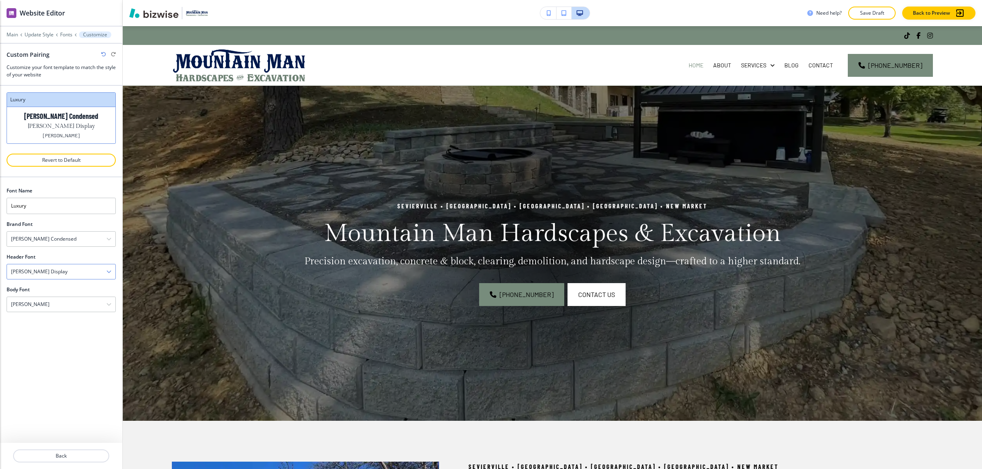
click at [76, 275] on div "Gilda Display" at bounding box center [61, 272] width 108 height 15
click at [56, 345] on h4 "Barlow" at bounding box center [61, 340] width 100 height 7
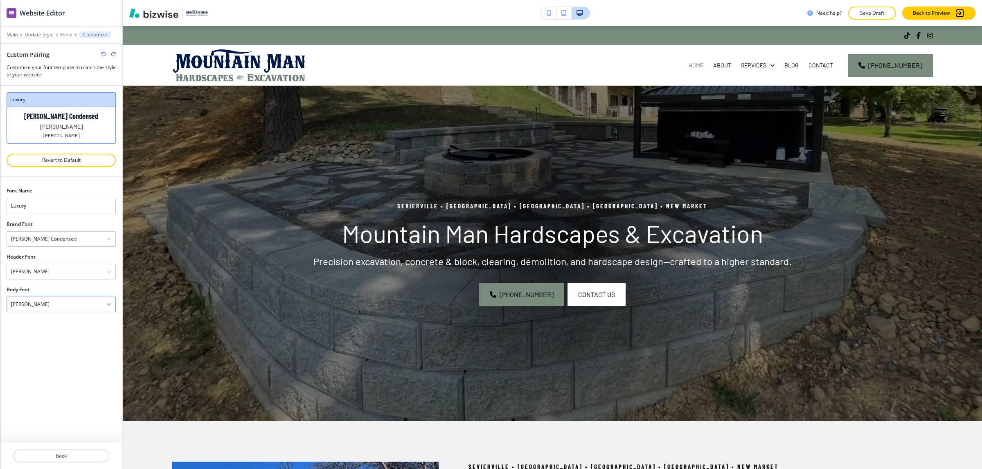
click at [72, 305] on div "Barlow" at bounding box center [61, 304] width 108 height 15
click at [56, 424] on div "Noto Serif" at bounding box center [61, 428] width 108 height 14
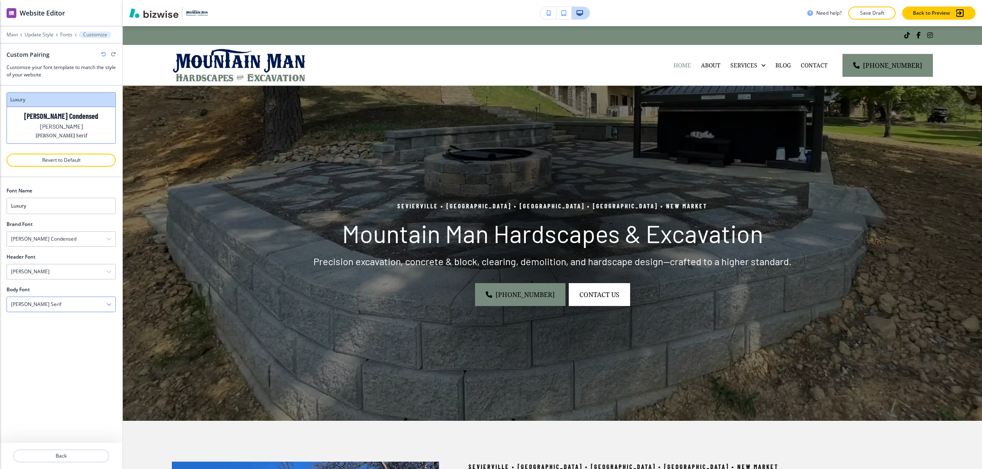
click at [64, 299] on div "Noto Serif" at bounding box center [61, 304] width 108 height 15
click at [39, 414] on h4 "BioRhyme" at bounding box center [61, 413] width 100 height 7
click at [67, 301] on div "BioRhyme" at bounding box center [61, 304] width 108 height 15
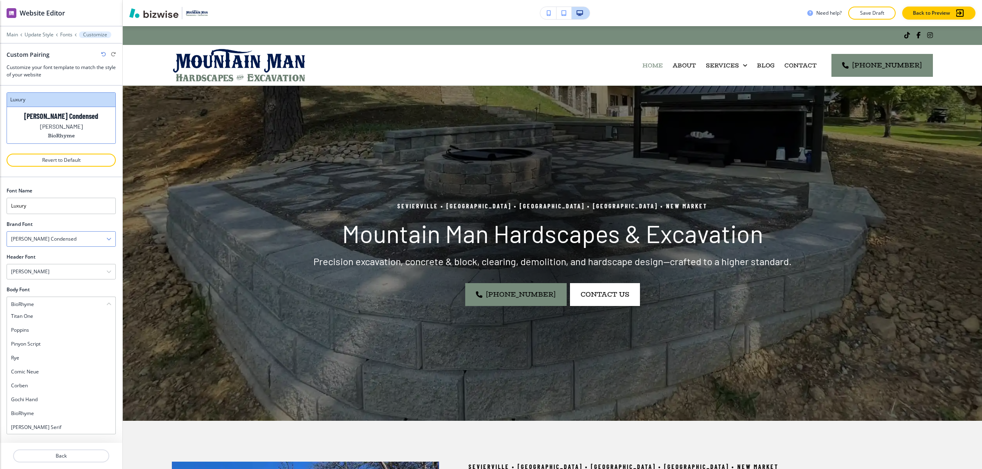
click at [21, 243] on h4 "Barlow Condensed" at bounding box center [43, 239] width 65 height 7
click at [101, 241] on div "Barlow Condensed" at bounding box center [61, 239] width 108 height 15
click at [103, 238] on div "Barlow Condensed" at bounding box center [61, 239] width 108 height 15
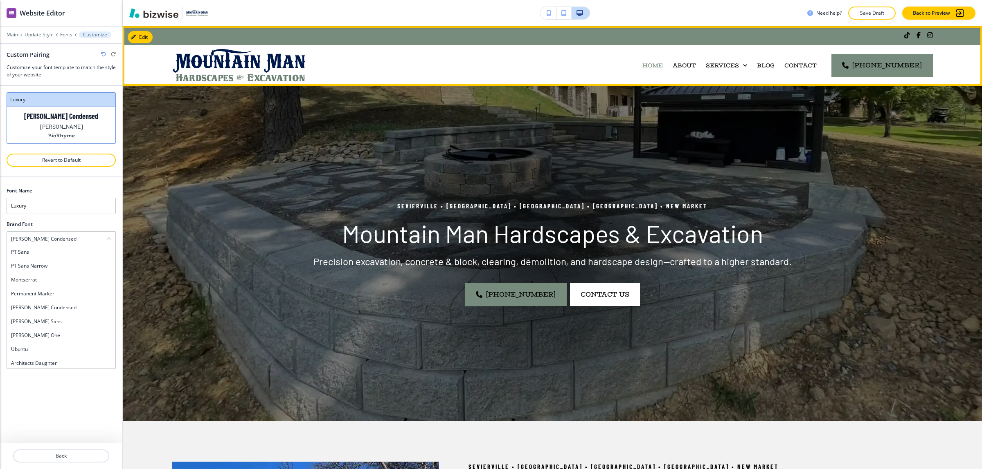
click at [734, 58] on div "Services" at bounding box center [726, 65] width 51 height 41
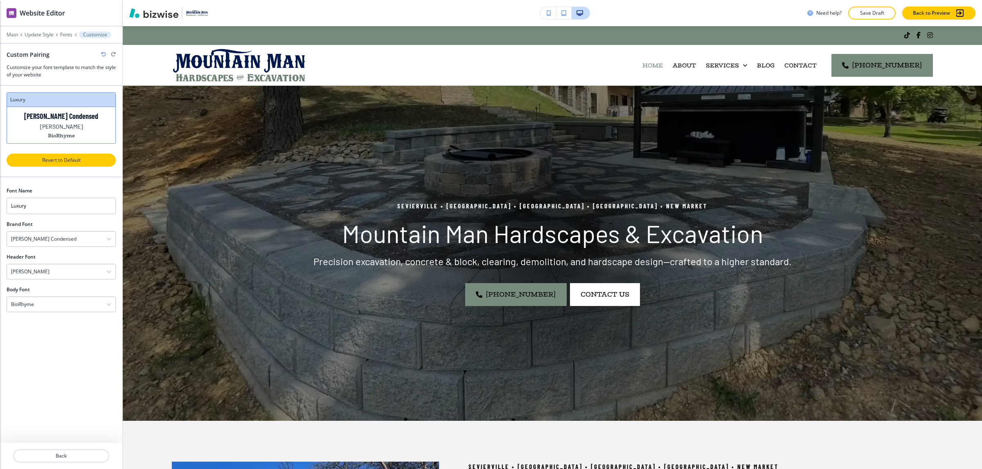
click at [73, 164] on p "Revert to Default" at bounding box center [61, 160] width 88 height 7
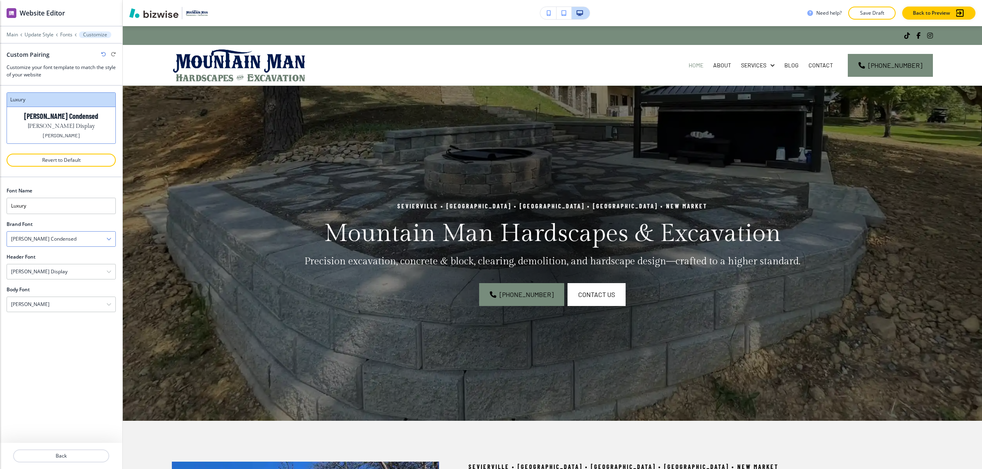
click at [63, 244] on div "Barlow Condensed" at bounding box center [61, 239] width 108 height 15
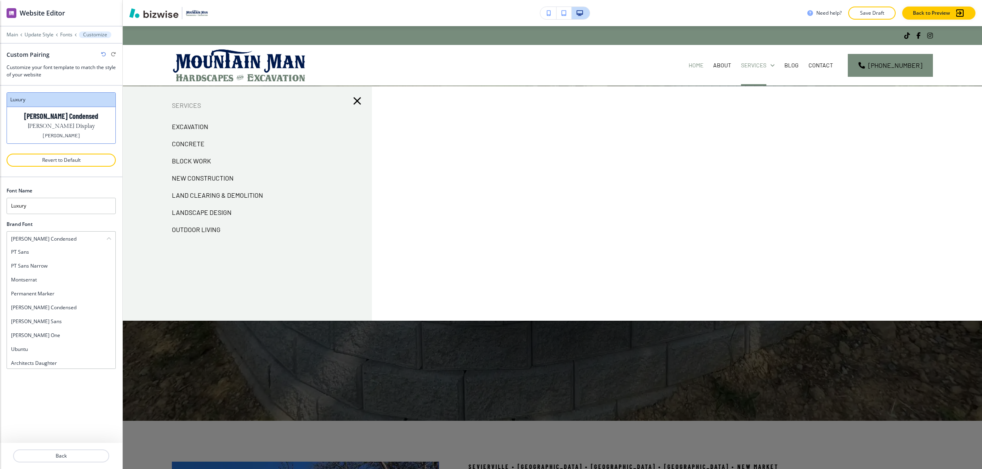
scroll to position [684, 0]
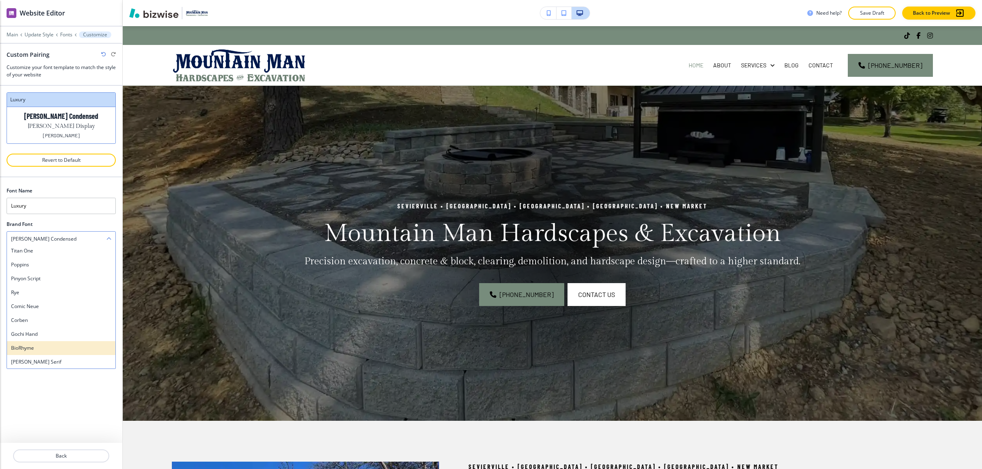
click at [38, 352] on h4 "BioRhyme" at bounding box center [61, 348] width 100 height 7
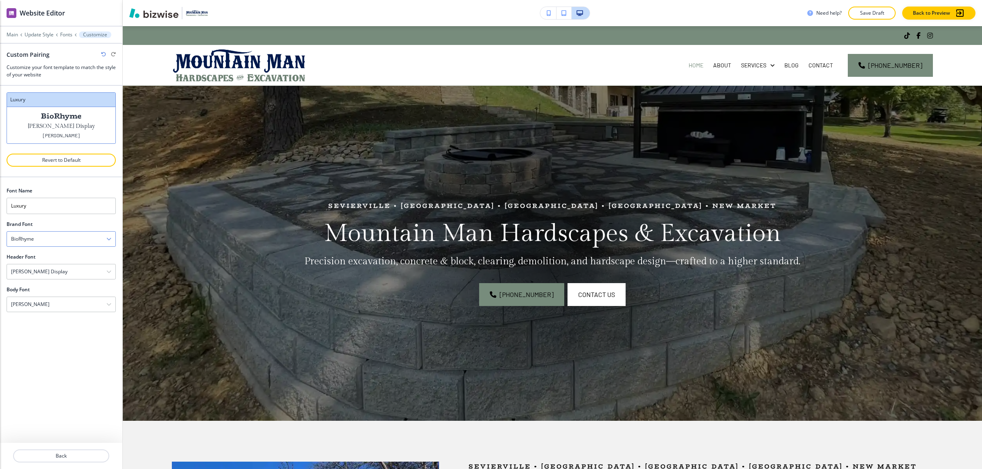
click at [60, 243] on div "BioRhyme" at bounding box center [61, 239] width 108 height 15
click at [61, 238] on div "BioRhyme" at bounding box center [61, 239] width 108 height 15
click at [45, 269] on div "Gilda Display" at bounding box center [61, 272] width 108 height 15
click at [42, 381] on h4 "BioRhyme" at bounding box center [61, 380] width 100 height 7
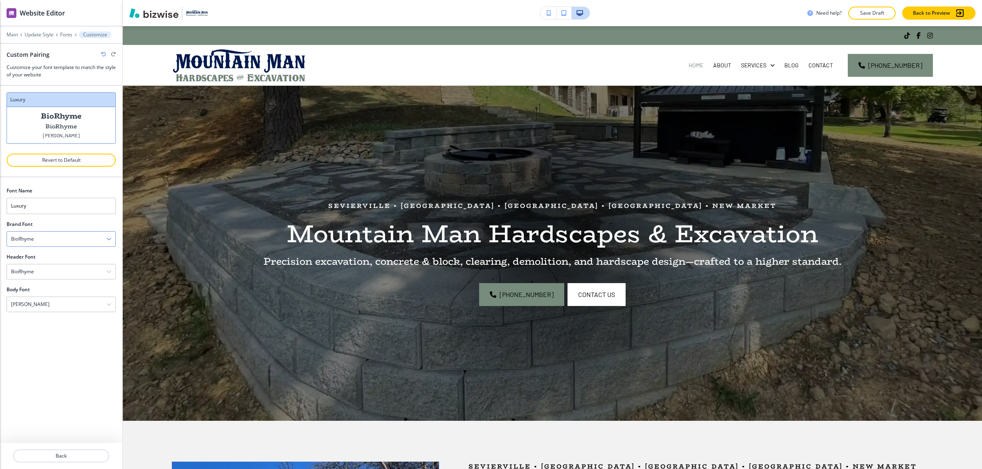
click at [49, 242] on div "BioRhyme" at bounding box center [61, 239] width 108 height 15
click at [65, 164] on p "Revert to Default" at bounding box center [61, 160] width 88 height 7
click at [64, 160] on p "Revert to Default" at bounding box center [61, 160] width 88 height 7
click at [22, 162] on p "Revert to Default" at bounding box center [61, 160] width 88 height 7
click at [146, 0] on div at bounding box center [491, 0] width 982 height 0
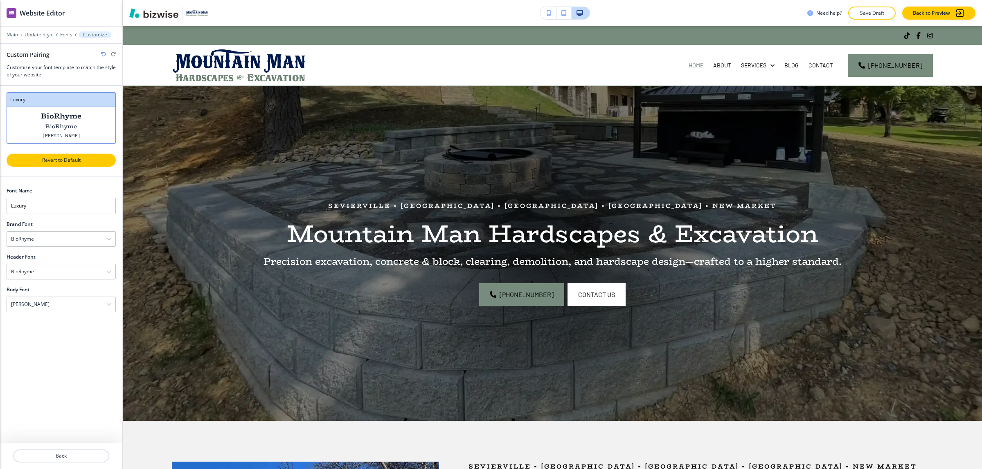
click at [75, 162] on p "Revert to Default" at bounding box center [61, 160] width 88 height 7
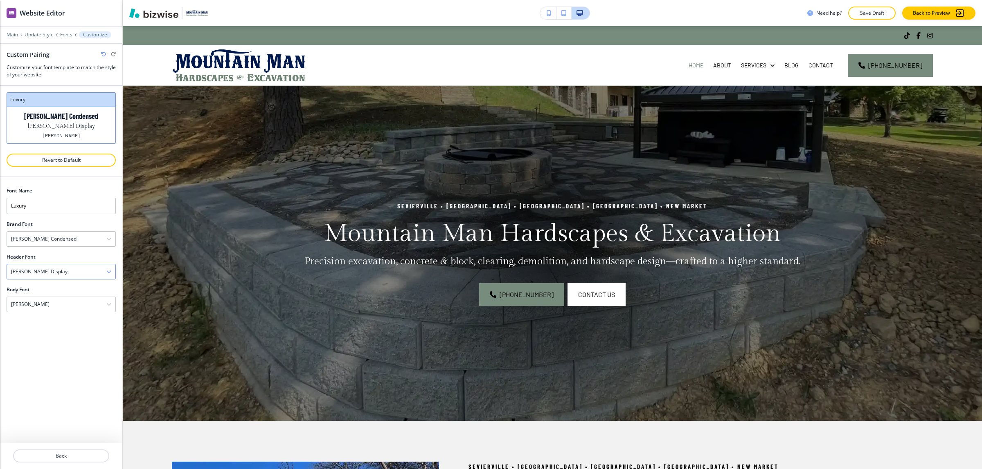
click at [61, 266] on div "Gilda Display" at bounding box center [61, 272] width 108 height 15
click at [70, 285] on h4 "Assistant" at bounding box center [61, 286] width 100 height 7
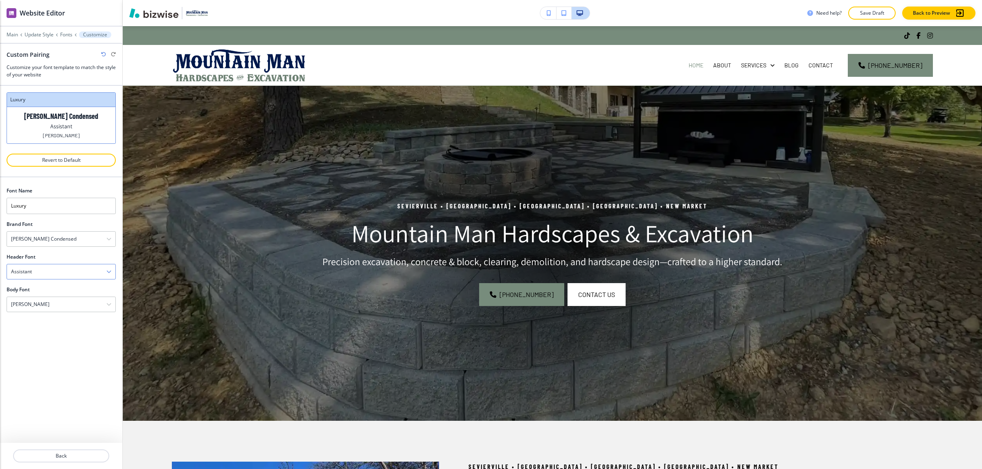
click at [70, 272] on div "Assistant" at bounding box center [61, 272] width 108 height 15
click at [74, 303] on h4 "Playfair Display" at bounding box center [61, 300] width 100 height 7
click at [73, 277] on div "Playfair Display" at bounding box center [61, 272] width 108 height 15
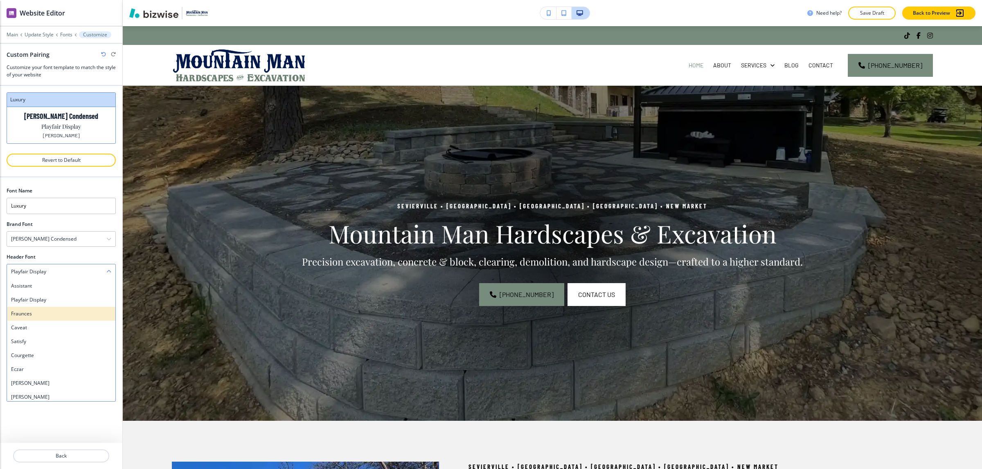
click at [70, 313] on h4 "Fraunces" at bounding box center [61, 313] width 100 height 7
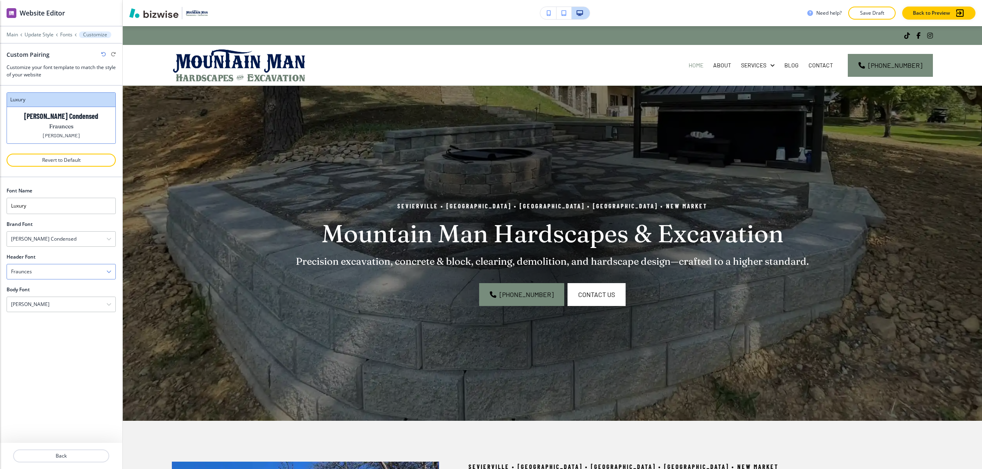
click at [64, 275] on div "Fraunces" at bounding box center [61, 272] width 108 height 15
click at [59, 328] on h4 "Caveat" at bounding box center [61, 327] width 100 height 7
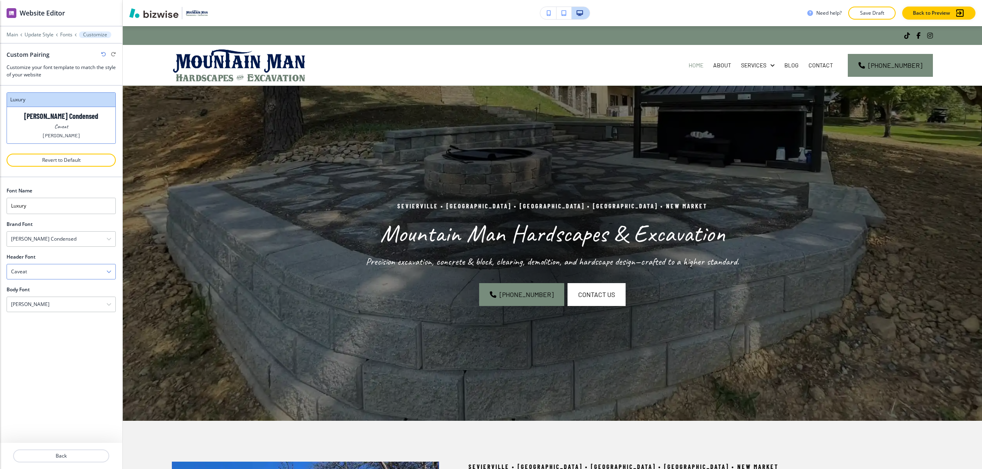
click at [62, 273] on div "Caveat" at bounding box center [61, 272] width 108 height 15
click at [51, 366] on div "Eczar" at bounding box center [61, 370] width 108 height 14
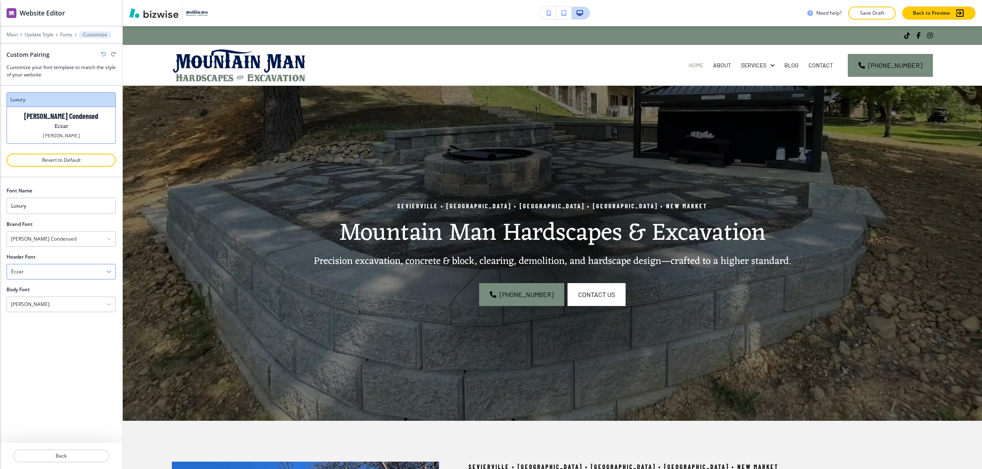
click at [62, 277] on div "Eczar" at bounding box center [61, 272] width 108 height 15
click at [57, 333] on h4 "Merriweather" at bounding box center [61, 332] width 100 height 7
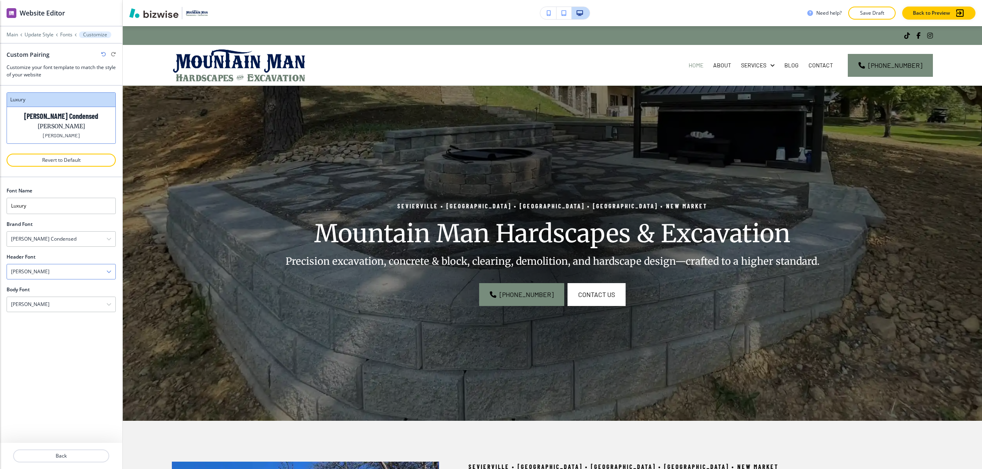
click at [71, 270] on div "Merriweather" at bounding box center [61, 272] width 108 height 15
click at [56, 385] on div "Libre Baskerville" at bounding box center [61, 388] width 108 height 14
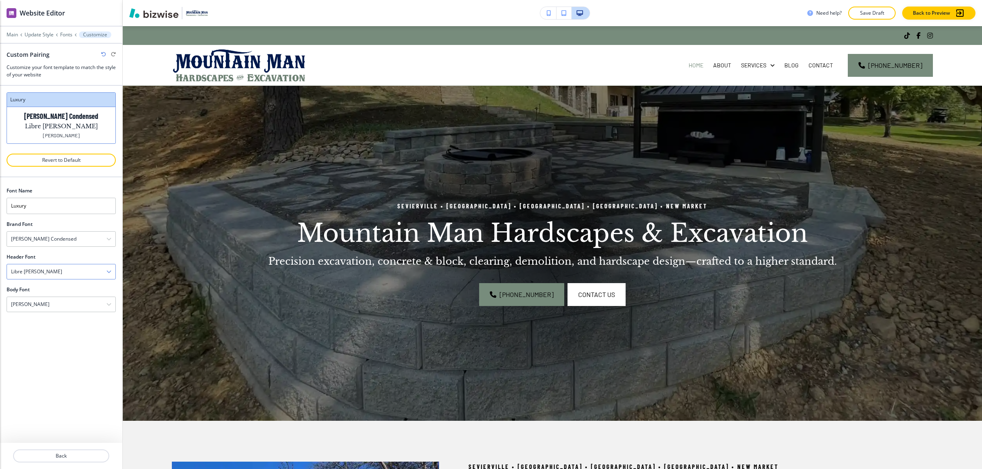
click at [70, 279] on div "Libre Baskerville" at bounding box center [61, 272] width 108 height 15
click at [44, 351] on h4 "Amiri" at bounding box center [61, 350] width 100 height 7
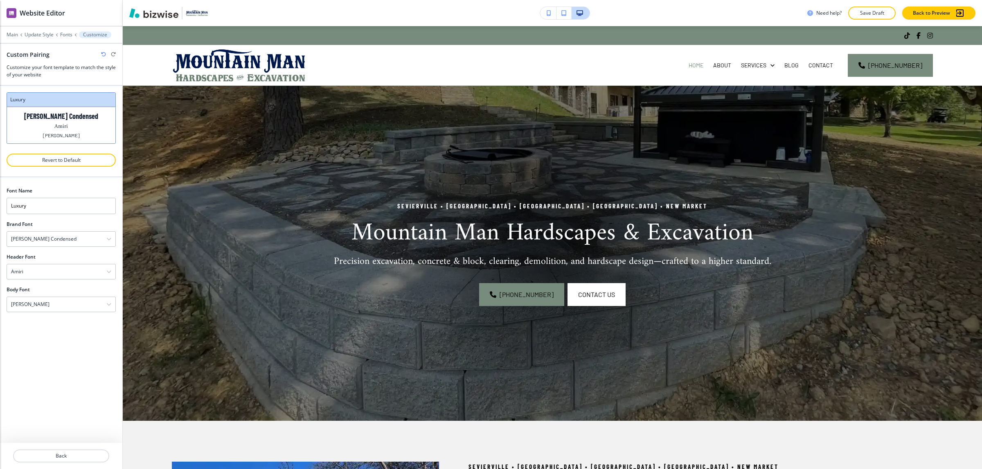
click at [59, 258] on div "Header Font" at bounding box center [61, 257] width 109 height 7
click at [54, 241] on h4 "Barlow Condensed" at bounding box center [43, 239] width 65 height 7
click at [58, 354] on h4 "Kavarian Serif" at bounding box center [61, 353] width 100 height 7
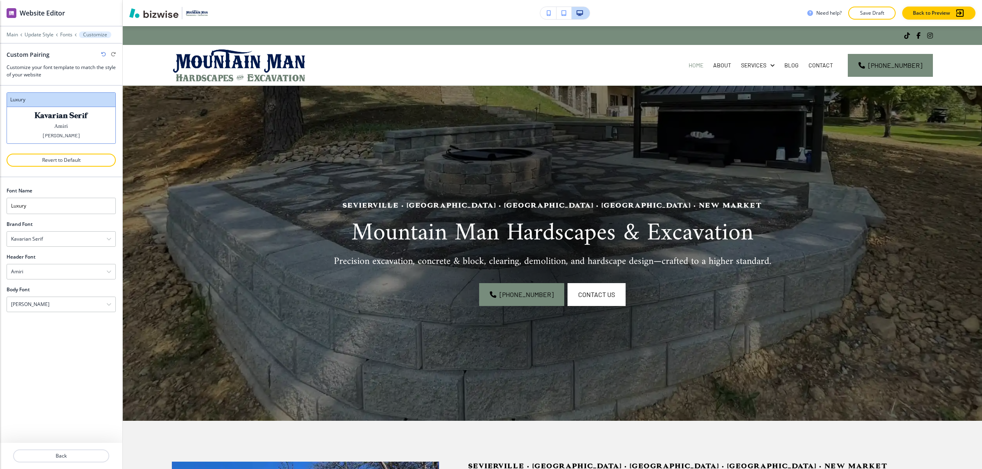
click at [74, 261] on div "Header Font" at bounding box center [61, 257] width 109 height 7
click at [74, 280] on div "Amiri Assistant Playfair Display Fraunces Caveat Satisfy Courgette Eczar Merriw…" at bounding box center [61, 272] width 109 height 16
click at [69, 363] on h4 "Fira Sans" at bounding box center [61, 364] width 100 height 7
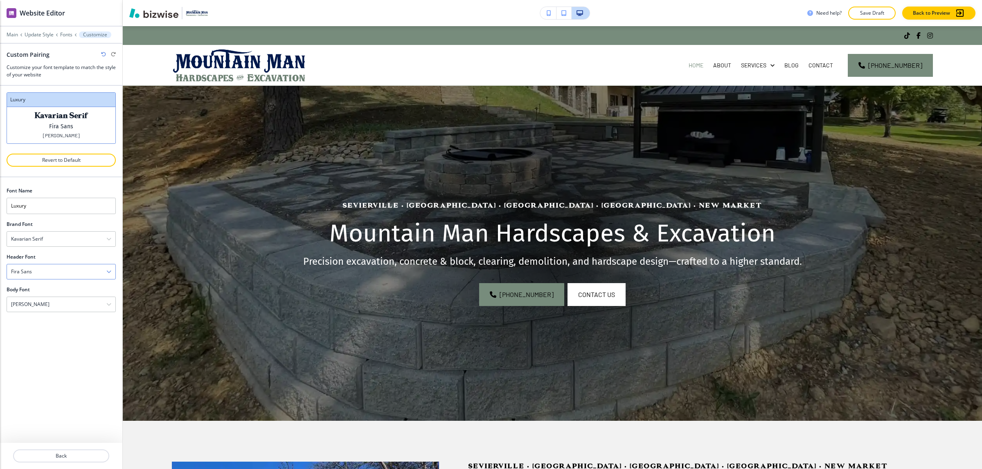
click at [82, 276] on div "Fira Sans" at bounding box center [61, 272] width 108 height 15
click at [74, 368] on h4 "Raleway" at bounding box center [61, 364] width 100 height 7
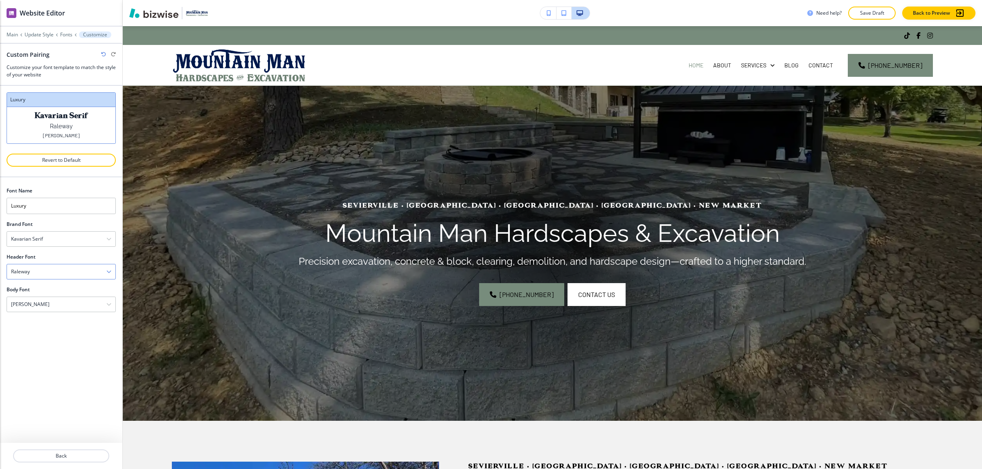
click at [74, 269] on div "Raleway" at bounding box center [61, 272] width 108 height 15
click at [67, 372] on h4 "Architects Daughter" at bounding box center [61, 368] width 100 height 7
click at [74, 254] on div "Header Font" at bounding box center [61, 257] width 109 height 7
click at [77, 274] on div "Architects Daughter" at bounding box center [61, 272] width 108 height 15
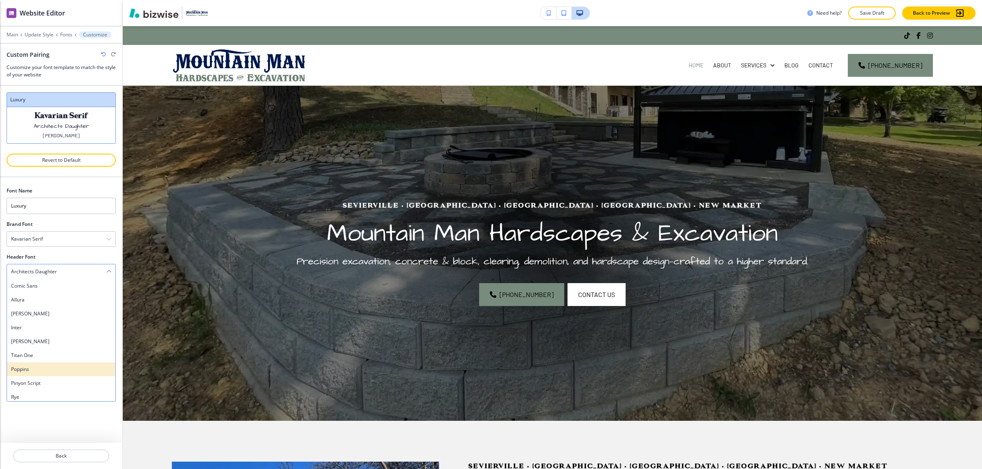
scroll to position [613, 0]
click at [72, 378] on div "Pinyon Script" at bounding box center [61, 382] width 108 height 14
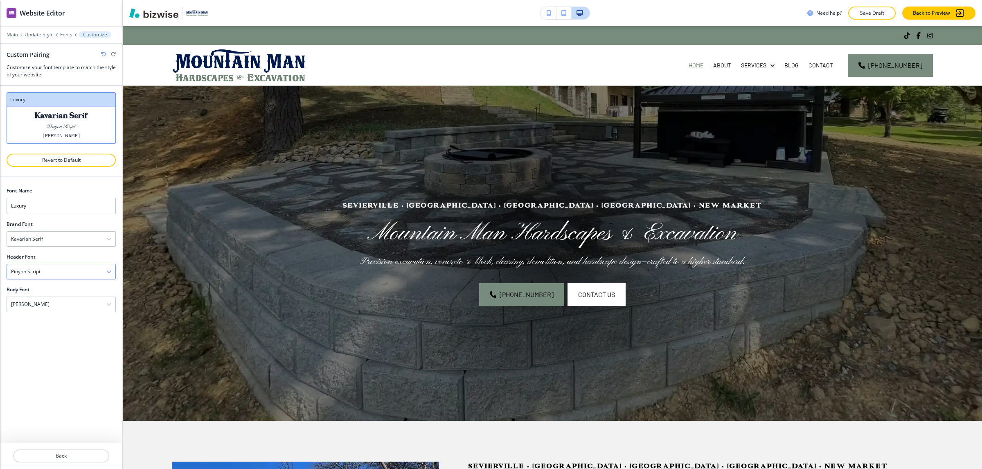
click at [81, 275] on div "Pinyon Script" at bounding box center [61, 272] width 108 height 15
click at [62, 379] on h4 "BioRhyme" at bounding box center [61, 380] width 100 height 7
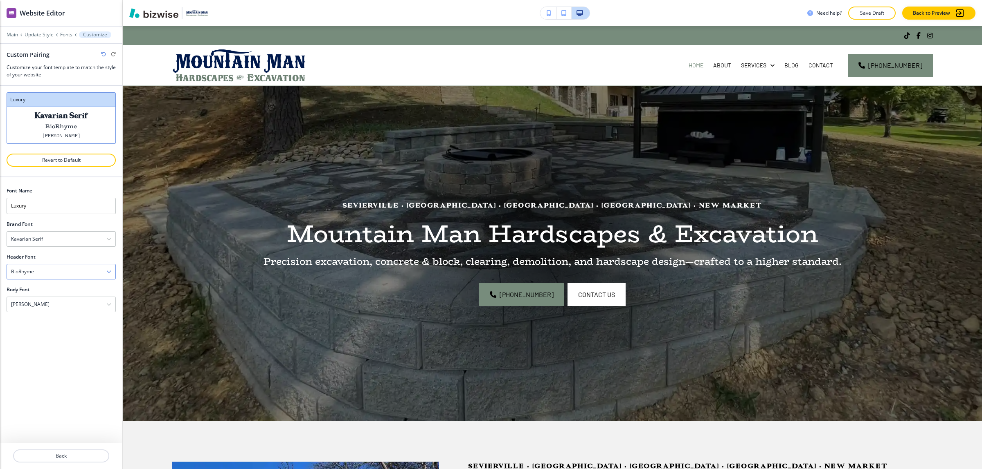
click at [60, 276] on div "BioRhyme" at bounding box center [61, 272] width 108 height 15
click at [72, 392] on h4 "Noto Serif" at bounding box center [61, 394] width 100 height 7
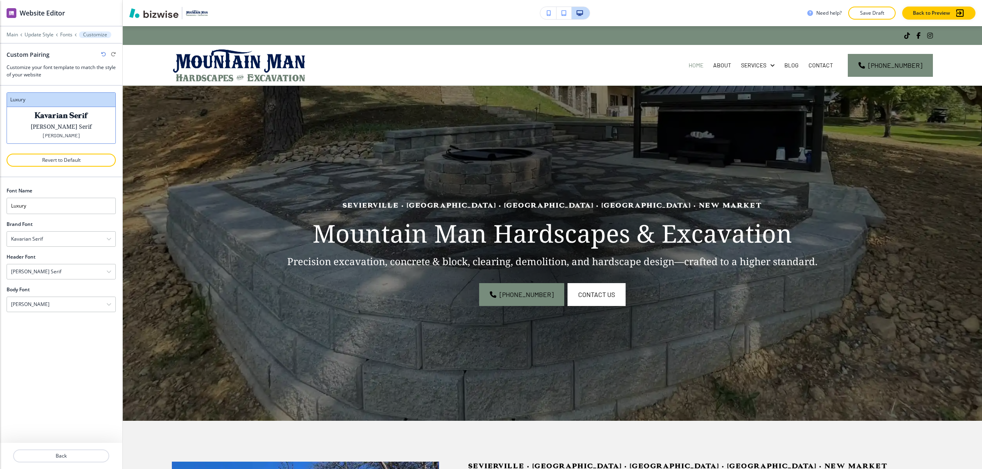
click at [93, 253] on div at bounding box center [61, 250] width 109 height 7
drag, startPoint x: 91, startPoint y: 270, endPoint x: 93, endPoint y: 307, distance: 36.9
click at [91, 271] on div "Noto Serif" at bounding box center [61, 272] width 108 height 15
click at [71, 383] on h4 "BioRhyme" at bounding box center [61, 380] width 100 height 7
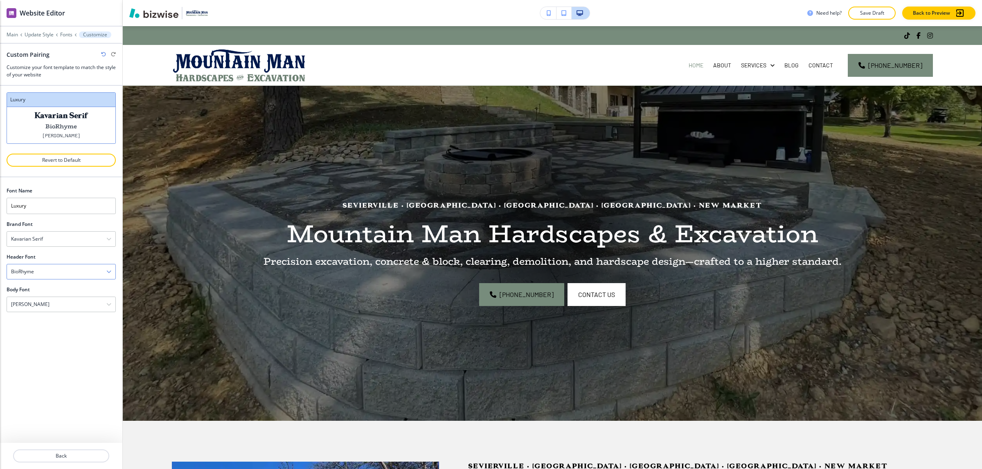
click at [78, 279] on div "BioRhyme" at bounding box center [61, 272] width 108 height 15
click at [73, 366] on h4 "Gochi Hand" at bounding box center [61, 367] width 100 height 7
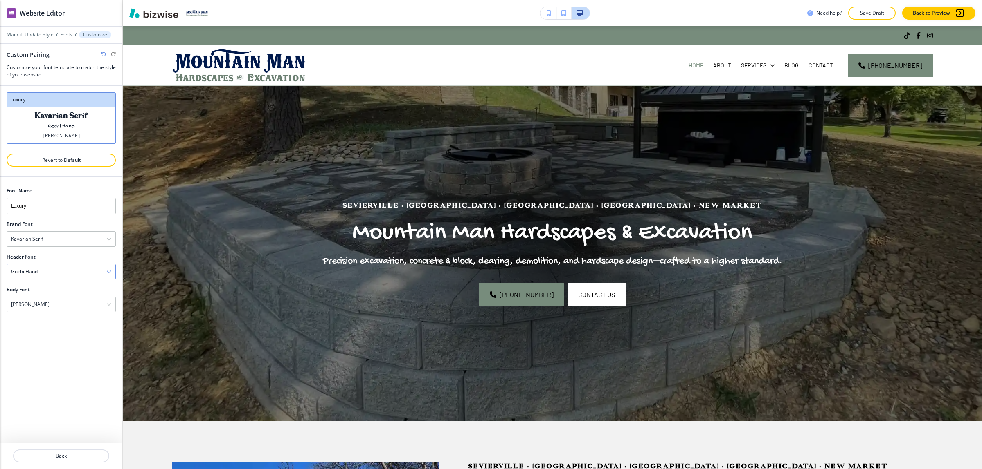
click at [72, 269] on div "Gochi Hand" at bounding box center [61, 272] width 108 height 15
click at [61, 377] on div "BioRhyme" at bounding box center [61, 381] width 108 height 14
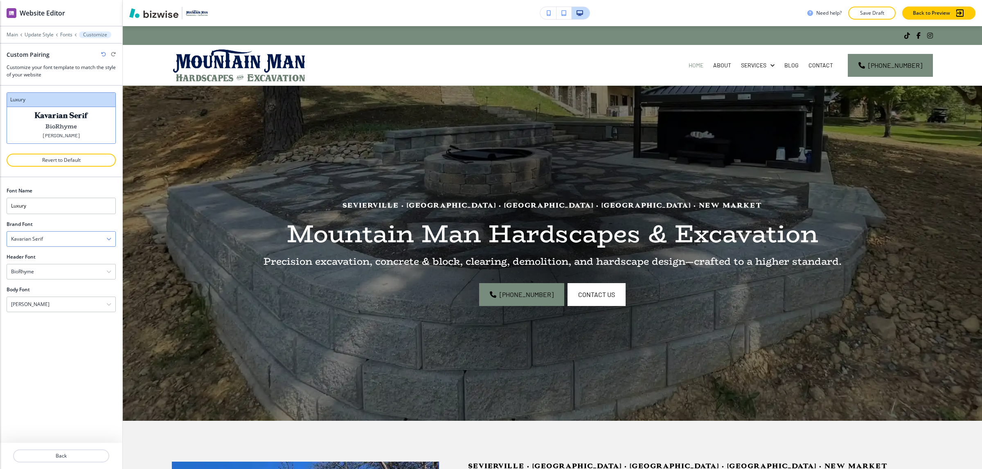
click at [58, 236] on div "Kavarian Serif" at bounding box center [61, 239] width 108 height 15
click at [52, 267] on h4 "Playfair Display" at bounding box center [61, 267] width 100 height 7
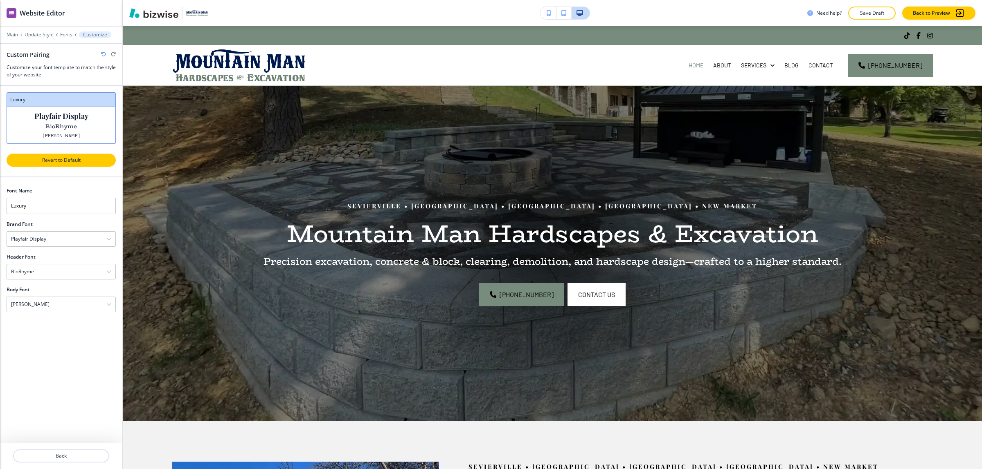
click at [73, 165] on button "Revert to Default" at bounding box center [61, 160] width 109 height 13
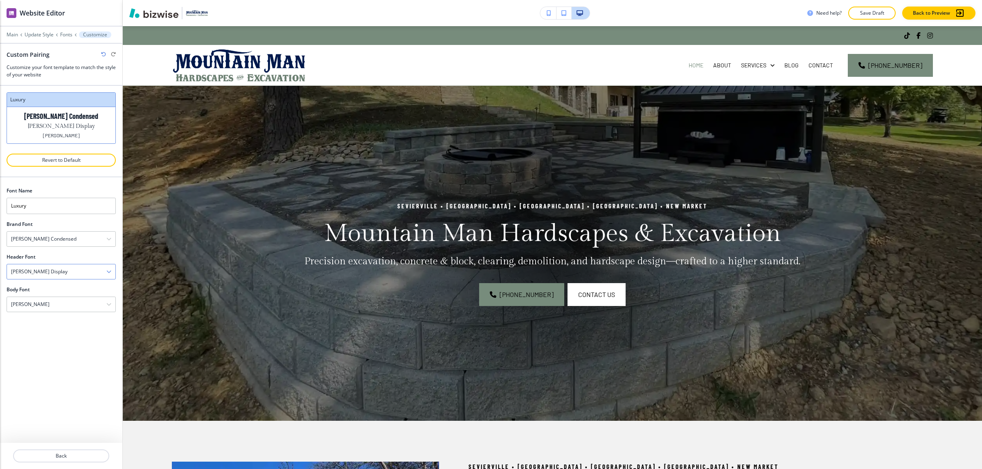
click at [57, 275] on div "Gilda Display" at bounding box center [61, 272] width 108 height 15
click at [59, 301] on h4 "Playfair Display" at bounding box center [61, 300] width 100 height 7
click at [68, 242] on div "Barlow Condensed" at bounding box center [61, 239] width 108 height 15
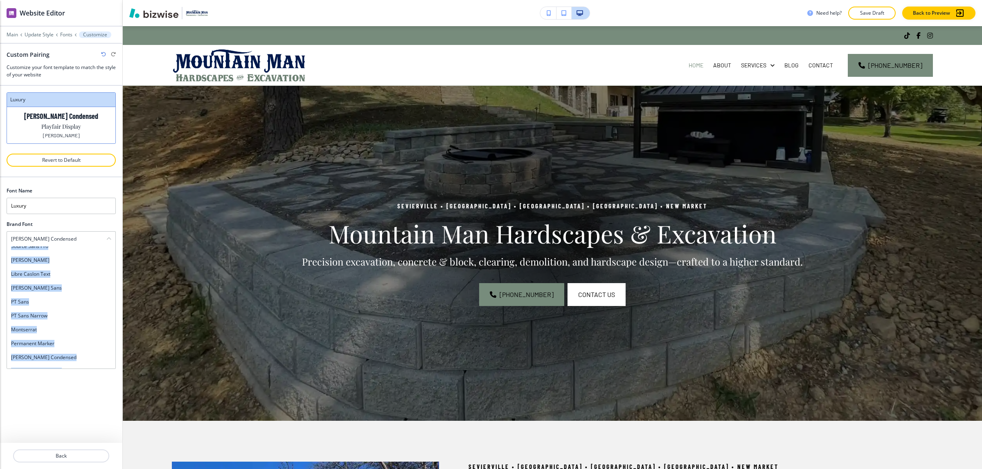
scroll to position [684, 0]
drag, startPoint x: 11, startPoint y: 254, endPoint x: 79, endPoint y: 367, distance: 132.3
click at [79, 367] on div "Assistant Playfair Display Fraunces Caveat Satisfy Courgette Eczar Merriweather…" at bounding box center [61, 308] width 109 height 123
click at [50, 236] on div "Barlow Condensed" at bounding box center [61, 239] width 108 height 15
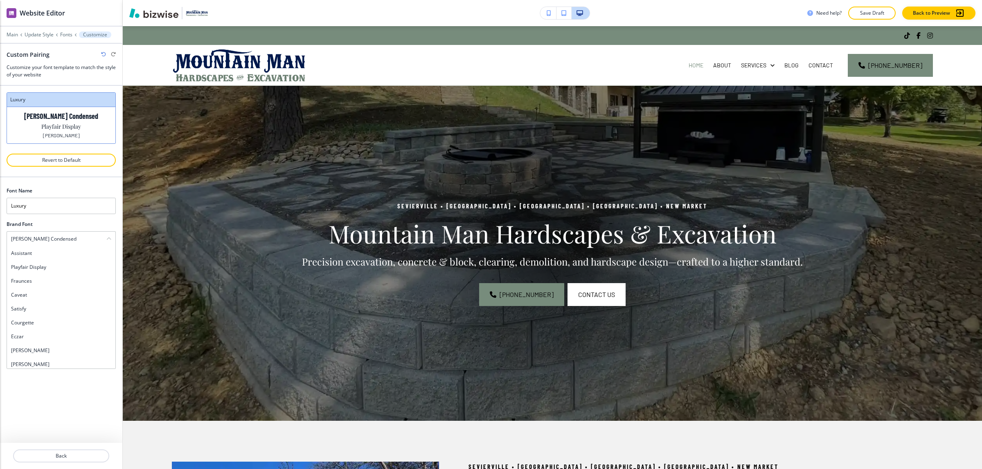
click at [11, 252] on h4 "Assistant" at bounding box center [61, 253] width 100 height 7
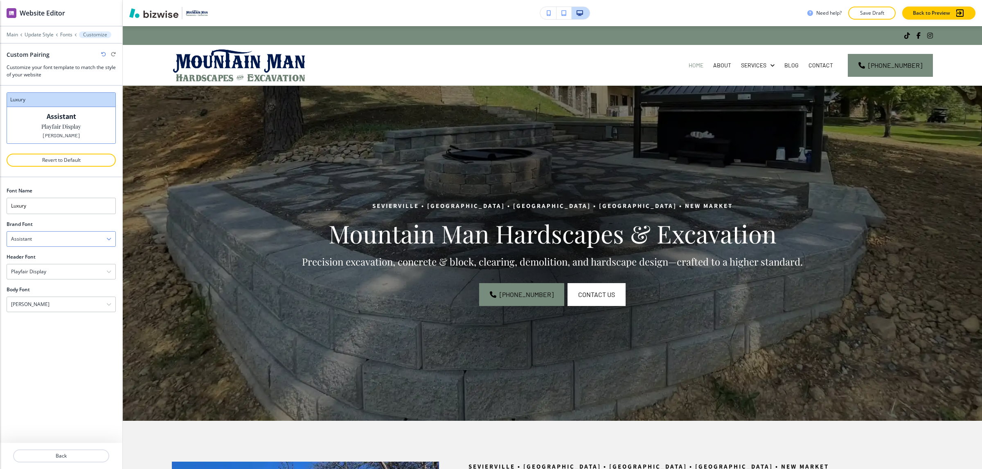
click at [21, 238] on h4 "Assistant" at bounding box center [21, 239] width 21 height 7
drag, startPoint x: 10, startPoint y: 254, endPoint x: 113, endPoint y: 385, distance: 166.9
click at [113, 385] on div "Font Name Luxury Brand Font Assistant Assistant Playfair Display Fraunces Cavea…" at bounding box center [61, 310] width 122 height 266
drag, startPoint x: 59, startPoint y: 403, endPoint x: 63, endPoint y: 393, distance: 11.0
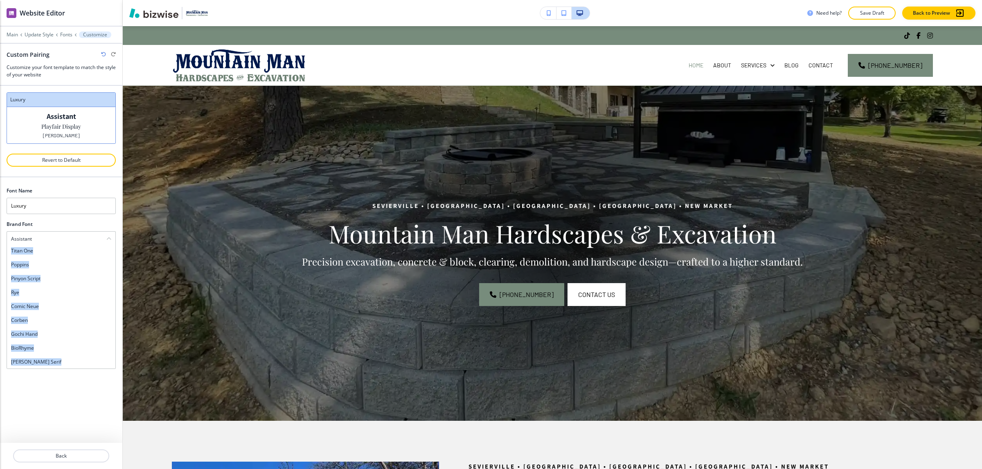
click at [59, 402] on div "Font Name Luxury Brand Font Assistant Assistant Playfair Display Fraunces Cavea…" at bounding box center [61, 310] width 122 height 266
click at [75, 274] on div "Playfair Display" at bounding box center [61, 272] width 108 height 15
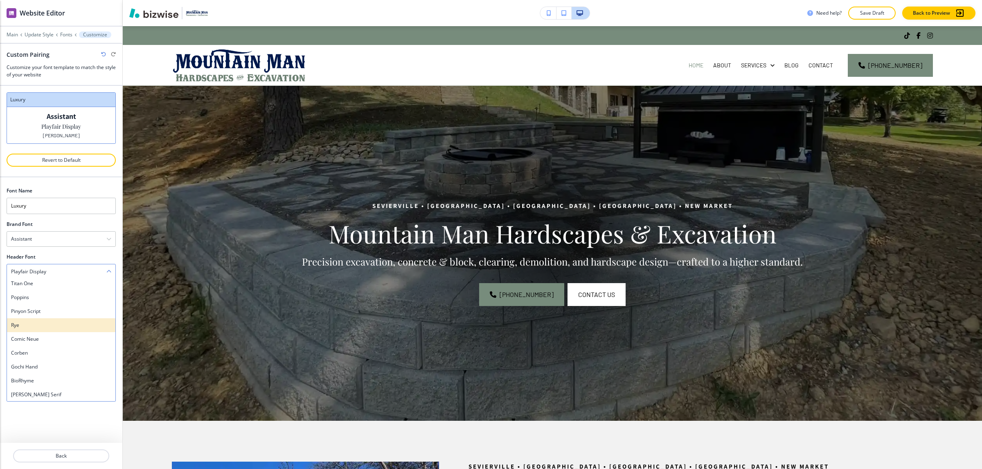
click at [56, 329] on h4 "Rye" at bounding box center [61, 325] width 100 height 7
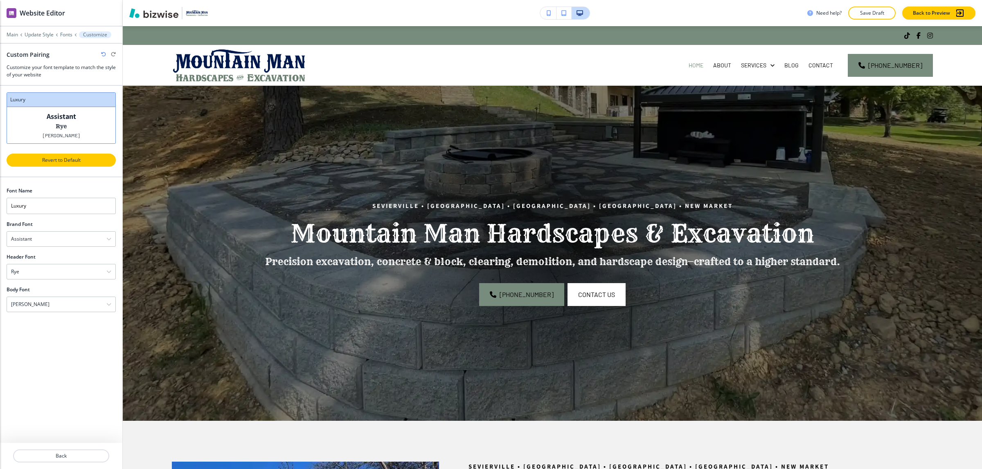
click at [68, 157] on p "Revert to Default" at bounding box center [61, 160] width 88 height 7
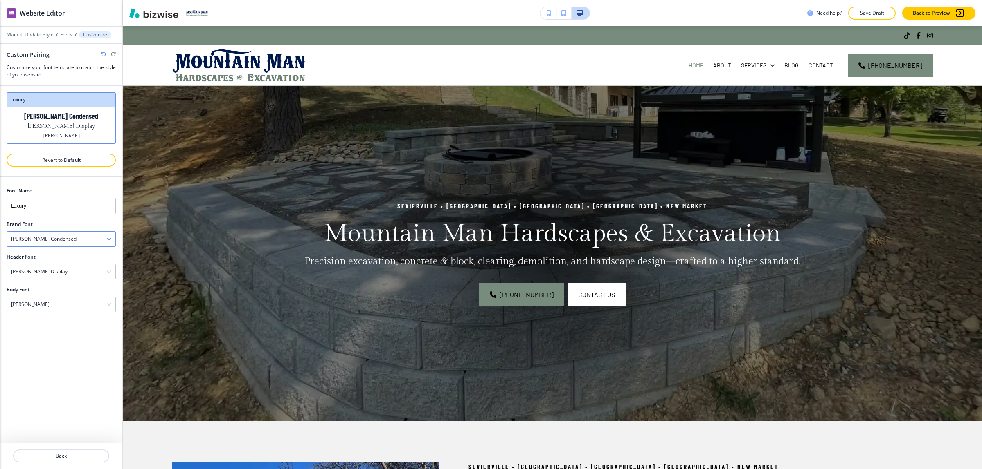
click at [52, 240] on h4 "Barlow Condensed" at bounding box center [43, 239] width 65 height 7
click at [49, 234] on div "Barlow Condensed" at bounding box center [61, 239] width 108 height 15
click at [36, 273] on h4 "Gilda Display" at bounding box center [39, 271] width 56 height 7
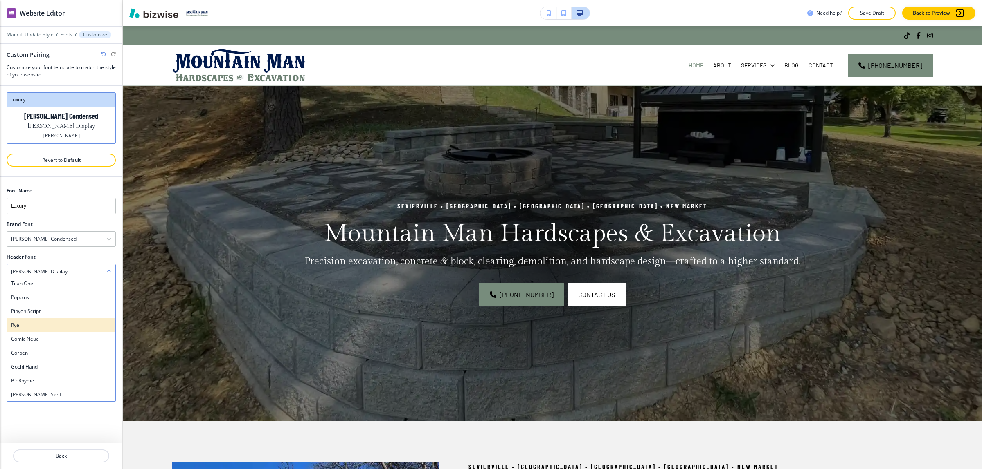
click at [54, 328] on h4 "Rye" at bounding box center [61, 325] width 100 height 7
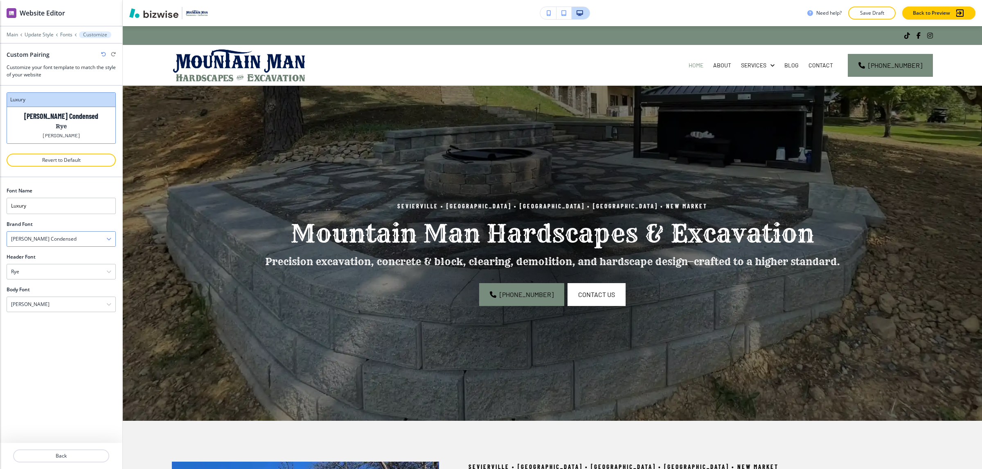
click at [45, 242] on h4 "Barlow Condensed" at bounding box center [43, 239] width 65 height 7
click at [76, 274] on div "Playfair Display" at bounding box center [61, 268] width 108 height 14
click at [60, 305] on div "Barlow" at bounding box center [61, 304] width 108 height 15
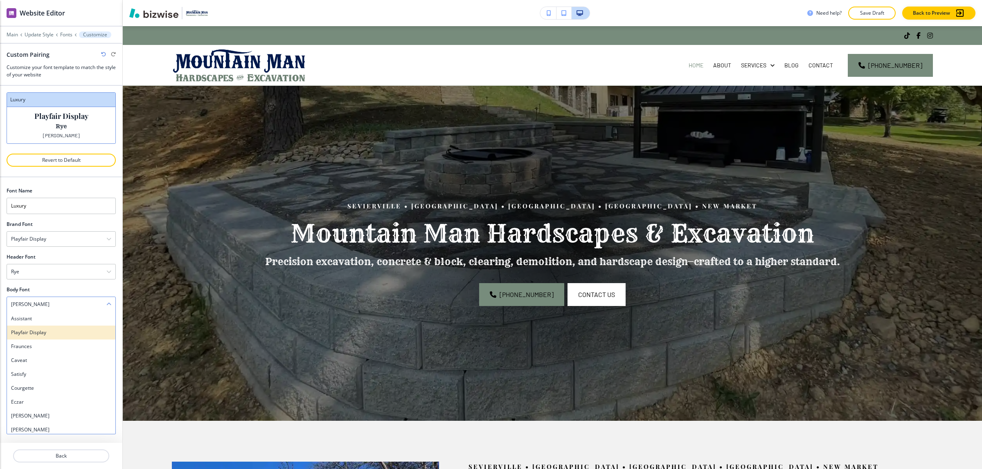
click at [58, 337] on h4 "Playfair Display" at bounding box center [61, 332] width 100 height 7
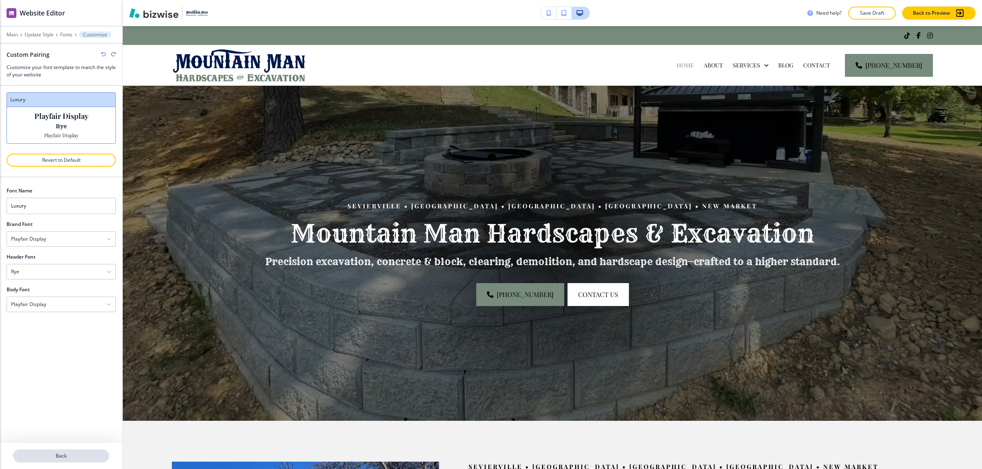
click at [72, 454] on p "Back" at bounding box center [61, 456] width 94 height 7
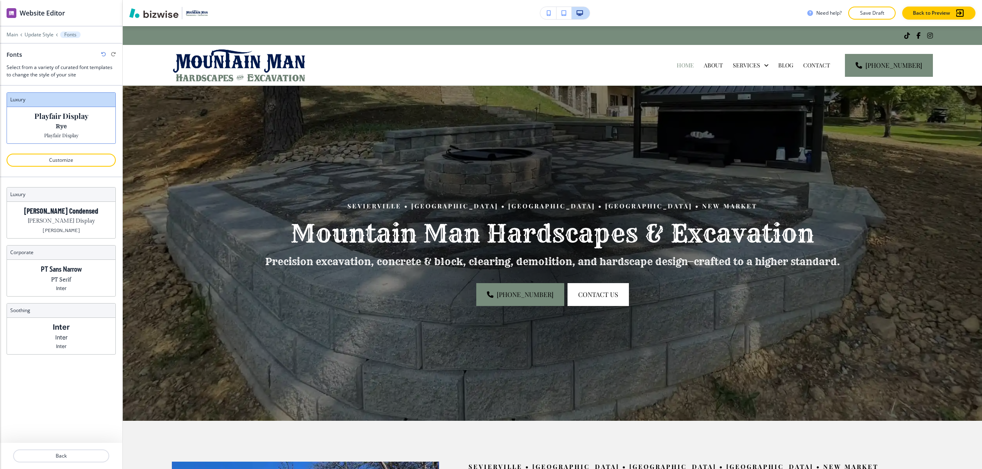
click at [72, 454] on p "Back" at bounding box center [61, 456] width 94 height 7
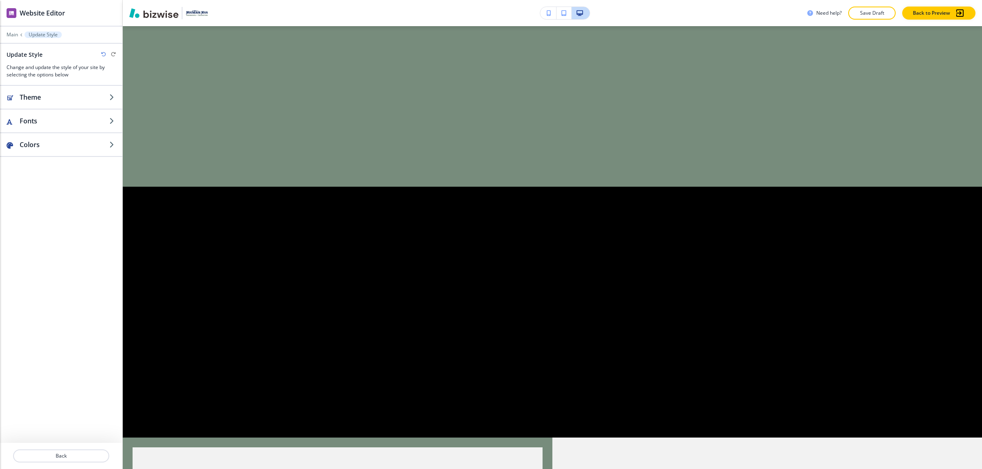
scroll to position [2709, 0]
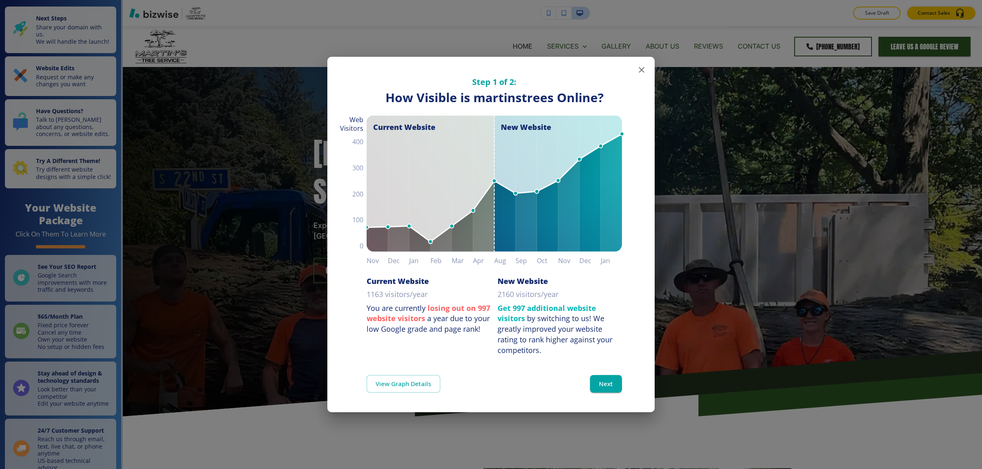
click at [640, 70] on icon "button" at bounding box center [641, 70] width 6 height 6
